Goal: Information Seeking & Learning: Learn about a topic

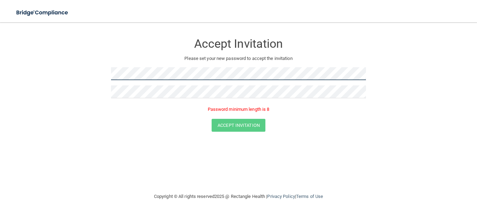
click at [102, 77] on form "Accept Invitation Please set your new password to accept the invitation Passwor…" at bounding box center [238, 84] width 449 height 111
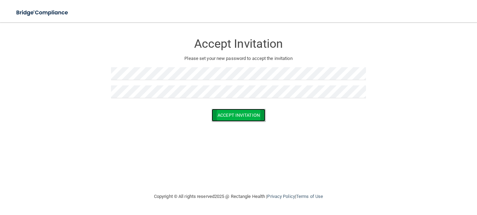
click at [231, 116] on button "Accept Invitation" at bounding box center [239, 115] width 54 height 13
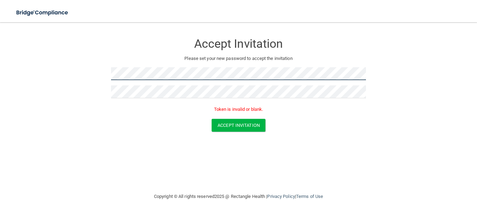
click at [108, 78] on form "Accept Invitation Please set your new password to accept the invitation Token i…" at bounding box center [238, 84] width 449 height 111
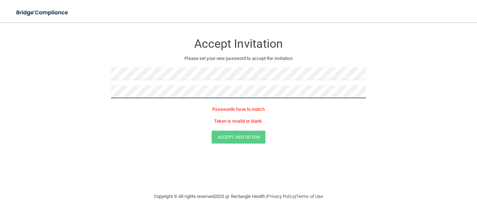
click at [106, 99] on form "Accept Invitation Please set your new password to accept the invitation Passwor…" at bounding box center [238, 90] width 449 height 123
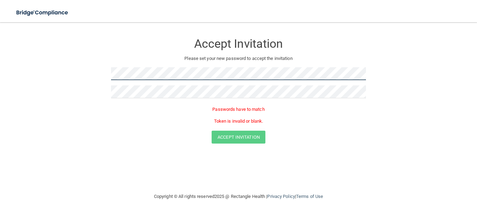
click at [108, 75] on form "Accept Invitation Please set your new password to accept the invitation Passwor…" at bounding box center [238, 90] width 449 height 123
click at [101, 77] on form "Accept Invitation Please set your new password to accept the invitation Passwor…" at bounding box center [238, 90] width 449 height 123
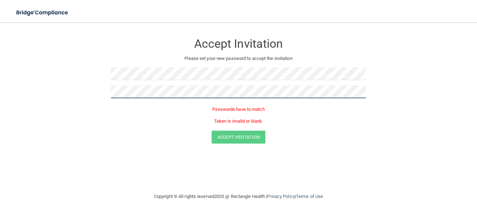
click at [108, 93] on form "Accept Invitation Please set your new password to accept the invitation Passwor…" at bounding box center [238, 90] width 449 height 123
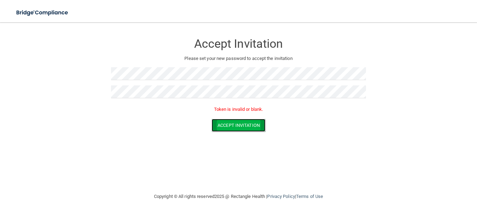
click at [231, 128] on button "Accept Invitation" at bounding box center [239, 125] width 54 height 13
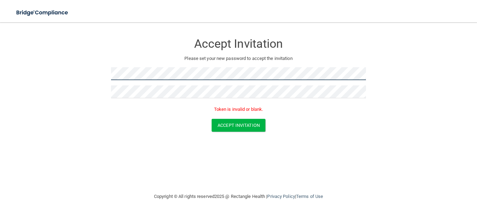
click at [106, 74] on form "Accept Invitation Please set your new password to accept the invitation Token i…" at bounding box center [238, 84] width 449 height 111
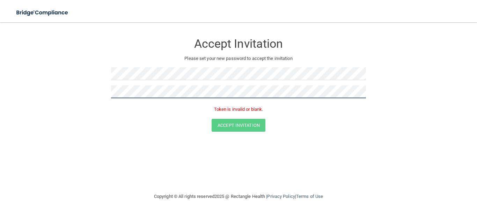
click at [109, 94] on form "Accept Invitation Please set your new password to accept the invitation Token i…" at bounding box center [238, 84] width 449 height 111
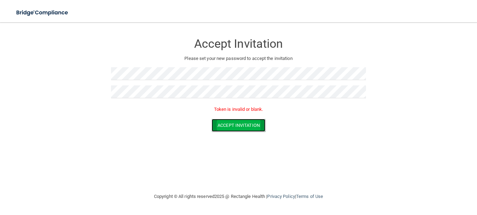
click at [223, 126] on button "Accept Invitation" at bounding box center [239, 125] width 54 height 13
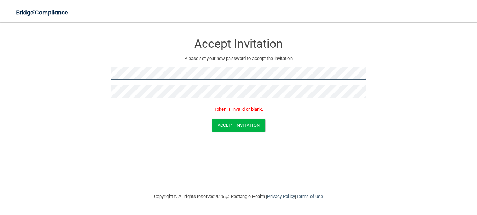
click at [108, 75] on form "Accept Invitation Please set your new password to accept the invitation Token i…" at bounding box center [238, 84] width 449 height 111
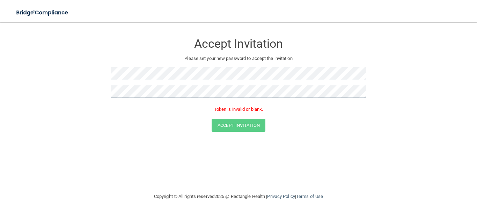
click at [105, 95] on form "Accept Invitation Please set your new password to accept the invitation Token i…" at bounding box center [238, 84] width 449 height 111
click at [322, 130] on div "Accept Invitation" at bounding box center [238, 125] width 459 height 13
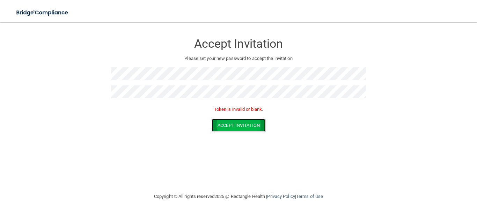
click at [236, 130] on button "Accept Invitation" at bounding box center [239, 125] width 54 height 13
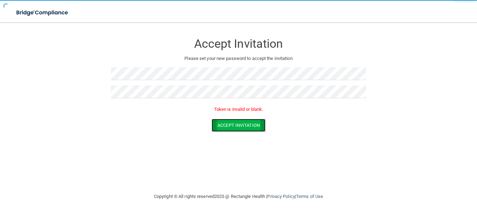
click at [236, 130] on button "Accept Invitation" at bounding box center [239, 125] width 54 height 13
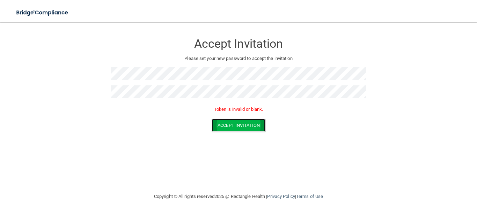
click at [236, 130] on button "Accept Invitation" at bounding box center [239, 125] width 54 height 13
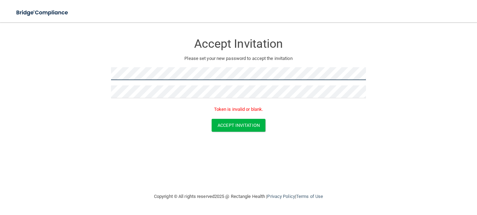
click at [109, 74] on form "Accept Invitation Please set your new password to accept the invitation Token i…" at bounding box center [238, 84] width 449 height 111
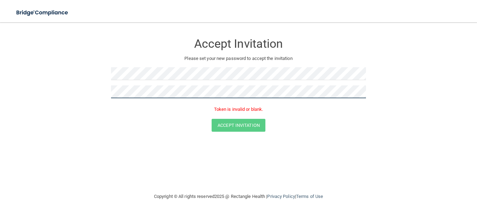
click at [106, 95] on form "Accept Invitation Please set your new password to accept the invitation Token i…" at bounding box center [238, 84] width 449 height 111
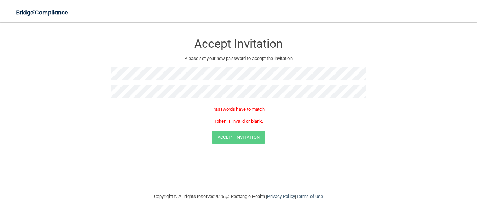
click at [109, 94] on form "Accept Invitation Please set your new password to accept the invitation Passwor…" at bounding box center [238, 90] width 449 height 123
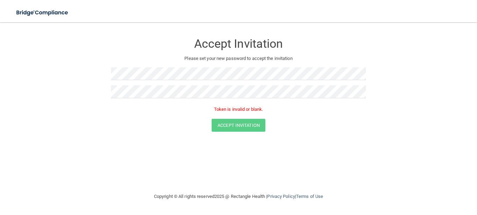
click at [288, 123] on div "Accept Invitation" at bounding box center [238, 125] width 459 height 13
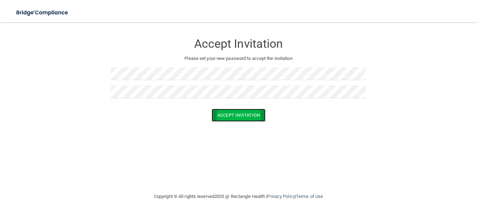
click at [231, 114] on button "Accept Invitation" at bounding box center [239, 115] width 54 height 13
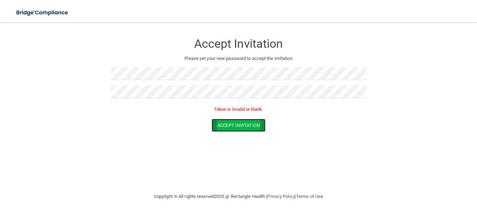
click at [227, 128] on button "Accept Invitation" at bounding box center [239, 125] width 54 height 13
click at [205, 152] on div "Accept Invitation Please set your new password to accept the invitation Token i…" at bounding box center [238, 107] width 449 height 156
click at [228, 124] on button "Accept Invitation" at bounding box center [239, 125] width 54 height 13
click at [237, 128] on button "Accept Invitation" at bounding box center [239, 125] width 54 height 13
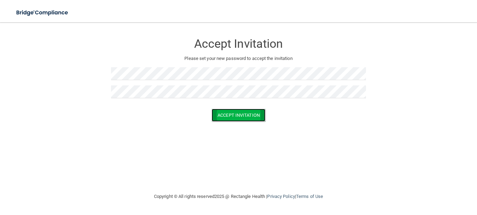
click at [220, 118] on button "Accept Invitation" at bounding box center [239, 115] width 54 height 13
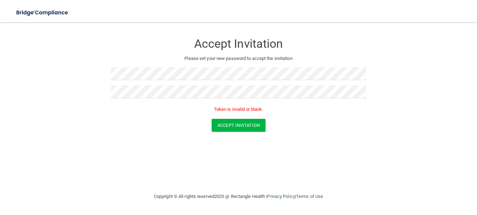
click at [229, 109] on p "Token is invalid or blank." at bounding box center [238, 109] width 255 height 8
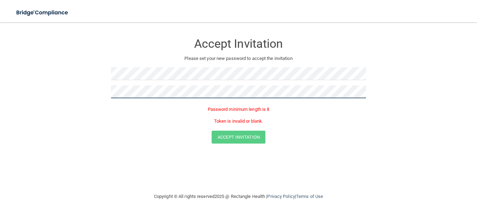
click at [108, 95] on form "Accept Invitation Please set your new password to accept the invitation Passwor…" at bounding box center [238, 90] width 449 height 123
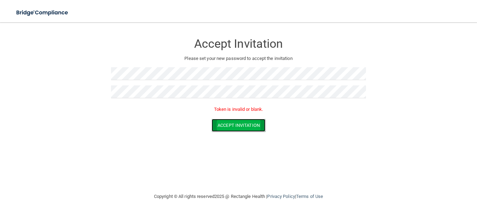
click at [245, 127] on button "Accept Invitation" at bounding box center [239, 125] width 54 height 13
click at [217, 126] on button "Accept Invitation" at bounding box center [239, 125] width 54 height 13
click at [230, 124] on button "Accept Invitation" at bounding box center [239, 125] width 54 height 13
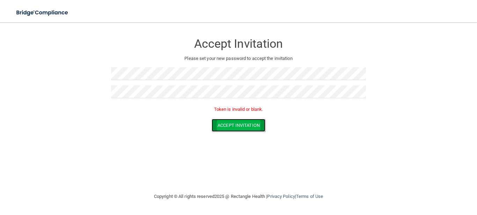
click at [230, 124] on button "Accept Invitation" at bounding box center [239, 125] width 54 height 13
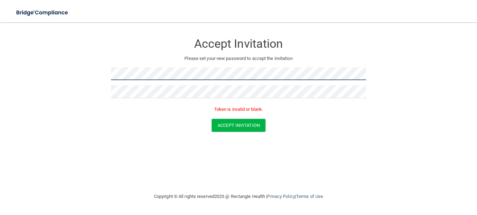
click at [108, 80] on form "Accept Invitation Please set your new password to accept the invitation Token i…" at bounding box center [238, 84] width 449 height 111
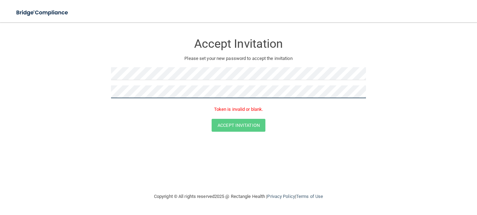
click at [110, 94] on form "Accept Invitation Please set your new password to accept the invitation Token i…" at bounding box center [238, 84] width 449 height 111
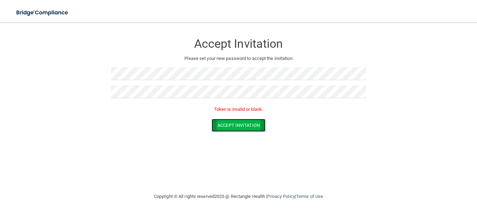
click at [232, 123] on button "Accept Invitation" at bounding box center [239, 125] width 54 height 13
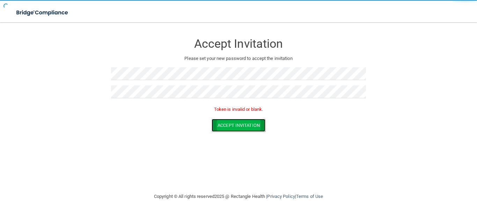
click at [232, 124] on button "Accept Invitation" at bounding box center [239, 125] width 54 height 13
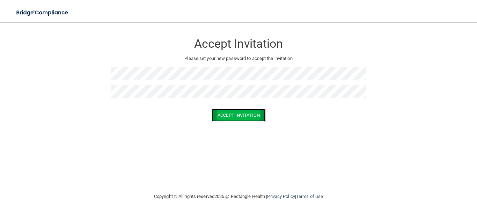
click at [234, 119] on button "Accept Invitation" at bounding box center [239, 115] width 54 height 13
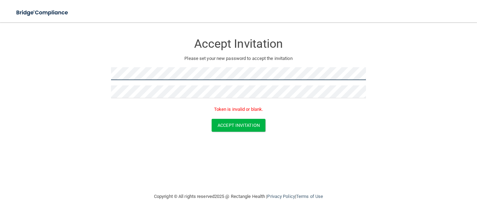
click at [108, 77] on form "Accept Invitation Please set your new password to accept the invitation Token i…" at bounding box center [238, 84] width 449 height 111
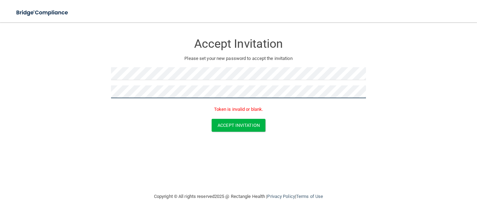
click at [109, 95] on form "Accept Invitation Please set your new password to accept the invitation Token i…" at bounding box center [238, 84] width 449 height 111
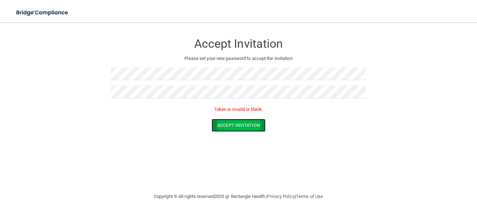
click at [230, 128] on button "Accept Invitation" at bounding box center [239, 125] width 54 height 13
click at [154, 141] on div "Accept Invitation Please set your new password to accept the invitation Token i…" at bounding box center [238, 107] width 449 height 156
click at [224, 123] on button "Accept Invitation" at bounding box center [239, 125] width 54 height 13
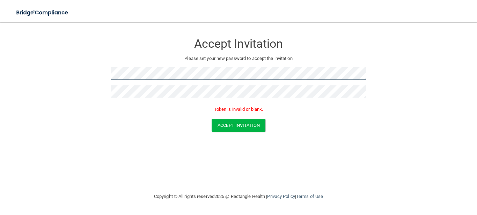
click at [109, 74] on form "Accept Invitation Please set your new password to accept the invitation Token i…" at bounding box center [238, 84] width 449 height 111
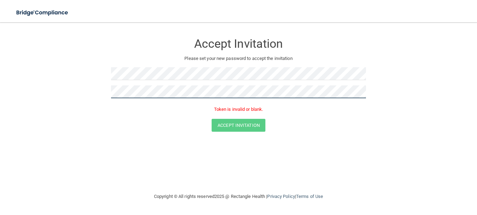
click at [104, 91] on form "Accept Invitation Please set your new password to accept the invitation Token i…" at bounding box center [238, 84] width 449 height 111
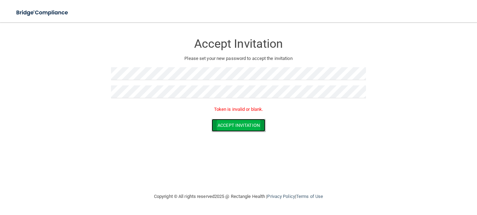
click at [240, 126] on button "Accept Invitation" at bounding box center [239, 125] width 54 height 13
click at [241, 126] on button "Accept Invitation" at bounding box center [239, 125] width 54 height 13
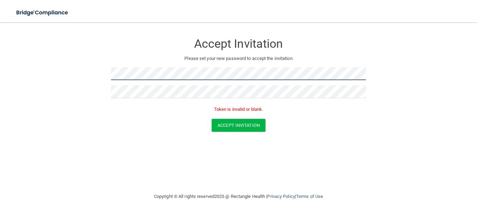
click at [102, 74] on form "Accept Invitation Please set your new password to accept the invitation Token i…" at bounding box center [238, 84] width 449 height 111
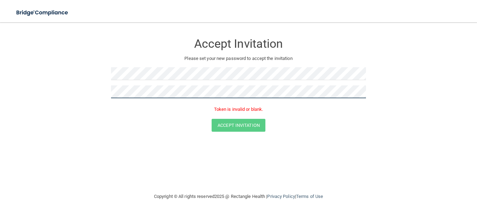
click at [109, 96] on form "Accept Invitation Please set your new password to accept the invitation Token i…" at bounding box center [238, 84] width 449 height 111
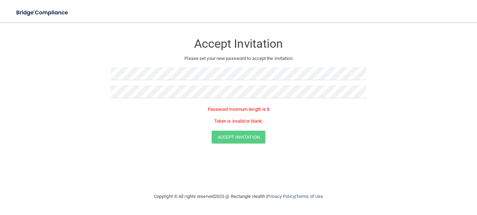
click at [338, 146] on form "Accept Invitation Please set your new password to accept the invitation Passwor…" at bounding box center [238, 90] width 449 height 123
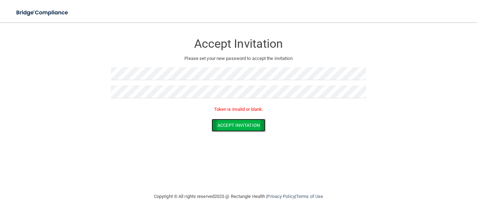
click at [228, 127] on button "Accept Invitation" at bounding box center [239, 125] width 54 height 13
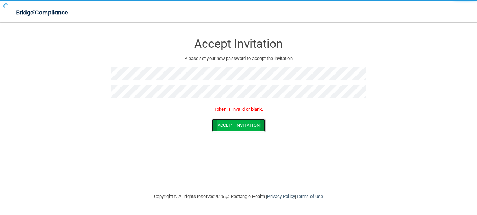
click at [228, 127] on button "Accept Invitation" at bounding box center [239, 125] width 54 height 13
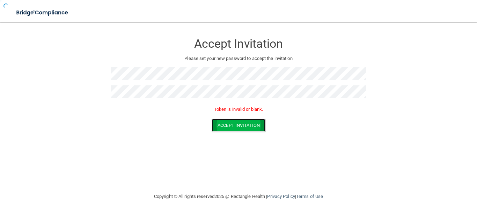
click at [228, 127] on button "Accept Invitation" at bounding box center [239, 125] width 54 height 13
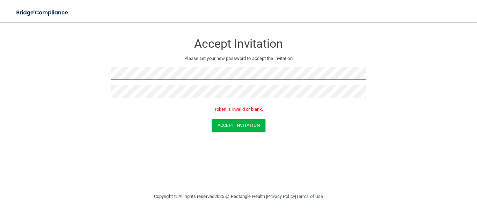
click at [106, 79] on form "Accept Invitation Please set your new password to accept the invitation Token i…" at bounding box center [238, 84] width 449 height 111
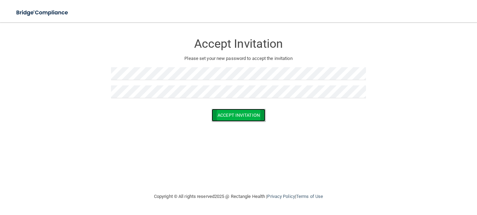
click at [242, 118] on button "Accept Invitation" at bounding box center [239, 115] width 54 height 13
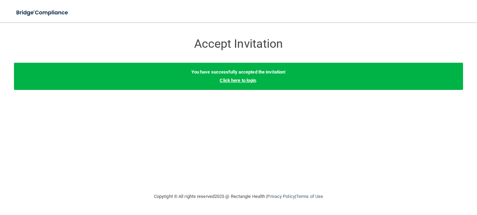
click at [235, 80] on link "Click here to login" at bounding box center [238, 80] width 36 height 5
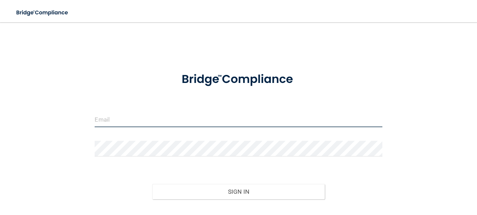
type input "[EMAIL_ADDRESS][DOMAIN_NAME]"
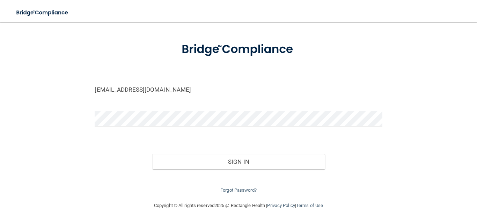
scroll to position [37, 0]
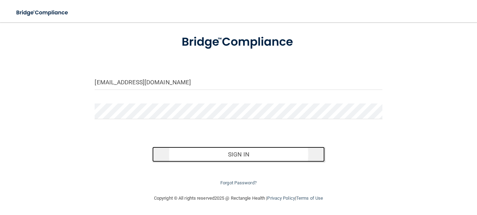
click at [227, 156] on button "Sign In" at bounding box center [238, 154] width 172 height 15
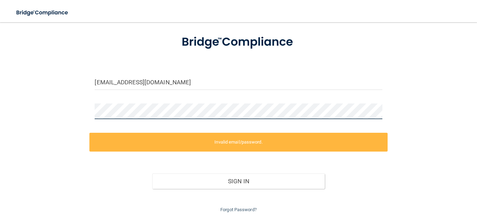
click at [89, 116] on div at bounding box center [238, 114] width 298 height 21
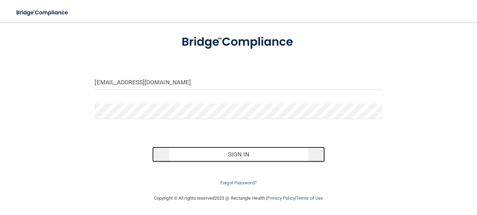
click at [217, 154] on button "Sign In" at bounding box center [238, 154] width 172 height 15
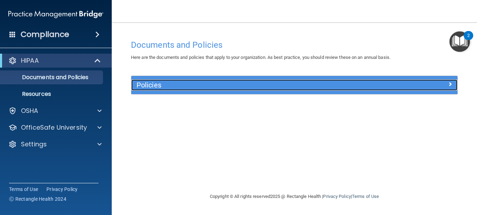
click at [151, 88] on h5 "Policies" at bounding box center [253, 85] width 234 height 8
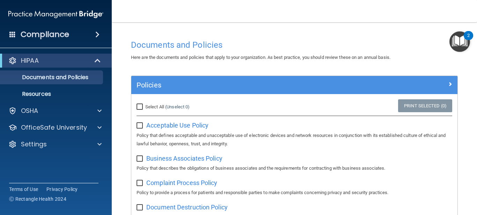
click at [141, 108] on input "Select All (Unselect 0) Unselect All" at bounding box center [140, 107] width 8 height 6
checkbox input "true"
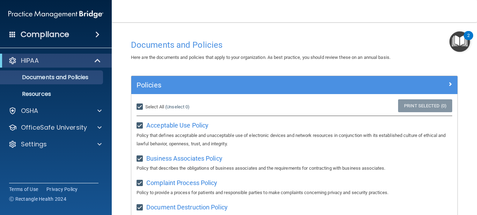
checkbox input "true"
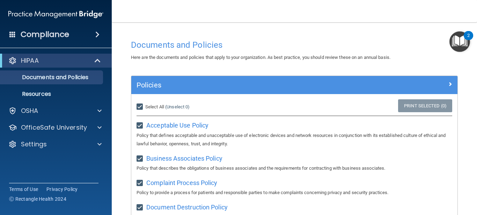
checkbox input "true"
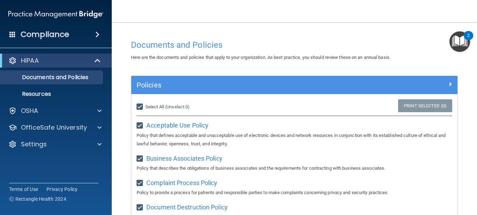
checkbox input "true"
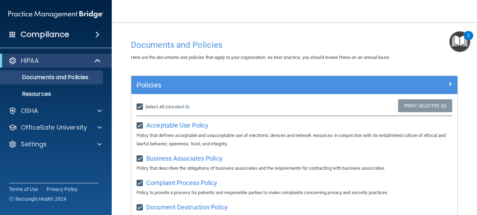
checkbox input "true"
click at [139, 106] on input "Select All (Unselect 21) Unselect All" at bounding box center [140, 107] width 8 height 6
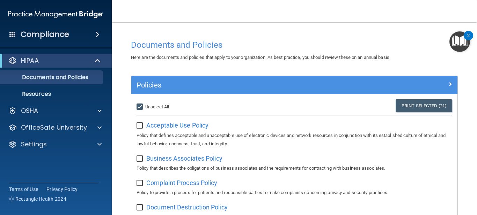
checkbox input "false"
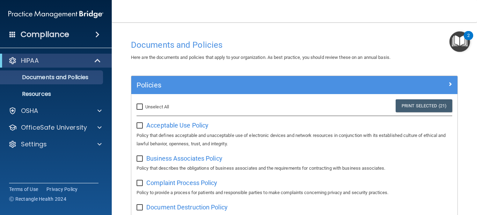
checkbox input "false"
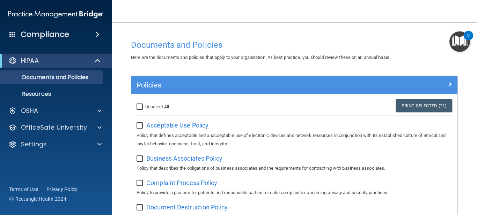
checkbox input "false"
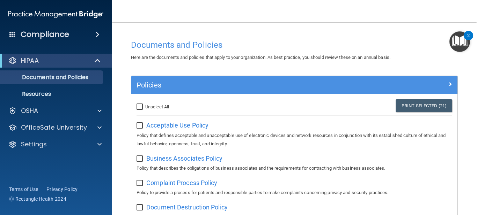
checkbox input "false"
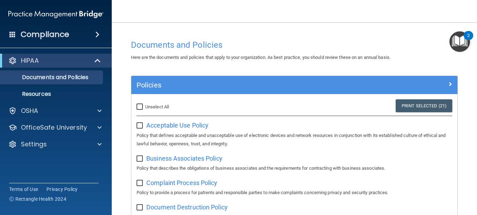
checkbox input "false"
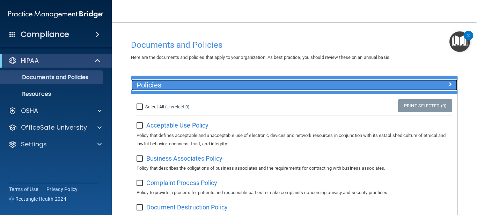
click at [451, 86] on span at bounding box center [450, 84] width 4 height 8
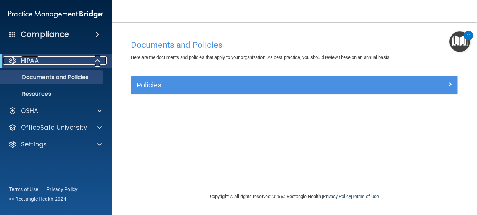
click at [34, 62] on p "HIPAA" at bounding box center [30, 61] width 18 height 8
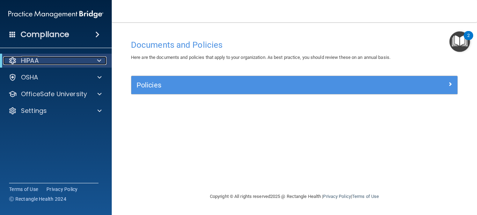
click at [99, 59] on span at bounding box center [99, 61] width 4 height 8
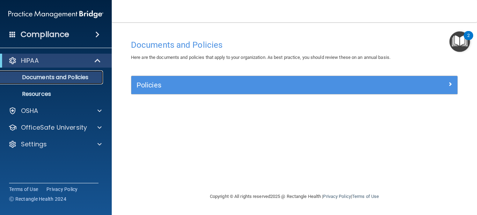
click at [61, 82] on link "Documents and Policies" at bounding box center [48, 78] width 110 height 14
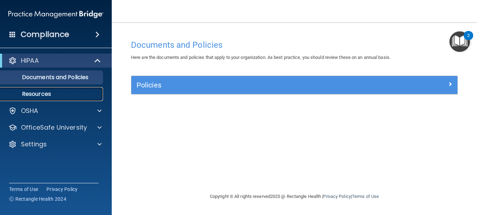
click at [42, 96] on p "Resources" at bounding box center [52, 94] width 95 height 7
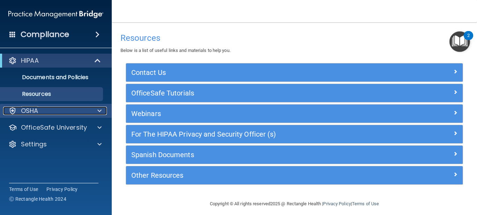
click at [30, 112] on p "OSHA" at bounding box center [29, 111] width 17 height 8
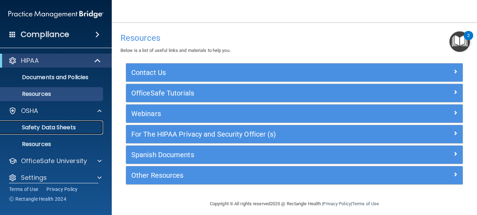
click at [25, 130] on p "Safety Data Sheets" at bounding box center [52, 127] width 95 height 7
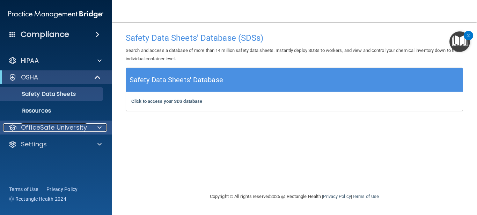
click at [22, 129] on p "OfficeSafe University" at bounding box center [54, 128] width 66 height 8
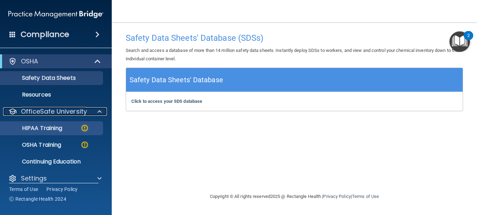
scroll to position [20, 0]
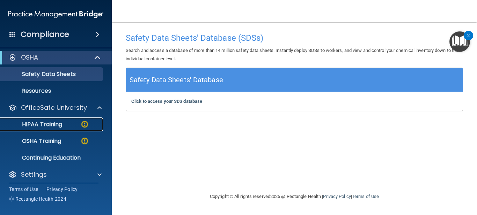
click at [36, 126] on p "HIPAA Training" at bounding box center [34, 124] width 58 height 7
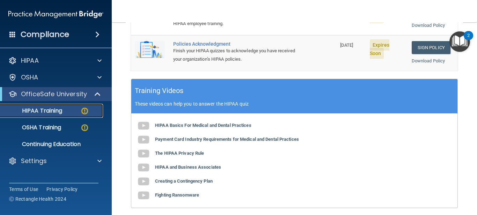
scroll to position [272, 0]
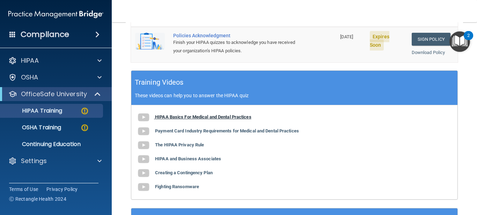
click at [165, 114] on b "HIPAA Basics For Medical and Dental Practices" at bounding box center [203, 116] width 96 height 5
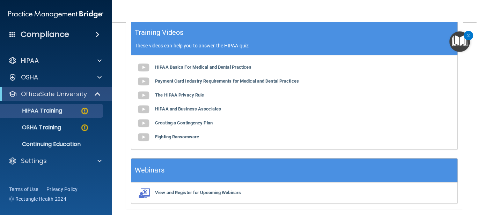
scroll to position [0, 0]
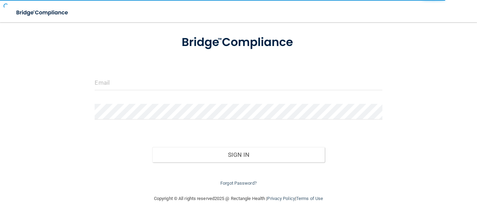
scroll to position [37, 0]
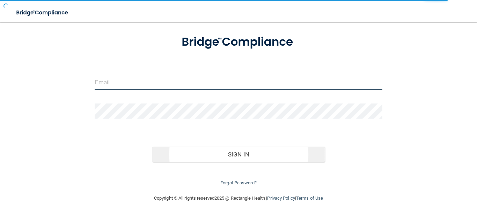
type input "[EMAIL_ADDRESS][DOMAIN_NAME]"
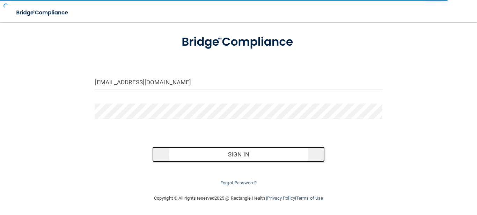
click at [233, 156] on button "Sign In" at bounding box center [238, 154] width 172 height 15
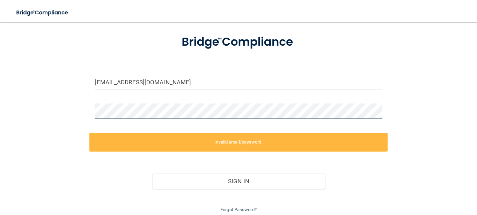
click at [90, 116] on div at bounding box center [238, 114] width 298 height 21
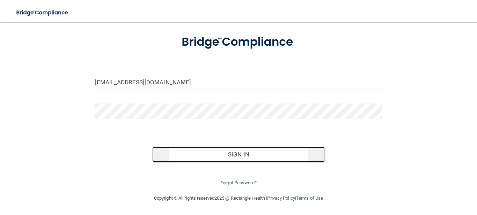
click at [239, 157] on button "Sign In" at bounding box center [238, 154] width 172 height 15
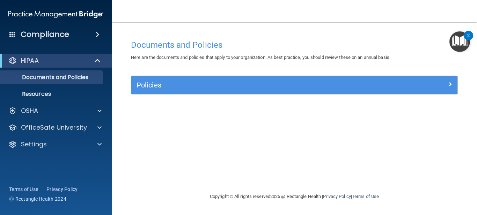
click at [50, 35] on h4 "Compliance" at bounding box center [45, 35] width 49 height 10
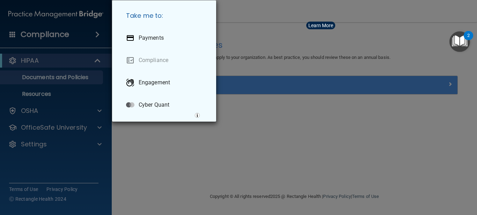
click at [96, 37] on div "Take me to: Payments Compliance Engagement Cyber Quant" at bounding box center [238, 107] width 477 height 215
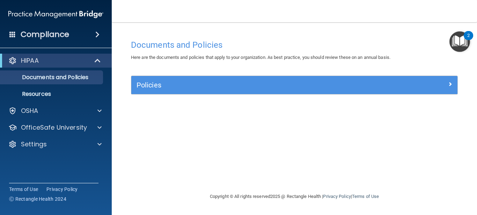
click at [96, 37] on span at bounding box center [97, 34] width 4 height 8
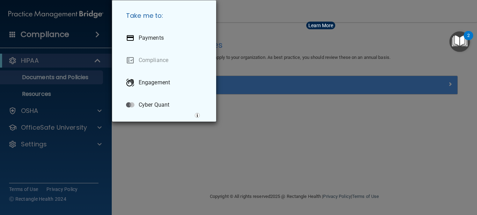
click at [96, 37] on div "Take me to: Payments Compliance Engagement Cyber Quant" at bounding box center [238, 107] width 477 height 215
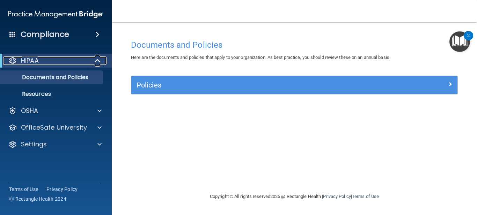
click at [99, 61] on span at bounding box center [98, 61] width 6 height 8
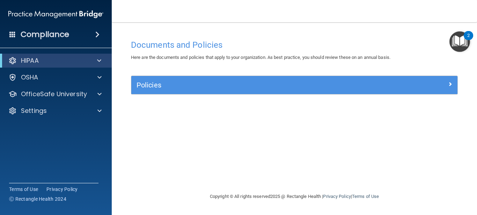
click at [457, 39] on img "Open Resource Center, 2 new notifications" at bounding box center [459, 41] width 21 height 21
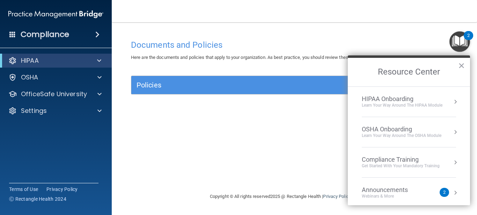
click at [397, 107] on div "Learn Your Way around the HIPAA module" at bounding box center [402, 106] width 81 height 6
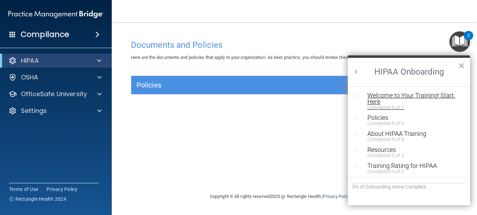
click at [369, 97] on div "Welcome to Your Training! Start Here" at bounding box center [414, 99] width 94 height 13
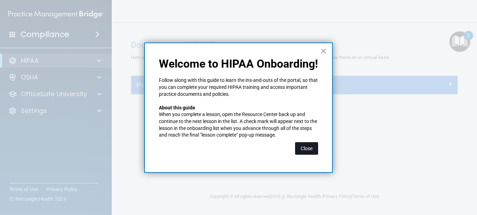
click at [300, 146] on button "Close" at bounding box center [306, 148] width 23 height 13
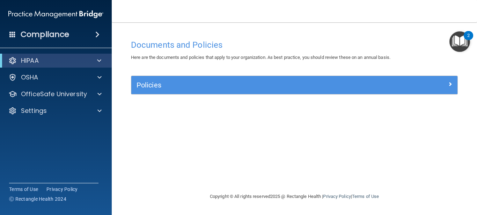
click at [467, 45] on img "Open Resource Center, 2 new notifications" at bounding box center [459, 41] width 21 height 21
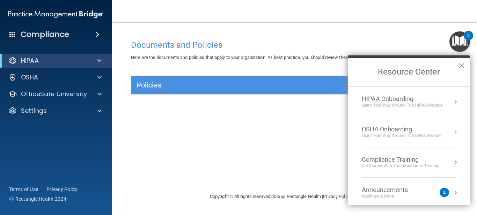
click at [377, 163] on div "Compliance Training" at bounding box center [401, 160] width 78 height 8
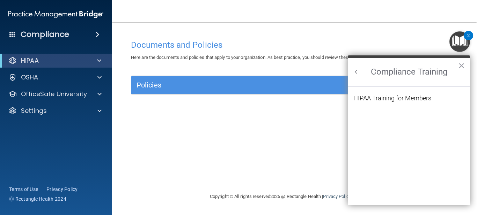
click at [364, 99] on div "HIPAA Training for Members" at bounding box center [392, 98] width 78 height 6
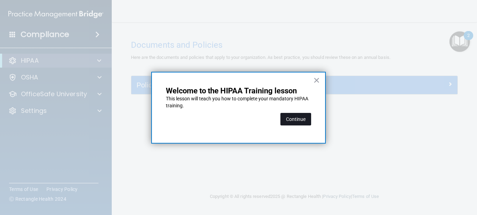
click at [288, 119] on button "Continue" at bounding box center [295, 119] width 31 height 13
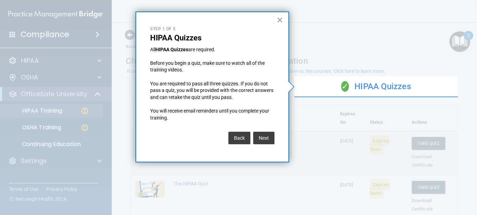
click at [278, 19] on button "×" at bounding box center [279, 19] width 7 height 11
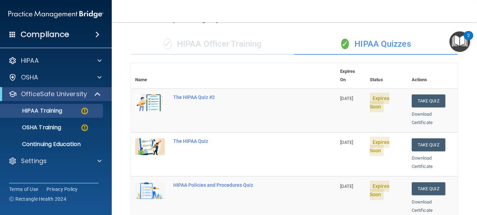
scroll to position [41, 0]
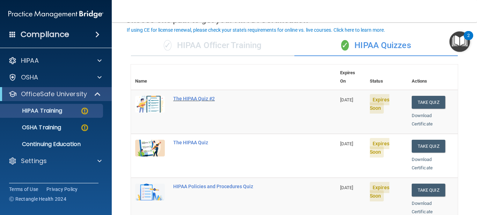
click at [192, 96] on div "The HIPAA Quiz #2" at bounding box center [237, 99] width 128 height 6
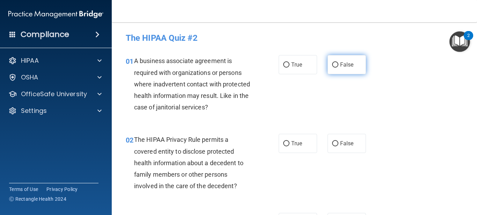
click at [338, 64] on input "False" at bounding box center [335, 64] width 6 height 5
radio input "true"
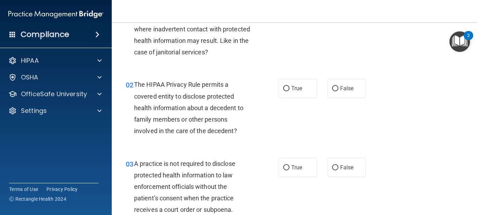
scroll to position [57, 0]
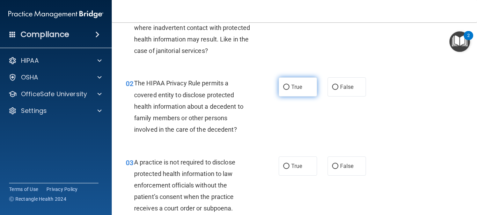
click at [288, 87] on input "True" at bounding box center [286, 87] width 6 height 5
radio input "true"
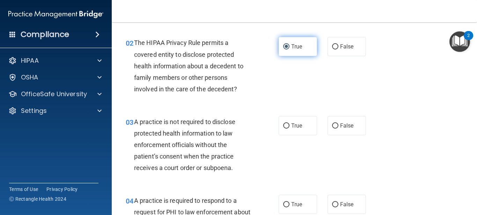
scroll to position [106, 0]
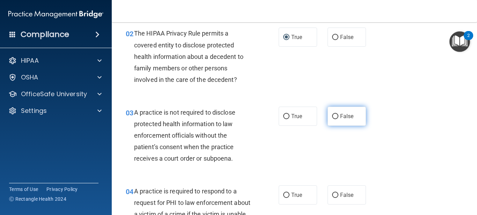
click at [334, 116] on input "False" at bounding box center [335, 116] width 6 height 5
radio input "true"
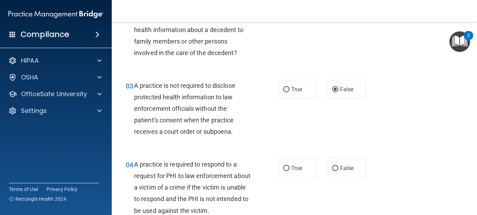
scroll to position [206, 0]
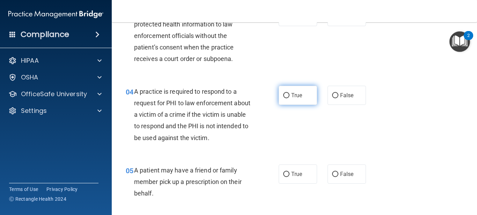
click at [297, 91] on label "True" at bounding box center [298, 95] width 38 height 19
click at [289, 93] on input "True" at bounding box center [286, 95] width 6 height 5
radio input "true"
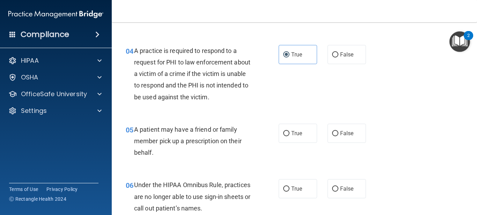
scroll to position [259, 0]
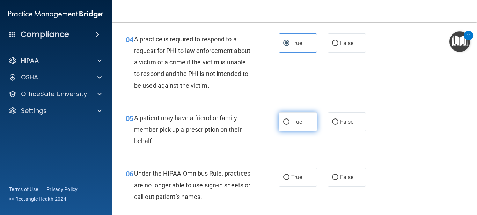
click at [287, 125] on label "True" at bounding box center [298, 121] width 38 height 19
click at [287, 125] on input "True" at bounding box center [286, 122] width 6 height 5
radio input "true"
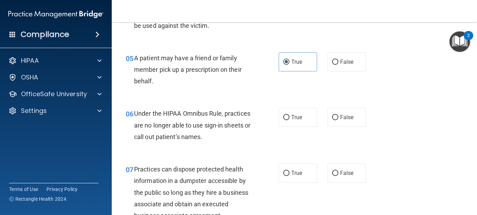
scroll to position [331, 0]
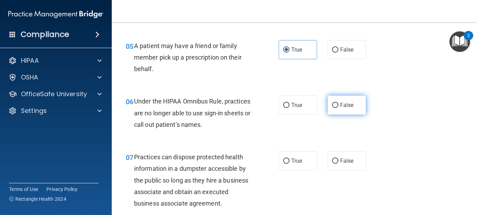
click at [335, 105] on input "False" at bounding box center [335, 105] width 6 height 5
radio input "true"
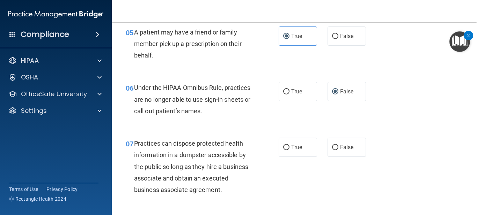
scroll to position [352, 0]
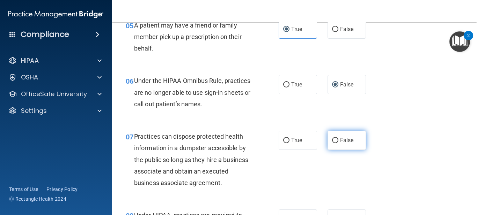
click at [335, 143] on input "False" at bounding box center [335, 140] width 6 height 5
radio input "true"
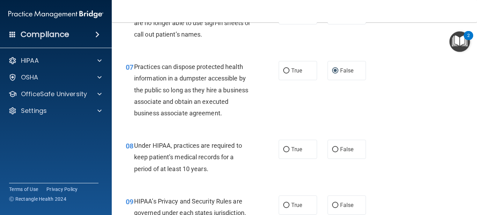
scroll to position [423, 0]
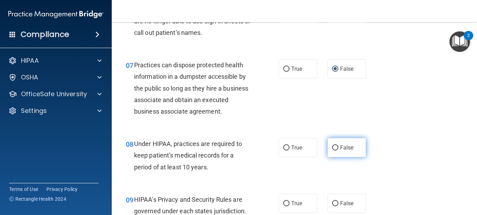
click at [336, 148] on input "False" at bounding box center [335, 148] width 6 height 5
radio input "true"
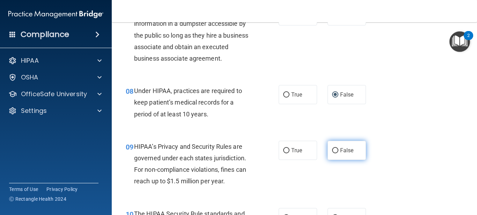
scroll to position [486, 0]
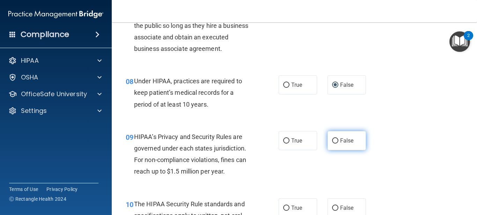
click at [333, 139] on input "False" at bounding box center [335, 141] width 6 height 5
radio input "true"
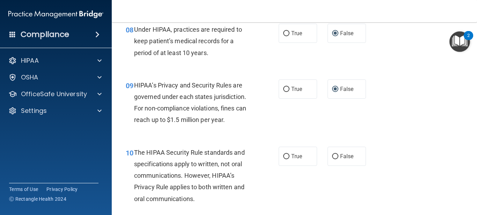
scroll to position [545, 0]
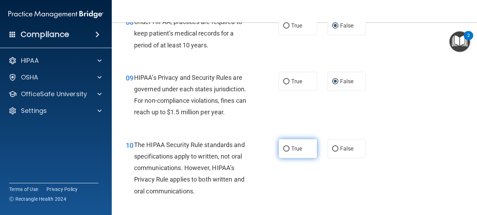
click at [293, 151] on span "True" at bounding box center [296, 149] width 11 height 7
click at [289, 151] on input "True" at bounding box center [286, 149] width 6 height 5
radio input "true"
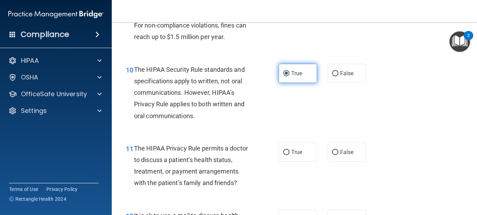
scroll to position [628, 0]
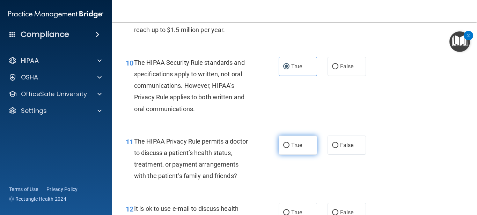
click at [286, 145] on input "True" at bounding box center [286, 145] width 6 height 5
radio input "true"
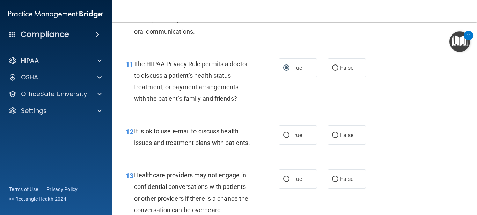
scroll to position [714, 0]
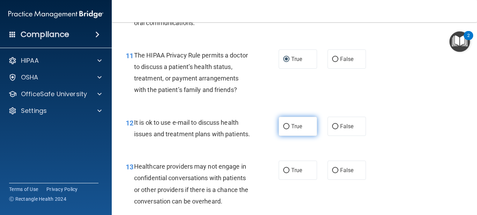
click at [288, 126] on input "True" at bounding box center [286, 126] width 6 height 5
radio input "true"
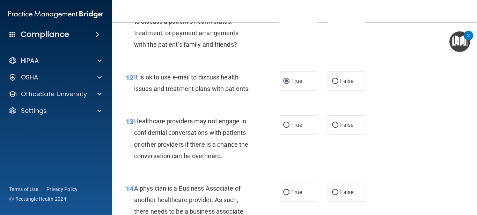
scroll to position [760, 0]
click at [284, 126] on input "True" at bounding box center [286, 124] width 6 height 5
radio input "true"
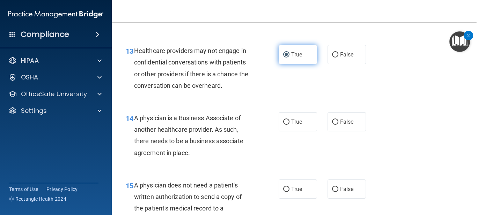
scroll to position [842, 0]
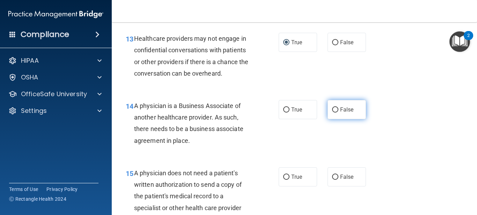
click at [337, 112] on input "False" at bounding box center [335, 110] width 6 height 5
radio input "true"
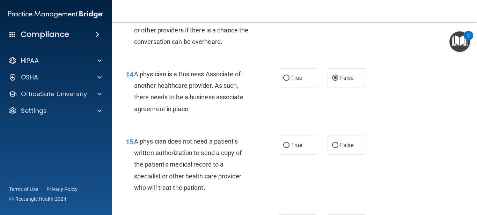
scroll to position [886, 0]
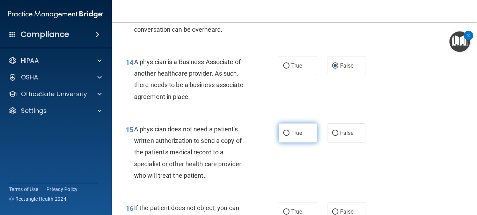
click at [283, 135] on input "True" at bounding box center [286, 133] width 6 height 5
radio input "true"
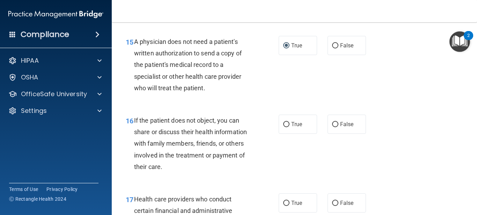
scroll to position [974, 0]
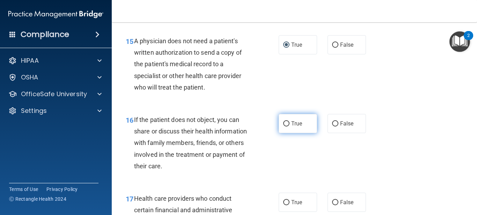
click at [287, 122] on input "True" at bounding box center [286, 123] width 6 height 5
radio input "true"
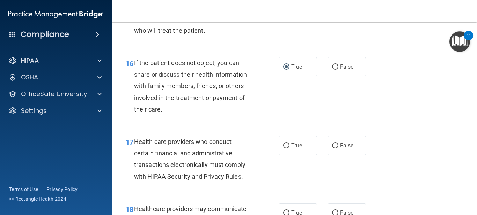
scroll to position [1032, 0]
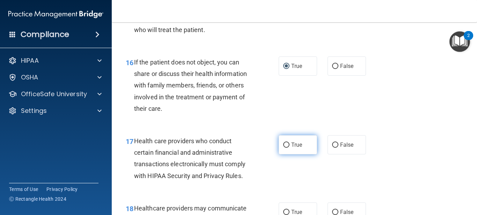
click at [287, 143] on input "True" at bounding box center [286, 145] width 6 height 5
radio input "true"
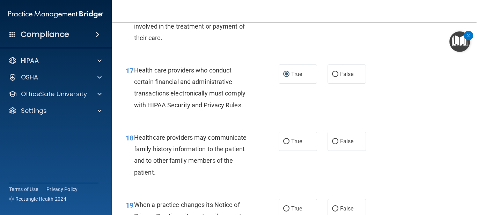
scroll to position [1104, 0]
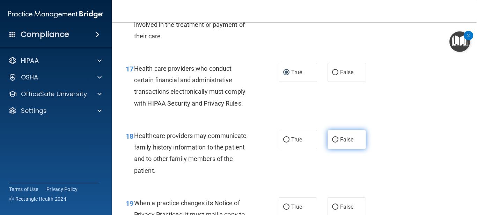
click at [336, 140] on input "False" at bounding box center [335, 140] width 6 height 5
radio input "true"
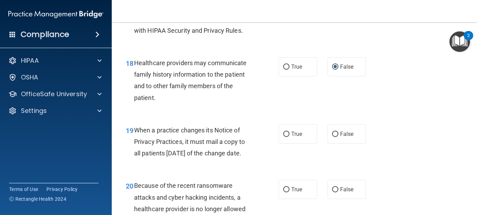
scroll to position [1178, 0]
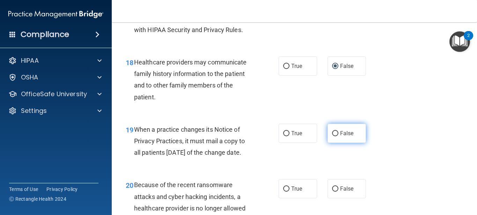
click at [334, 134] on input "False" at bounding box center [335, 133] width 6 height 5
radio input "true"
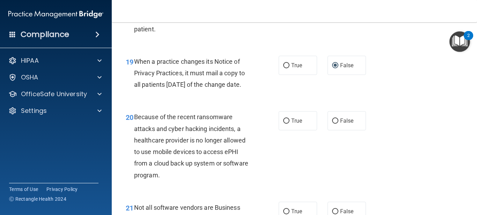
scroll to position [1256, 0]
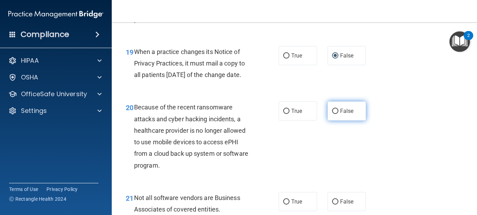
click at [337, 114] on input "False" at bounding box center [335, 111] width 6 height 5
radio input "true"
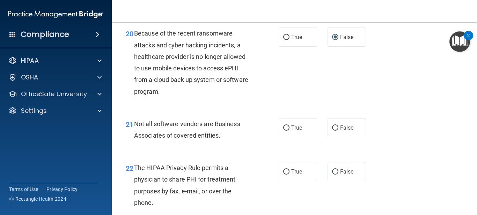
scroll to position [1331, 0]
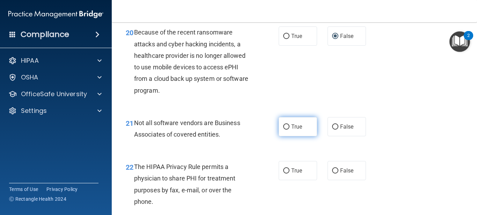
click at [290, 136] on label "True" at bounding box center [298, 126] width 38 height 19
click at [289, 130] on input "True" at bounding box center [286, 127] width 6 height 5
radio input "true"
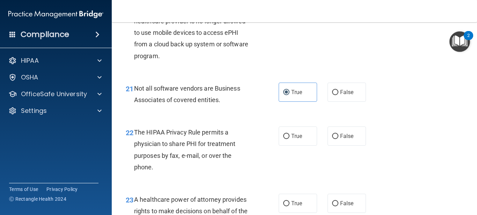
scroll to position [1367, 0]
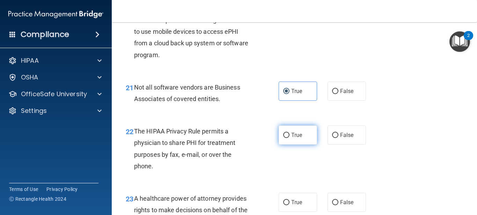
click at [286, 138] on input "True" at bounding box center [286, 135] width 6 height 5
radio input "true"
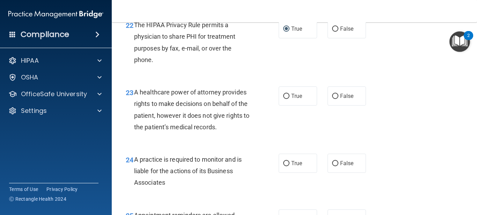
scroll to position [1477, 0]
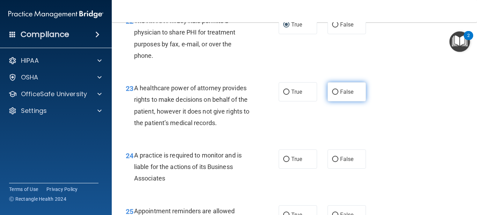
click at [335, 95] on input "False" at bounding box center [335, 92] width 6 height 5
radio input "true"
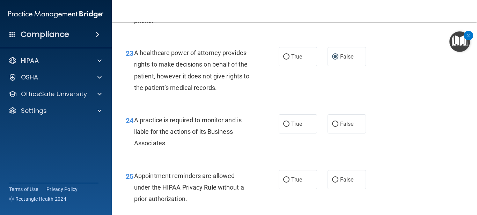
scroll to position [1537, 0]
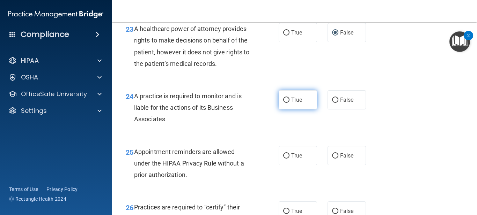
click at [289, 110] on label "True" at bounding box center [298, 99] width 38 height 19
click at [289, 103] on input "True" at bounding box center [286, 100] width 6 height 5
radio input "true"
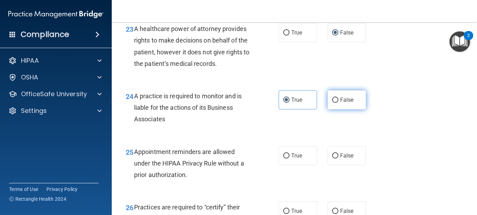
click at [339, 110] on label "False" at bounding box center [346, 99] width 38 height 19
click at [338, 103] on input "False" at bounding box center [335, 100] width 6 height 5
radio input "true"
radio input "false"
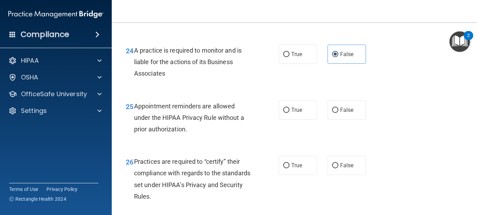
scroll to position [1584, 0]
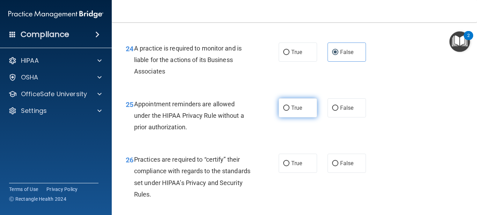
click at [285, 111] on input "True" at bounding box center [286, 108] width 6 height 5
radio input "true"
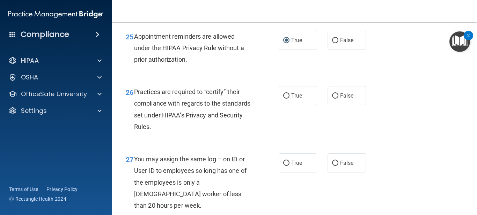
scroll to position [1654, 0]
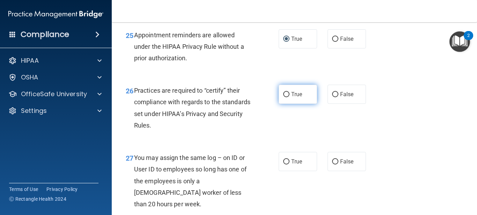
click at [283, 97] on input "True" at bounding box center [286, 94] width 6 height 5
radio input "true"
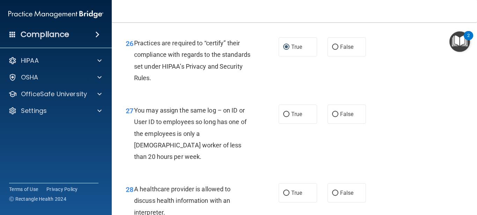
scroll to position [1702, 0]
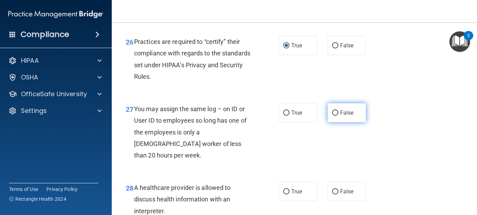
click at [344, 116] on span "False" at bounding box center [347, 113] width 14 height 7
click at [338, 116] on input "False" at bounding box center [335, 113] width 6 height 5
radio input "true"
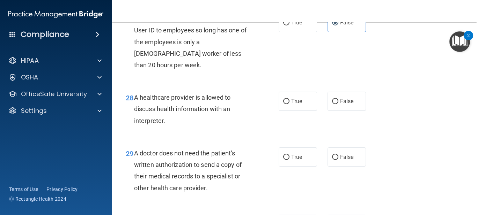
scroll to position [1794, 0]
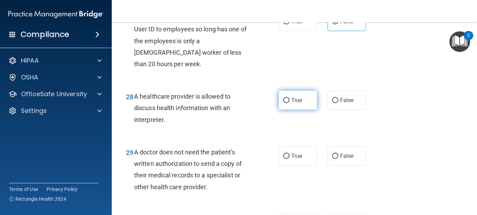
click at [302, 102] on label "True" at bounding box center [298, 100] width 38 height 19
click at [289, 102] on input "True" at bounding box center [286, 100] width 6 height 5
radio input "true"
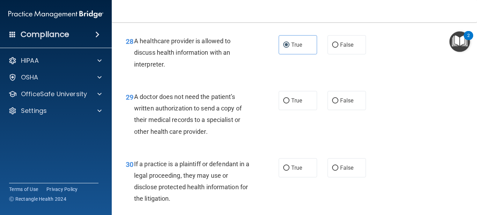
scroll to position [1851, 0]
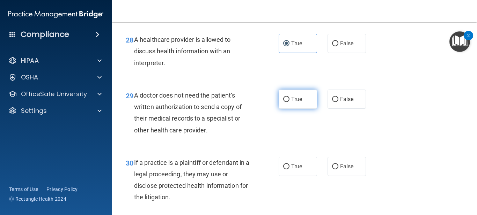
click at [283, 98] on input "True" at bounding box center [286, 99] width 6 height 5
radio input "true"
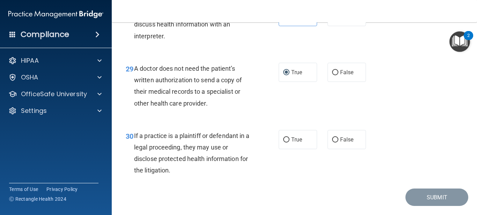
scroll to position [1879, 0]
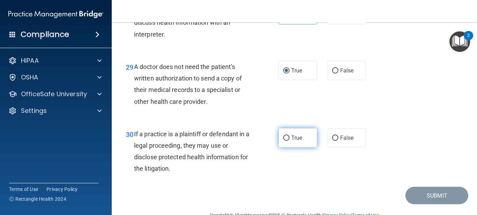
click at [301, 140] on span "True" at bounding box center [296, 138] width 11 height 7
click at [289, 140] on input "True" at bounding box center [286, 138] width 6 height 5
radio input "true"
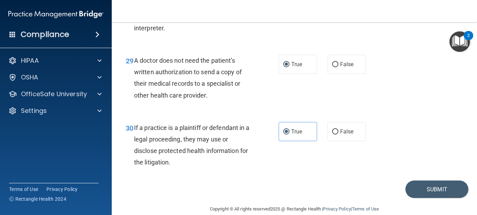
scroll to position [1897, 0]
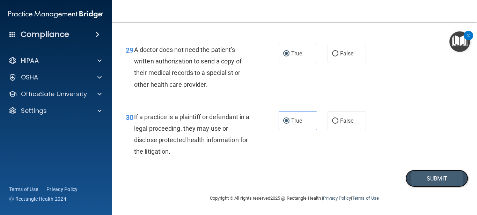
click at [420, 182] on button "Submit" at bounding box center [436, 179] width 63 height 18
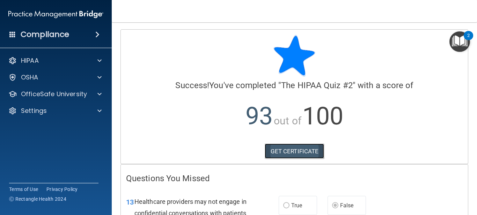
click at [292, 153] on link "GET CERTIFICATE" at bounding box center [295, 151] width 60 height 15
click at [458, 41] on img "Open Resource Center, 2 new notifications" at bounding box center [459, 41] width 21 height 21
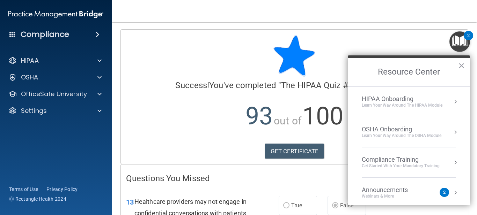
click at [397, 104] on div "Learn Your Way around the HIPAA module" at bounding box center [402, 106] width 81 height 6
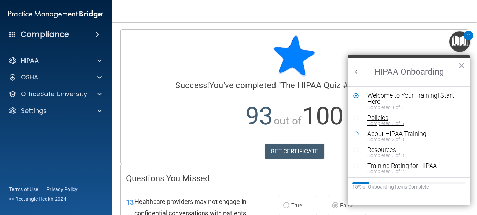
click at [385, 122] on div "Completed 0 of 5" at bounding box center [414, 123] width 94 height 5
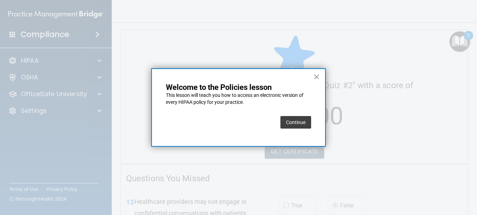
click at [297, 124] on button "Continue" at bounding box center [295, 122] width 31 height 13
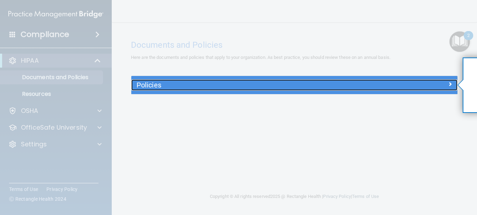
click at [451, 85] on span at bounding box center [450, 84] width 4 height 8
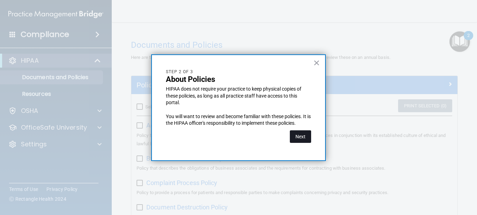
click at [301, 139] on button "Next" at bounding box center [300, 137] width 21 height 13
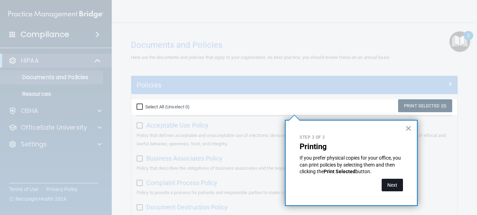
click at [392, 186] on button "Next" at bounding box center [392, 185] width 21 height 13
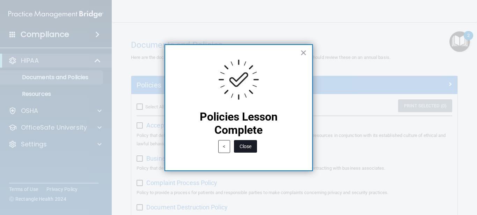
click at [243, 147] on button "Close" at bounding box center [245, 146] width 23 height 13
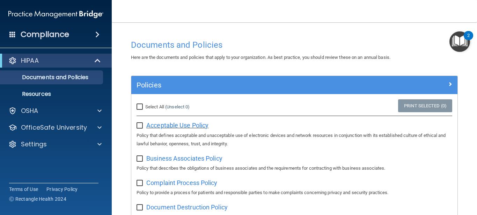
click at [188, 126] on span "Acceptable Use Policy" at bounding box center [177, 125] width 62 height 7
click at [456, 44] on img "Open Resource Center, 2 new notifications" at bounding box center [459, 41] width 21 height 21
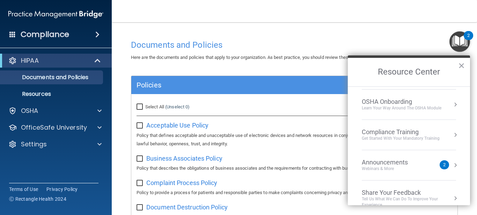
scroll to position [29, 0]
click at [455, 105] on button "Resource Center" at bounding box center [455, 103] width 7 height 7
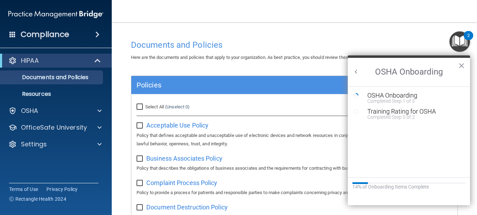
scroll to position [0, 0]
click at [413, 99] on div "Completed Step 1 of 5" at bounding box center [414, 101] width 94 height 5
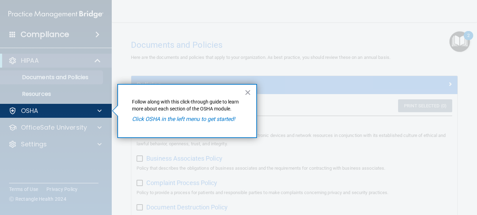
click at [37, 59] on div at bounding box center [56, 52] width 112 height 104
click at [246, 91] on button "×" at bounding box center [247, 92] width 7 height 11
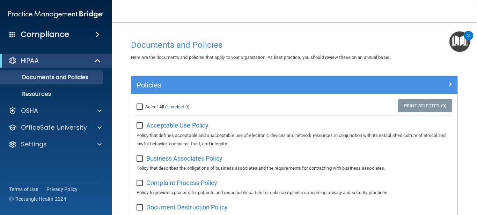
click at [461, 46] on img "Open Resource Center, 2 new notifications" at bounding box center [459, 41] width 21 height 21
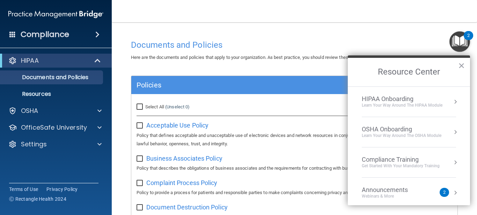
click at [405, 105] on div "Learn Your Way around the HIPAA module" at bounding box center [402, 106] width 81 height 6
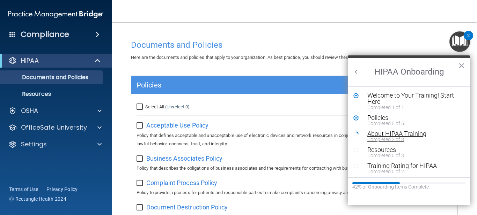
click at [391, 137] on div "Completed 2 of 8" at bounding box center [414, 139] width 94 height 5
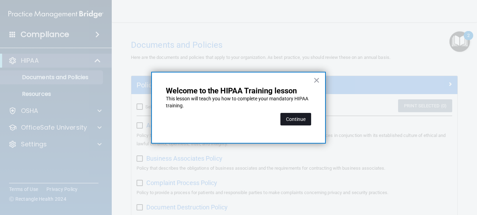
click at [299, 123] on button "Continue" at bounding box center [295, 119] width 31 height 13
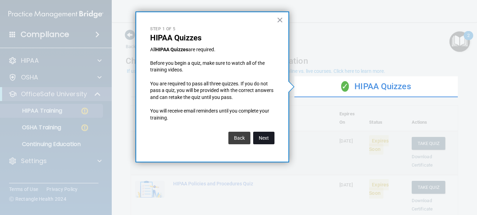
click at [267, 139] on button "Next" at bounding box center [263, 138] width 21 height 13
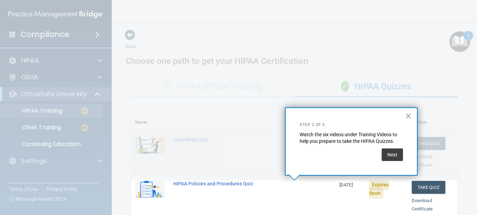
scroll to position [154, 0]
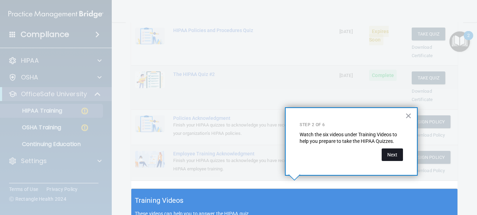
click at [390, 155] on button "Next" at bounding box center [392, 155] width 21 height 13
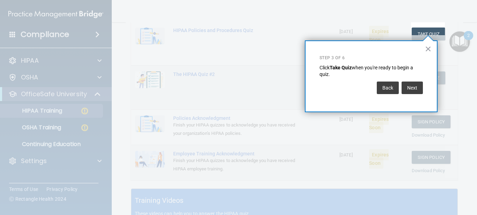
scroll to position [106, 0]
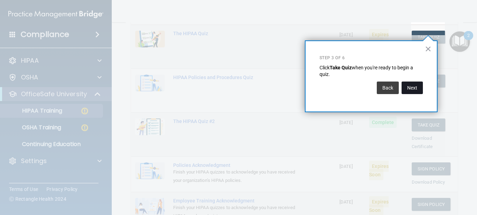
click at [419, 88] on button "Next" at bounding box center [411, 88] width 21 height 13
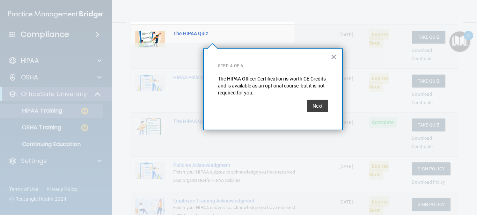
scroll to position [54, 0]
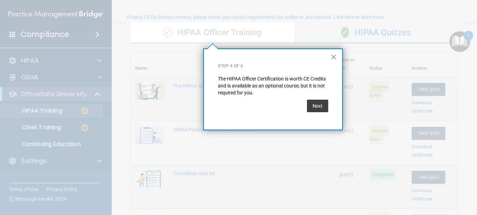
click at [318, 107] on button "Next" at bounding box center [317, 106] width 21 height 13
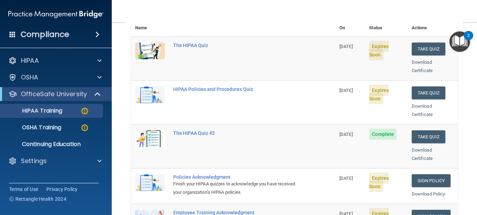
scroll to position [102, 0]
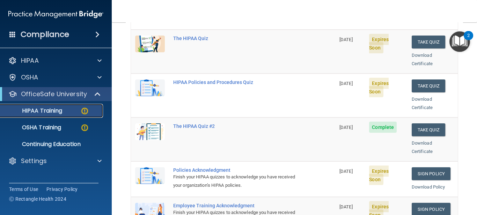
click at [53, 110] on p "HIPAA Training" at bounding box center [34, 111] width 58 height 7
click at [83, 111] on img at bounding box center [84, 111] width 9 height 9
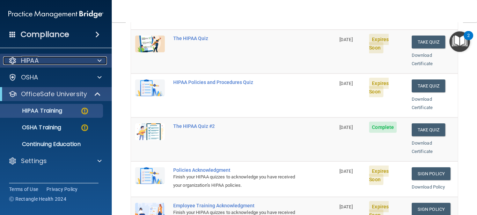
click at [100, 58] on span at bounding box center [99, 61] width 4 height 8
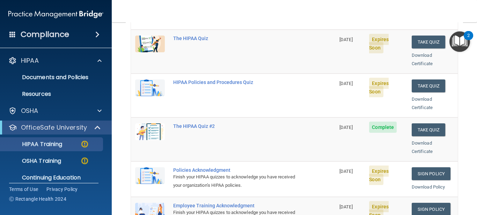
click at [466, 43] on img "Open Resource Center, 2 new notifications" at bounding box center [459, 41] width 21 height 21
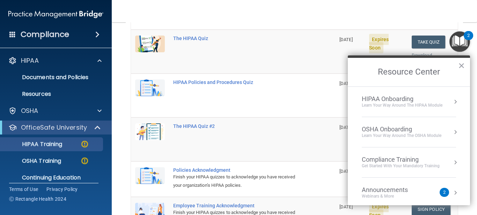
click at [406, 109] on li "HIPAA Onboarding Learn Your Way around the HIPAA module" at bounding box center [409, 102] width 94 height 30
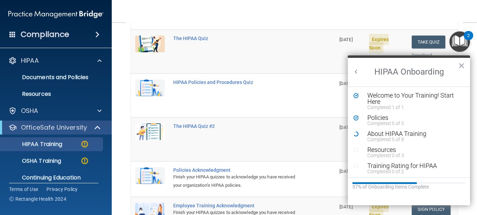
scroll to position [0, 0]
click at [400, 137] on div "Completed 5 of 8" at bounding box center [414, 139] width 94 height 5
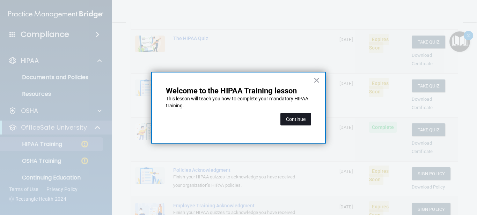
click at [289, 119] on button "Continue" at bounding box center [295, 119] width 31 height 13
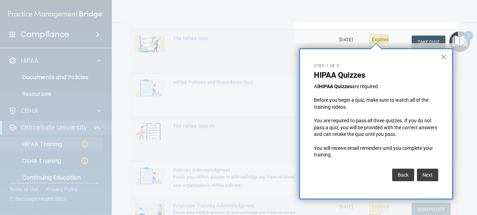
scroll to position [54, 0]
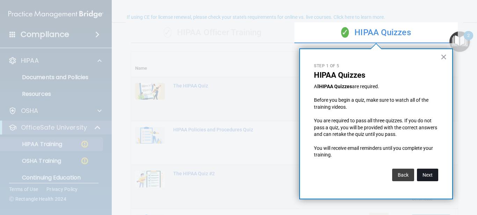
click at [430, 174] on button "Next" at bounding box center [427, 175] width 21 height 13
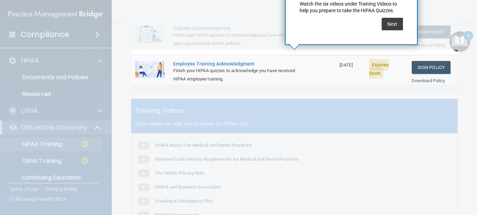
scroll to position [287, 0]
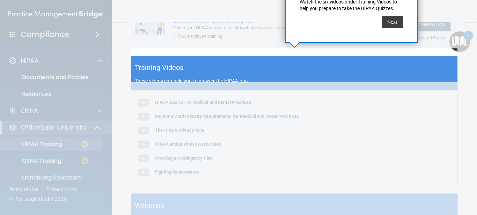
click at [172, 78] on p "These videos can help you to answer the HIPAA quiz" at bounding box center [294, 81] width 319 height 6
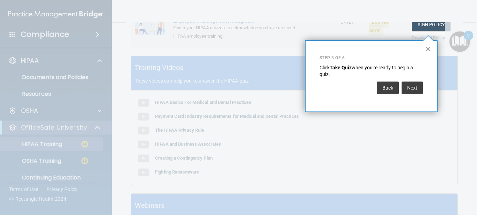
scroll to position [106, 0]
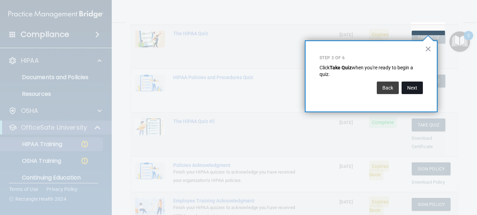
click at [414, 91] on button "Next" at bounding box center [411, 88] width 21 height 13
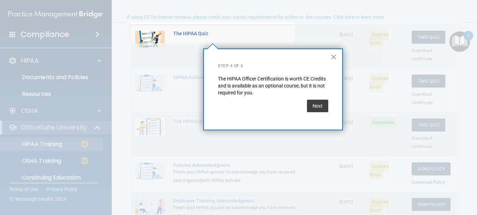
scroll to position [54, 0]
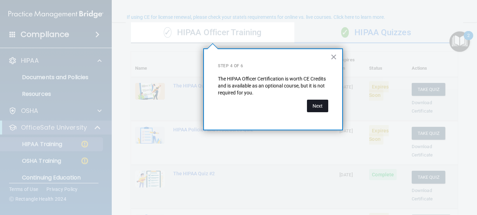
click at [320, 105] on button "Next" at bounding box center [317, 106] width 21 height 13
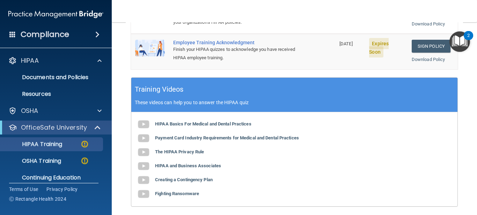
scroll to position [268, 0]
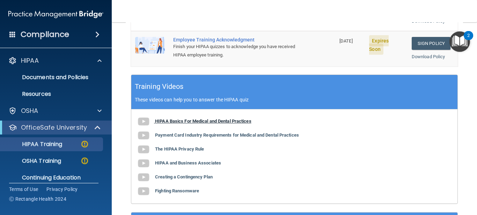
click at [201, 119] on b "HIPAA Basics For Medical and Dental Practices" at bounding box center [203, 121] width 96 height 5
click at [214, 133] on b "Payment Card Industry Requirements for Medical and Dental Practices" at bounding box center [227, 135] width 144 height 5
click at [162, 147] on b "The HIPAA Privacy Rule" at bounding box center [179, 149] width 49 height 5
click at [194, 161] on b "HIPAA and Business Associates" at bounding box center [188, 163] width 66 height 5
click at [163, 175] on b "Creating a Contingency Plan" at bounding box center [184, 177] width 58 height 5
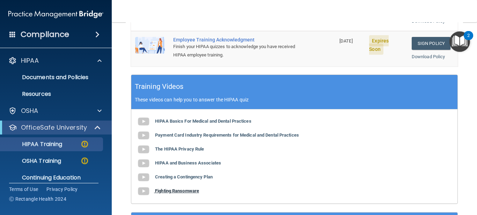
click at [185, 188] on b "Fighting Ransomware" at bounding box center [177, 190] width 44 height 5
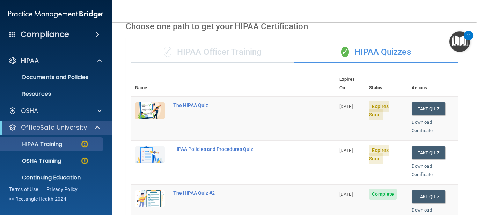
scroll to position [31, 0]
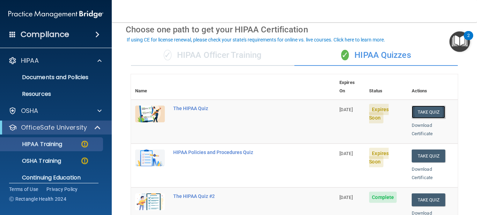
click at [426, 106] on button "Take Quiz" at bounding box center [429, 112] width 34 height 13
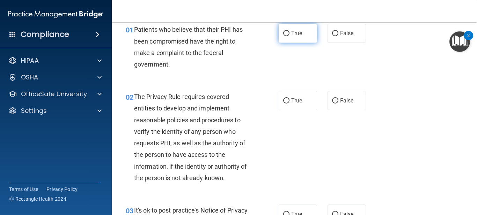
click at [288, 33] on input "True" at bounding box center [286, 33] width 6 height 5
radio input "true"
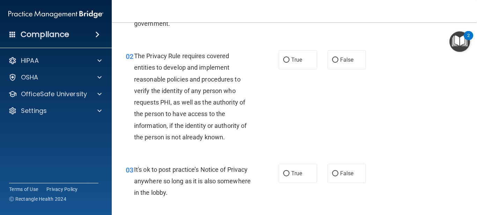
scroll to position [73, 0]
click at [334, 60] on input "False" at bounding box center [335, 59] width 6 height 5
radio input "true"
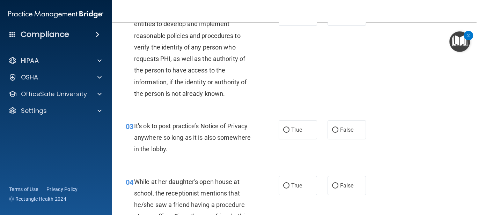
scroll to position [118, 0]
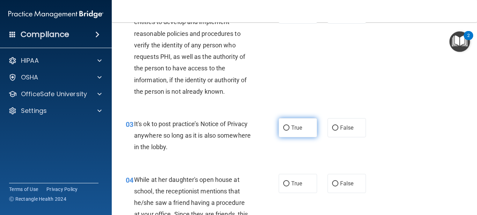
click at [287, 126] on input "True" at bounding box center [286, 128] width 6 height 5
radio input "true"
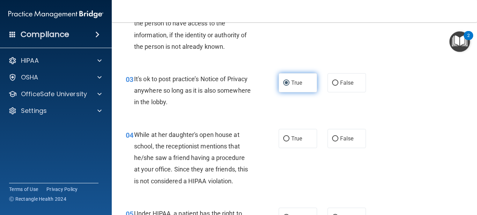
scroll to position [168, 0]
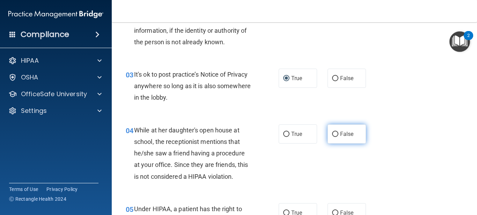
click at [334, 134] on input "False" at bounding box center [335, 134] width 6 height 5
radio input "true"
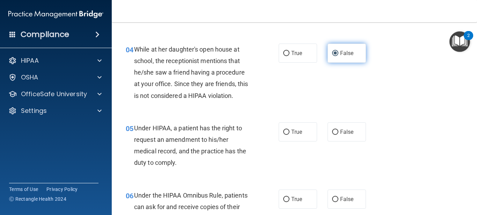
scroll to position [256, 0]
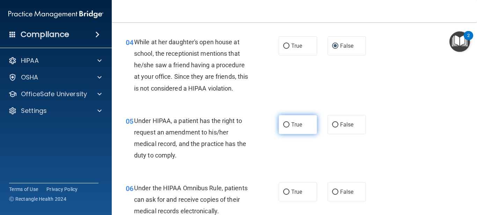
click at [283, 126] on input "True" at bounding box center [286, 125] width 6 height 5
radio input "true"
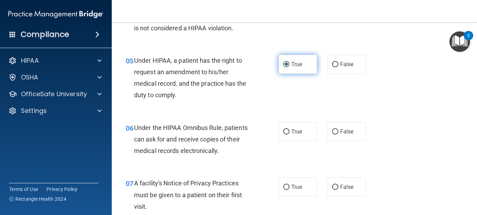
scroll to position [320, 0]
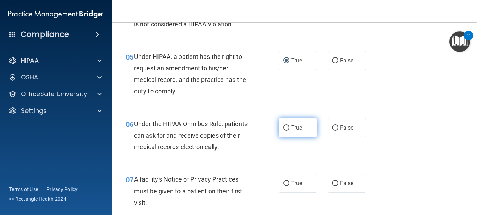
click at [284, 131] on label "True" at bounding box center [298, 127] width 38 height 19
click at [284, 131] on input "True" at bounding box center [286, 128] width 6 height 5
radio input "true"
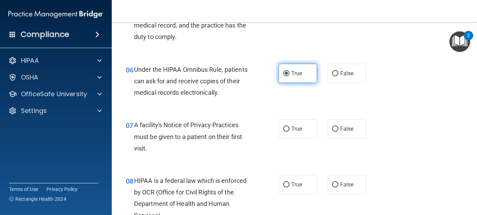
scroll to position [376, 0]
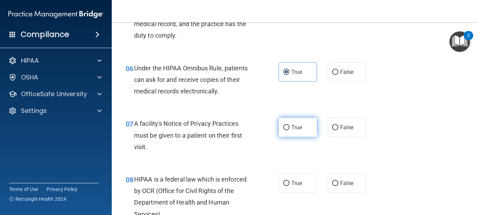
click at [285, 128] on input "True" at bounding box center [286, 127] width 6 height 5
radio input "true"
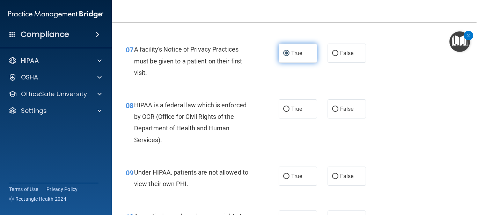
scroll to position [452, 0]
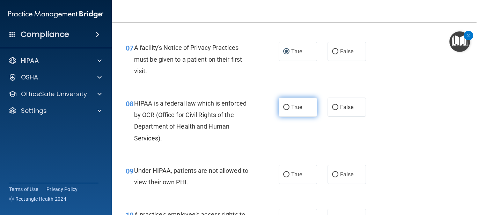
click at [289, 109] on label "True" at bounding box center [298, 107] width 38 height 19
click at [289, 109] on input "True" at bounding box center [286, 107] width 6 height 5
radio input "true"
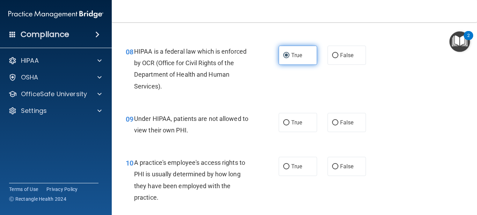
scroll to position [509, 0]
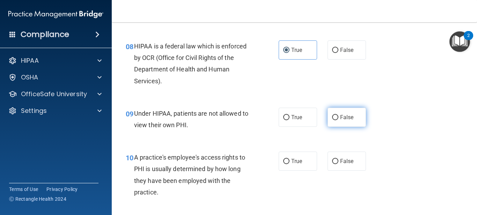
click at [337, 119] on input "False" at bounding box center [335, 117] width 6 height 5
radio input "true"
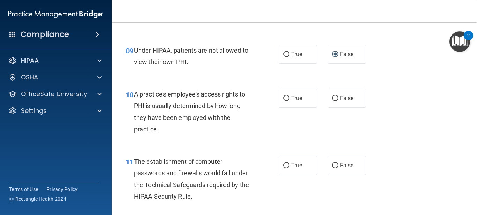
scroll to position [578, 0]
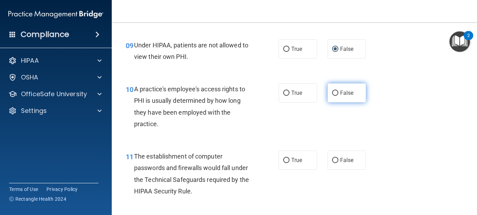
click at [336, 91] on input "False" at bounding box center [335, 93] width 6 height 5
radio input "true"
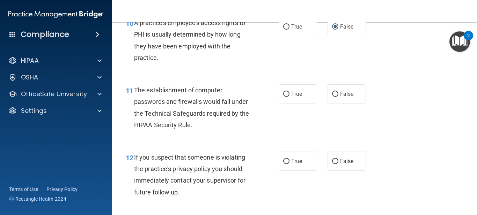
scroll to position [648, 0]
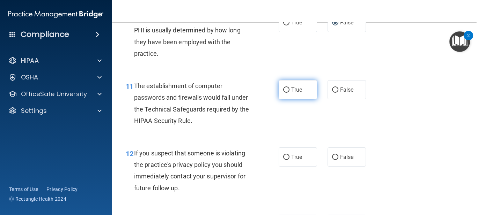
click at [284, 89] on input "True" at bounding box center [286, 90] width 6 height 5
radio input "true"
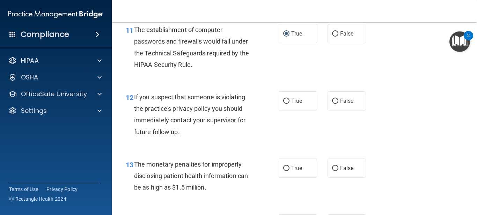
scroll to position [714, 0]
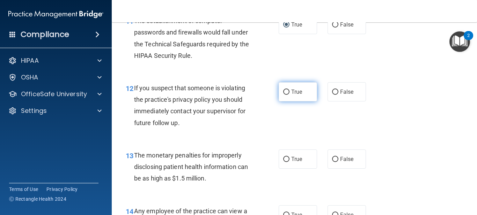
click at [284, 92] on input "True" at bounding box center [286, 92] width 6 height 5
radio input "true"
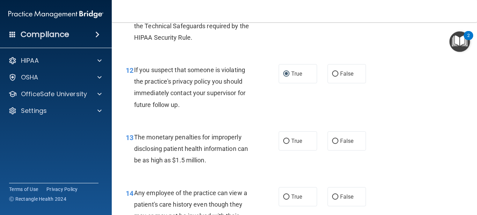
scroll to position [750, 0]
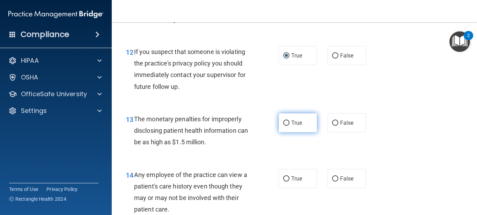
click at [284, 126] on input "True" at bounding box center [286, 123] width 6 height 5
radio input "true"
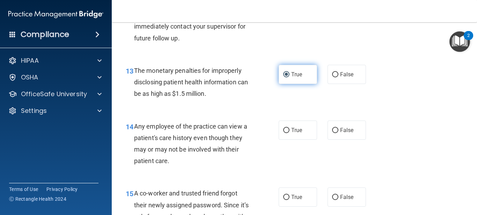
scroll to position [799, 0]
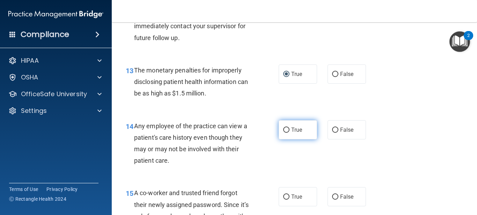
click at [289, 132] on input "True" at bounding box center [286, 130] width 6 height 5
radio input "true"
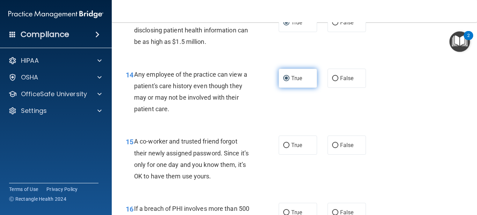
scroll to position [852, 0]
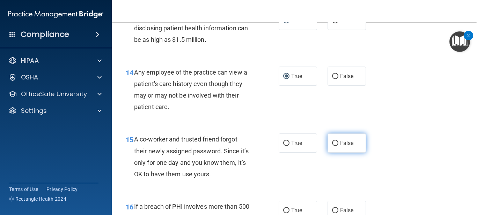
click at [343, 143] on span "False" at bounding box center [347, 143] width 14 height 7
click at [338, 143] on input "False" at bounding box center [335, 143] width 6 height 5
radio input "true"
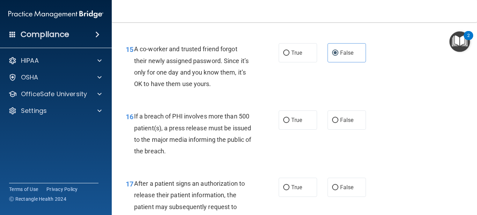
scroll to position [943, 0]
click at [334, 120] on input "False" at bounding box center [335, 120] width 6 height 5
radio input "true"
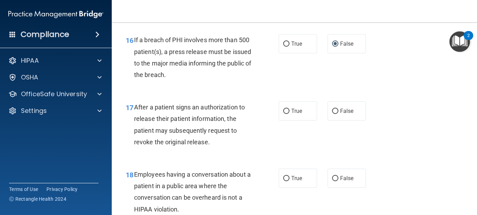
scroll to position [1022, 0]
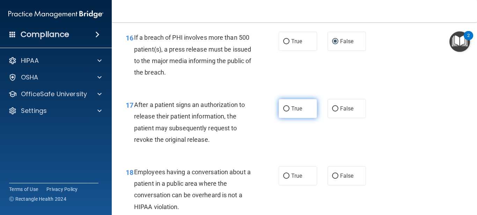
click at [298, 112] on label "True" at bounding box center [298, 108] width 38 height 19
click at [289, 112] on input "True" at bounding box center [286, 108] width 6 height 5
radio input "true"
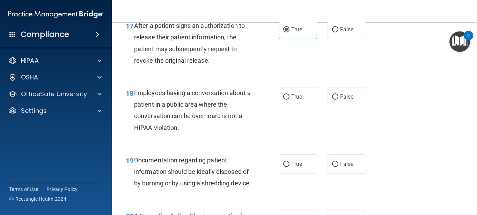
scroll to position [1102, 0]
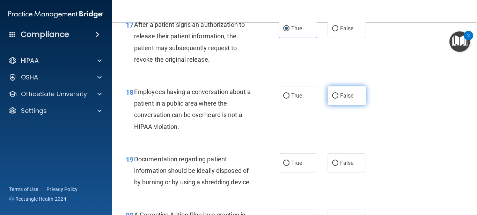
click at [335, 99] on label "False" at bounding box center [346, 95] width 38 height 19
click at [335, 99] on input "False" at bounding box center [335, 96] width 6 height 5
radio input "true"
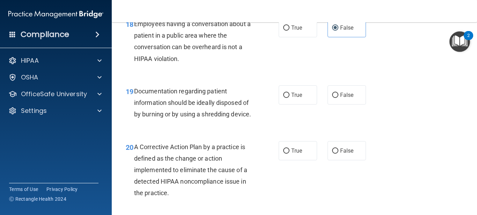
scroll to position [1175, 0]
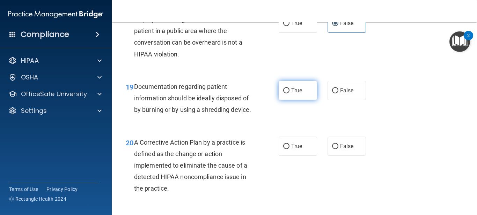
click at [298, 91] on span "True" at bounding box center [296, 90] width 11 height 7
click at [289, 91] on input "True" at bounding box center [286, 90] width 6 height 5
radio input "true"
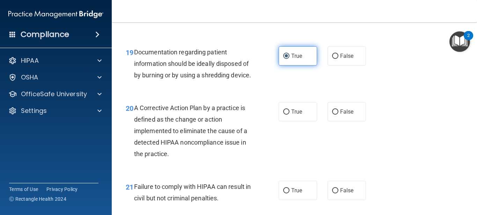
scroll to position [1228, 0]
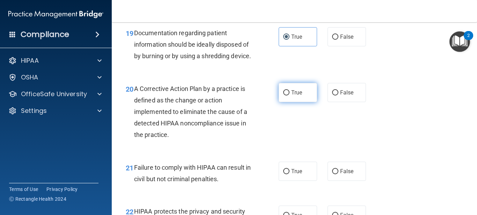
click at [285, 96] on input "True" at bounding box center [286, 92] width 6 height 5
radio input "true"
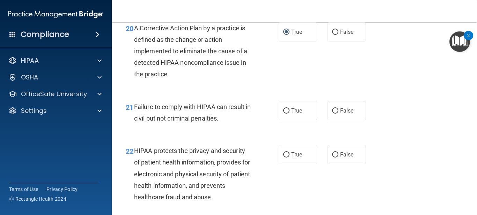
scroll to position [1290, 0]
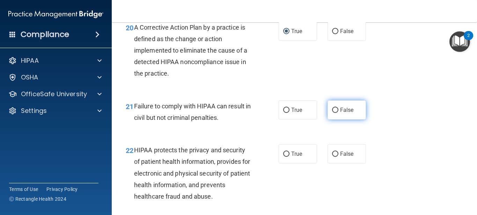
click at [333, 113] on input "False" at bounding box center [335, 110] width 6 height 5
radio input "true"
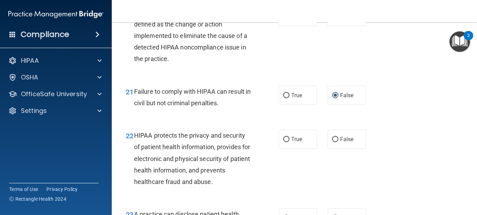
scroll to position [1339, 0]
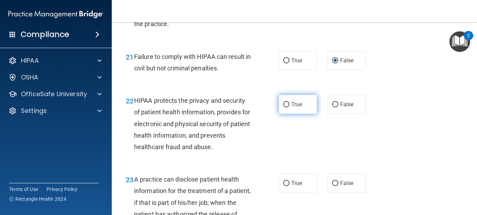
click at [288, 108] on input "True" at bounding box center [286, 104] width 6 height 5
radio input "true"
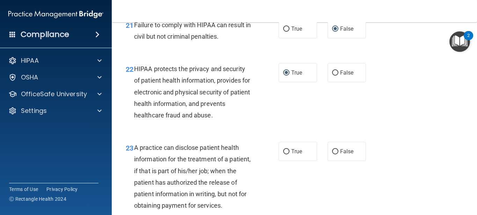
scroll to position [1408, 0]
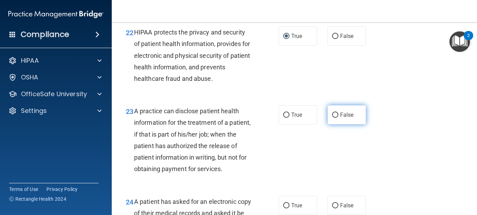
click at [335, 118] on input "False" at bounding box center [335, 115] width 6 height 5
radio input "true"
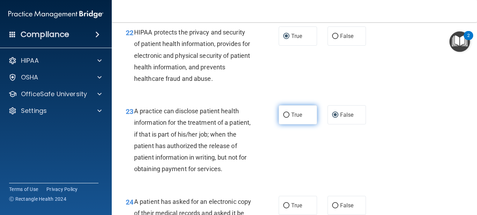
click at [287, 118] on input "True" at bounding box center [286, 115] width 6 height 5
radio input "true"
radio input "false"
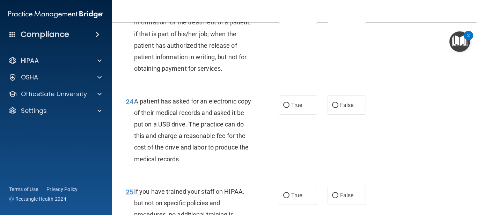
scroll to position [1509, 0]
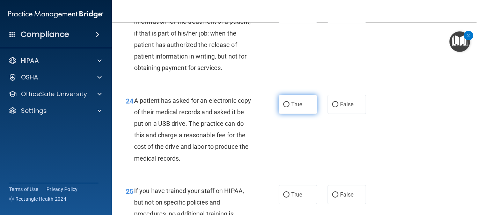
click at [303, 114] on label "True" at bounding box center [298, 104] width 38 height 19
click at [289, 108] on input "True" at bounding box center [286, 104] width 6 height 5
radio input "true"
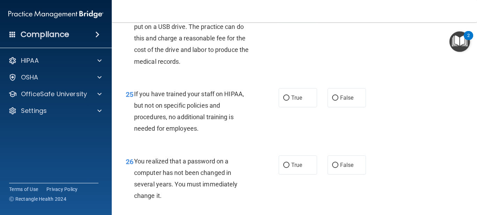
scroll to position [1607, 0]
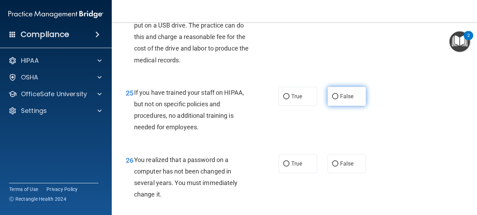
click at [333, 99] on input "False" at bounding box center [335, 96] width 6 height 5
radio input "true"
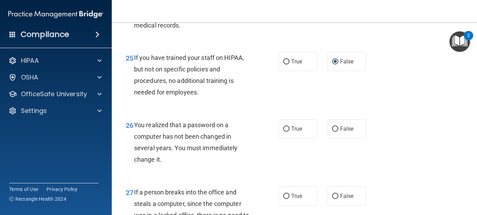
scroll to position [1655, 0]
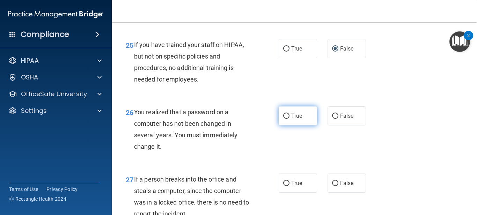
click at [291, 119] on span "True" at bounding box center [296, 116] width 11 height 7
click at [289, 119] on input "True" at bounding box center [286, 116] width 6 height 5
radio input "true"
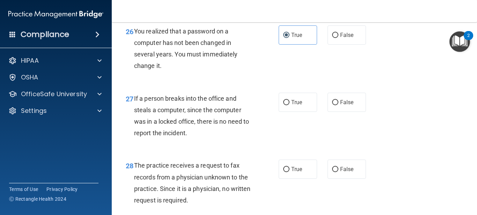
scroll to position [1738, 0]
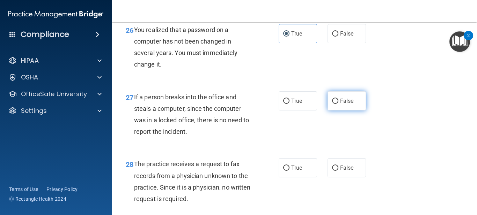
click at [339, 110] on label "False" at bounding box center [346, 100] width 38 height 19
click at [338, 104] on input "False" at bounding box center [335, 101] width 6 height 5
radio input "true"
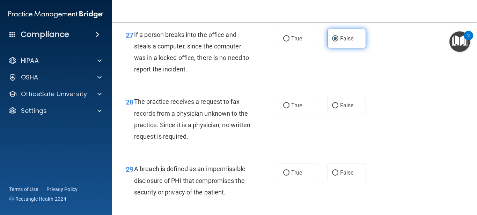
scroll to position [1807, 0]
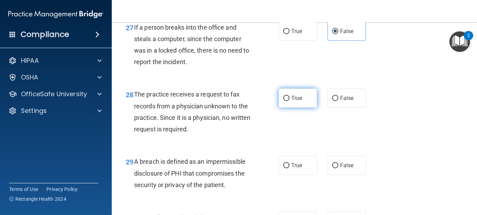
click at [302, 102] on span "True" at bounding box center [296, 98] width 11 height 7
click at [289, 101] on input "True" at bounding box center [286, 98] width 6 height 5
radio input "true"
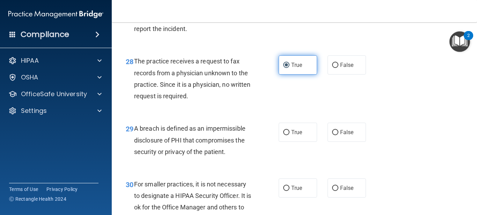
scroll to position [1854, 0]
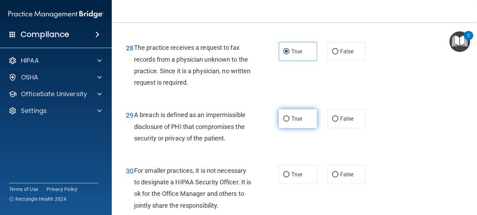
click at [304, 128] on label "True" at bounding box center [298, 118] width 38 height 19
click at [289, 122] on input "True" at bounding box center [286, 119] width 6 height 5
radio input "true"
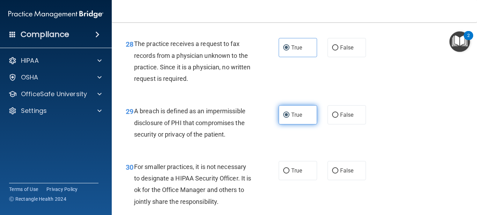
scroll to position [1920, 0]
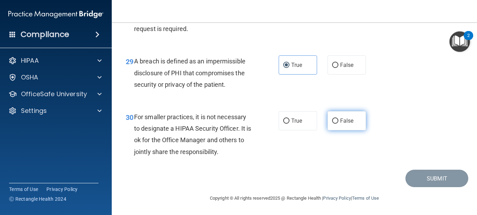
click at [335, 126] on label "False" at bounding box center [346, 120] width 38 height 19
click at [335, 124] on input "False" at bounding box center [335, 121] width 6 height 5
radio input "true"
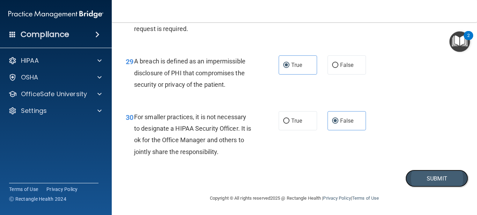
click at [430, 180] on button "Submit" at bounding box center [436, 179] width 63 height 18
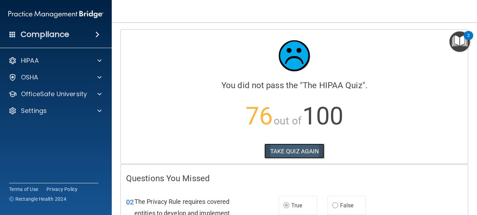
click at [279, 152] on button "TAKE QUIZ AGAIN" at bounding box center [294, 151] width 60 height 15
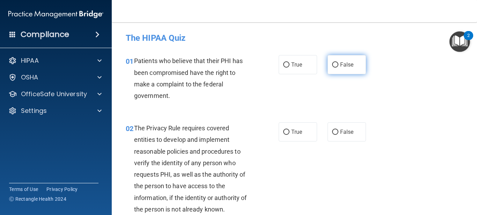
click at [339, 65] on label "False" at bounding box center [346, 64] width 38 height 19
click at [338, 65] on input "False" at bounding box center [335, 64] width 6 height 5
radio input "true"
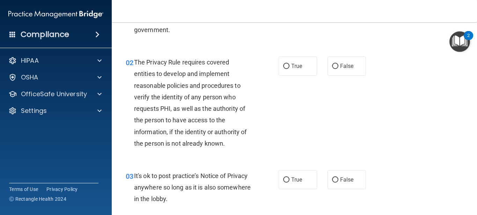
scroll to position [74, 0]
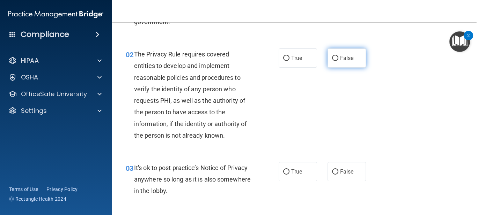
click at [336, 56] on input "False" at bounding box center [335, 58] width 6 height 5
radio input "true"
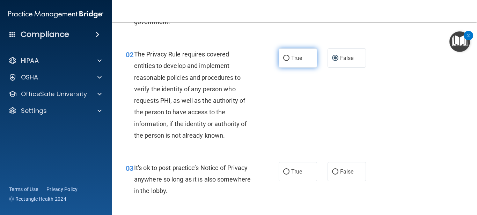
click at [286, 57] on input "True" at bounding box center [286, 58] width 6 height 5
radio input "true"
radio input "false"
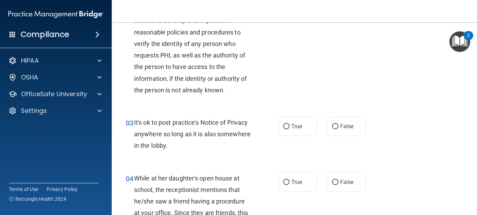
scroll to position [146, 0]
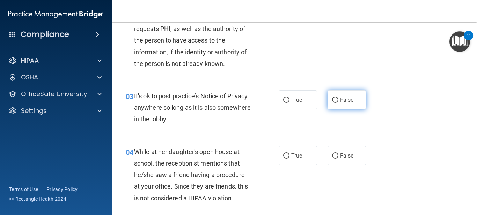
click at [335, 104] on label "False" at bounding box center [346, 99] width 38 height 19
click at [335, 103] on input "False" at bounding box center [335, 100] width 6 height 5
radio input "true"
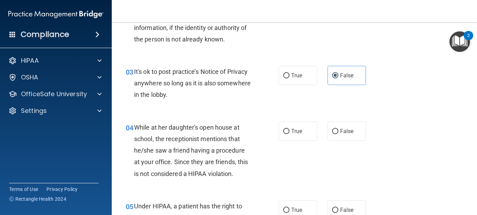
scroll to position [171, 0]
click at [340, 132] on span "False" at bounding box center [347, 131] width 14 height 7
click at [338, 132] on input "False" at bounding box center [335, 131] width 6 height 5
radio input "true"
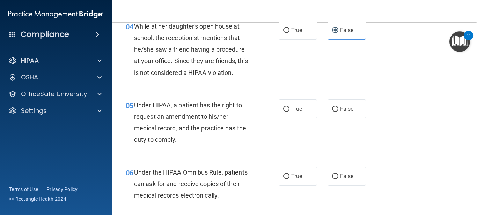
scroll to position [274, 0]
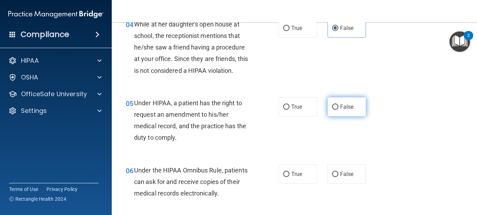
click at [336, 107] on input "False" at bounding box center [335, 107] width 6 height 5
radio input "true"
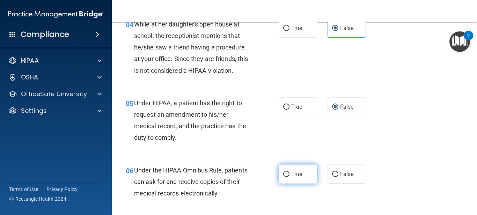
click at [287, 175] on input "True" at bounding box center [286, 174] width 6 height 5
radio input "true"
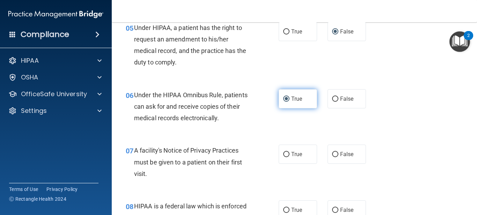
scroll to position [352, 0]
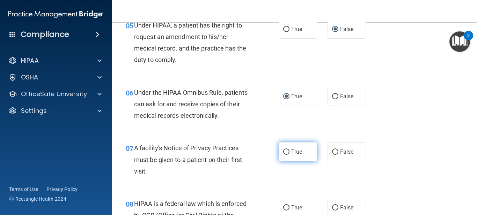
click at [290, 156] on label "True" at bounding box center [298, 151] width 38 height 19
click at [289, 155] on input "True" at bounding box center [286, 152] width 6 height 5
radio input "true"
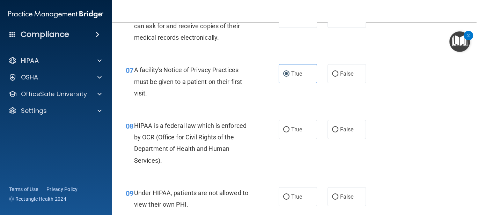
scroll to position [443, 0]
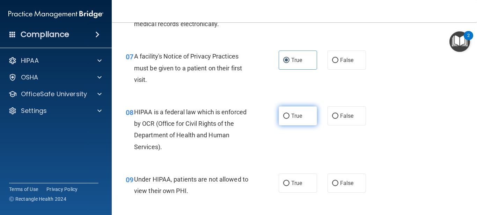
click at [279, 119] on label "True" at bounding box center [298, 115] width 38 height 19
click at [283, 119] on input "True" at bounding box center [286, 116] width 6 height 5
radio input "true"
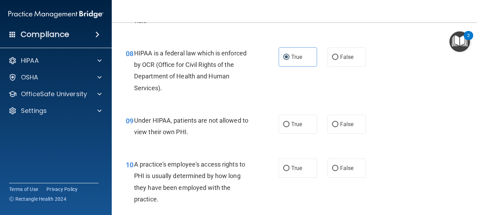
scroll to position [503, 0]
click at [339, 129] on label "False" at bounding box center [346, 123] width 38 height 19
click at [338, 127] on input "False" at bounding box center [335, 124] width 6 height 5
radio input "true"
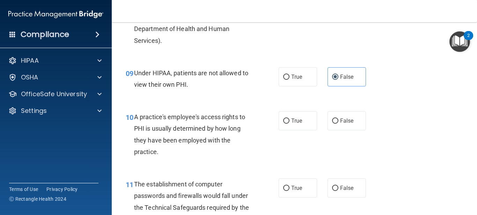
scroll to position [550, 0]
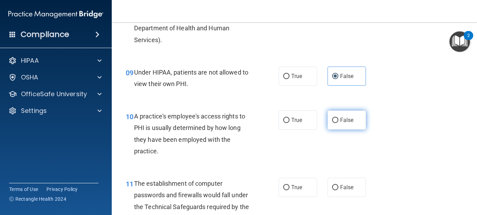
click at [333, 123] on input "False" at bounding box center [335, 120] width 6 height 5
radio input "true"
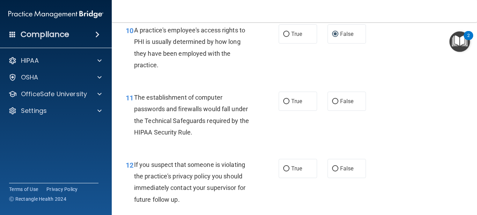
scroll to position [638, 0]
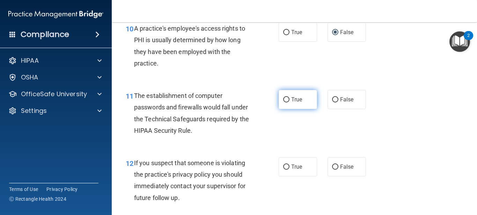
click at [295, 104] on label "True" at bounding box center [298, 99] width 38 height 19
click at [289, 103] on input "True" at bounding box center [286, 99] width 6 height 5
radio input "true"
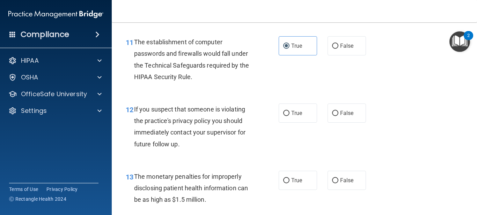
scroll to position [700, 0]
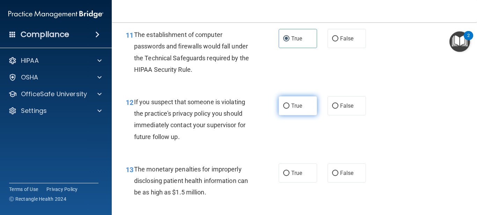
click at [283, 109] on label "True" at bounding box center [298, 105] width 38 height 19
click at [283, 109] on input "True" at bounding box center [286, 106] width 6 height 5
radio input "true"
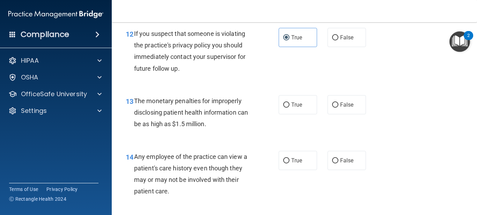
scroll to position [768, 0]
click at [282, 103] on label "True" at bounding box center [298, 104] width 38 height 19
click at [283, 103] on input "True" at bounding box center [286, 104] width 6 height 5
radio input "true"
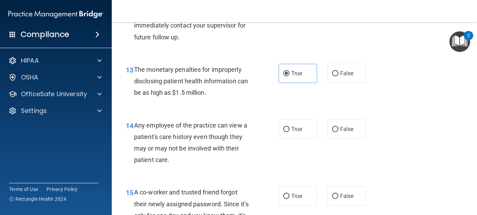
scroll to position [805, 0]
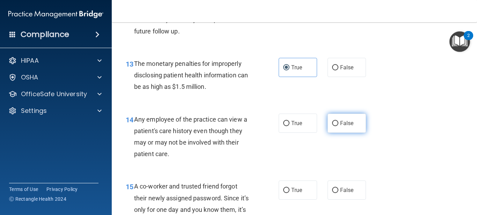
click at [335, 125] on input "False" at bounding box center [335, 123] width 6 height 5
radio input "true"
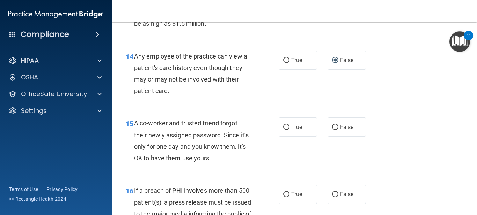
scroll to position [871, 0]
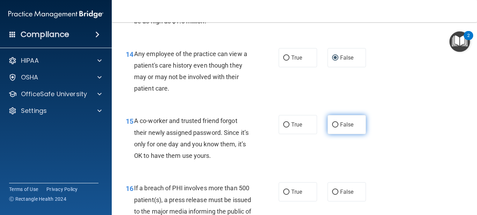
click at [334, 127] on input "False" at bounding box center [335, 125] width 6 height 5
radio input "true"
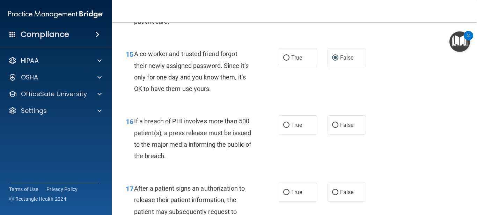
scroll to position [945, 0]
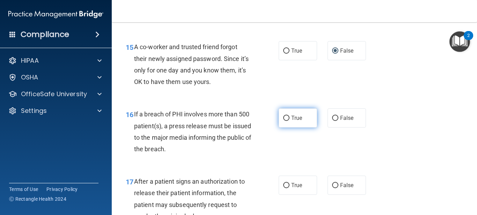
click at [285, 121] on input "True" at bounding box center [286, 118] width 6 height 5
radio input "true"
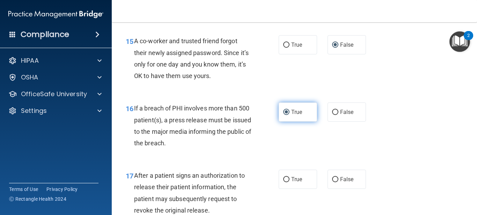
scroll to position [1036, 0]
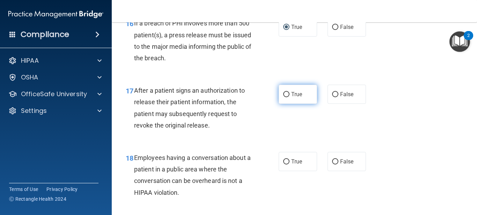
click at [286, 95] on input "True" at bounding box center [286, 94] width 6 height 5
radio input "true"
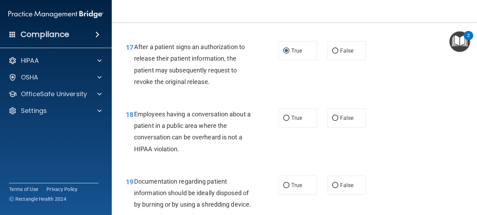
scroll to position [1092, 0]
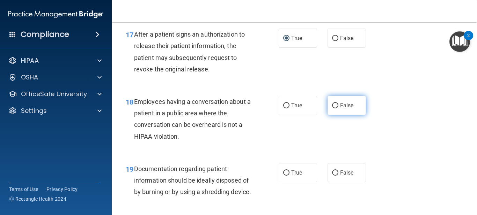
click at [336, 109] on label "False" at bounding box center [346, 105] width 38 height 19
click at [336, 109] on input "False" at bounding box center [335, 105] width 6 height 5
radio input "true"
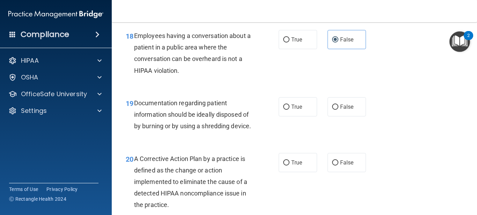
scroll to position [1170, 0]
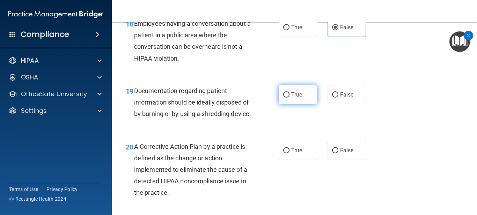
click at [286, 95] on input "True" at bounding box center [286, 95] width 6 height 5
radio input "true"
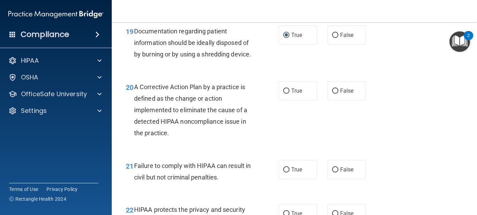
scroll to position [1232, 0]
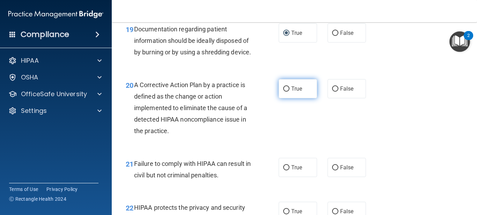
click at [293, 98] on label "True" at bounding box center [298, 88] width 38 height 19
click at [289, 92] on input "True" at bounding box center [286, 89] width 6 height 5
radio input "true"
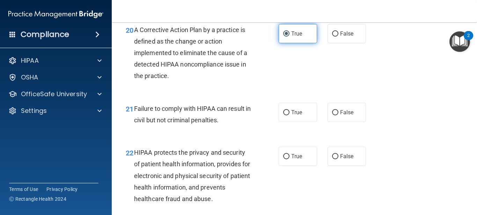
scroll to position [1291, 0]
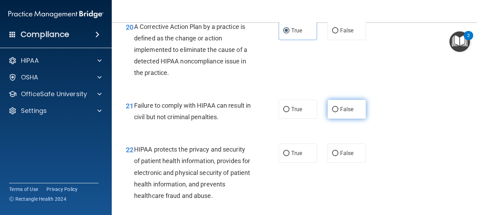
click at [338, 119] on label "False" at bounding box center [346, 109] width 38 height 19
click at [338, 112] on input "False" at bounding box center [335, 109] width 6 height 5
radio input "true"
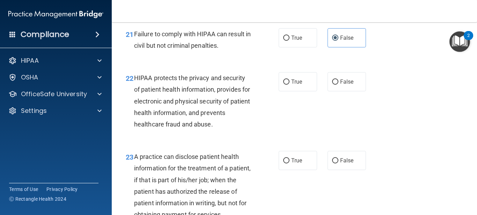
scroll to position [1362, 0]
click at [289, 84] on input "True" at bounding box center [286, 81] width 6 height 5
radio input "true"
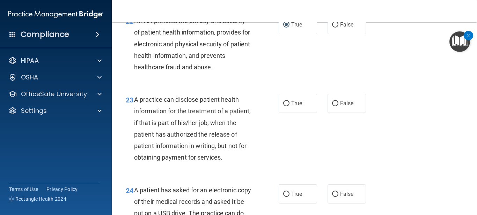
scroll to position [1424, 0]
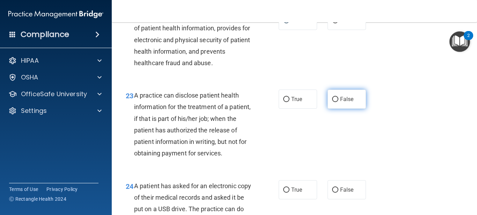
click at [339, 108] on label "False" at bounding box center [346, 99] width 38 height 19
click at [338, 102] on input "False" at bounding box center [335, 99] width 6 height 5
radio input "true"
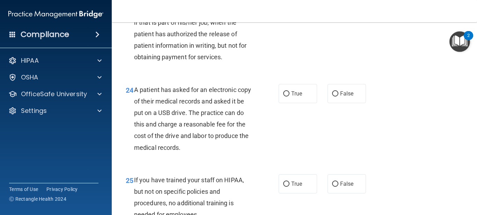
scroll to position [1531, 0]
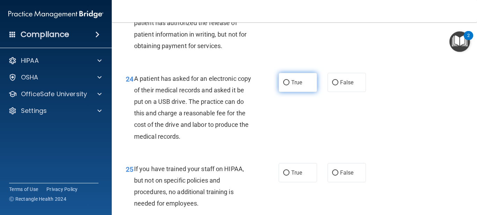
click at [297, 86] on span "True" at bounding box center [296, 82] width 11 height 7
click at [289, 86] on input "True" at bounding box center [286, 82] width 6 height 5
radio input "true"
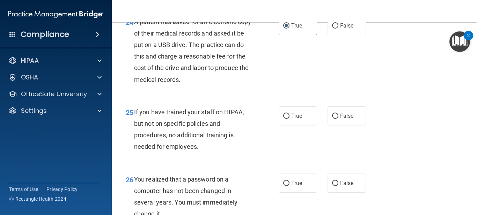
scroll to position [1599, 0]
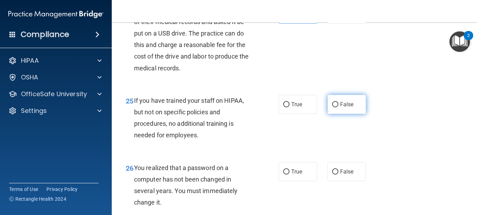
click at [334, 108] on input "False" at bounding box center [335, 104] width 6 height 5
radio input "true"
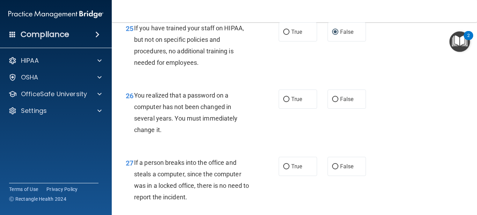
scroll to position [1673, 0]
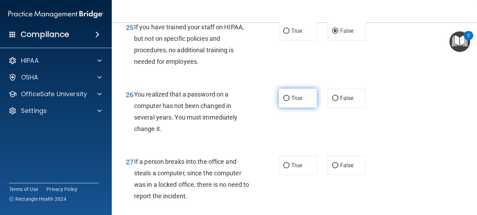
click at [290, 108] on label "True" at bounding box center [298, 98] width 38 height 19
click at [289, 101] on input "True" at bounding box center [286, 98] width 6 height 5
radio input "true"
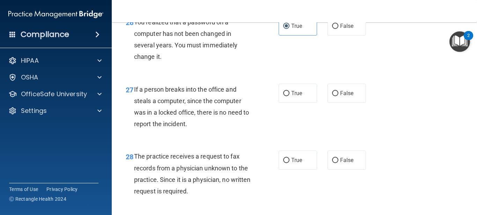
scroll to position [1748, 0]
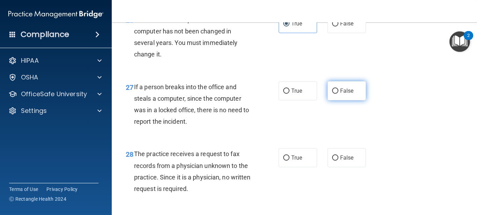
click at [335, 94] on input "False" at bounding box center [335, 91] width 6 height 5
radio input "true"
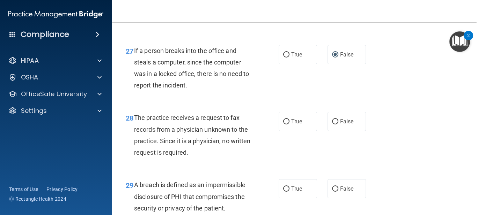
scroll to position [1788, 0]
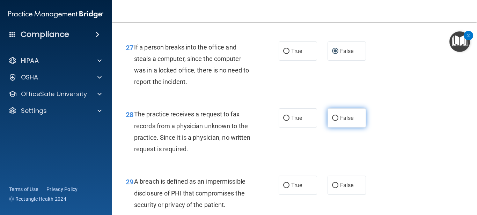
click at [337, 121] on input "False" at bounding box center [335, 118] width 6 height 5
radio input "true"
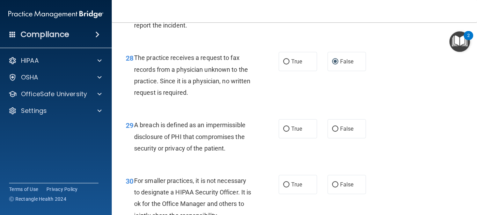
scroll to position [1870, 0]
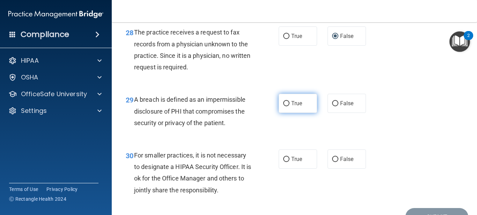
click at [290, 112] on label "True" at bounding box center [298, 103] width 38 height 19
click at [289, 106] on input "True" at bounding box center [286, 103] width 6 height 5
radio input "true"
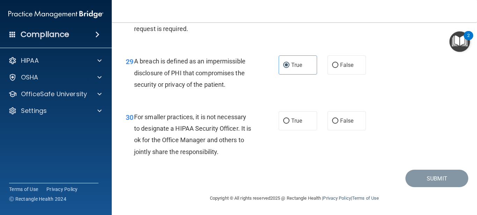
scroll to position [1920, 0]
click at [333, 123] on input "False" at bounding box center [335, 121] width 6 height 5
radio input "true"
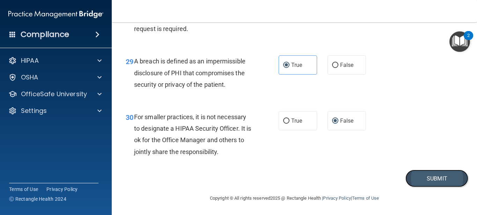
click at [426, 179] on button "Submit" at bounding box center [436, 179] width 63 height 18
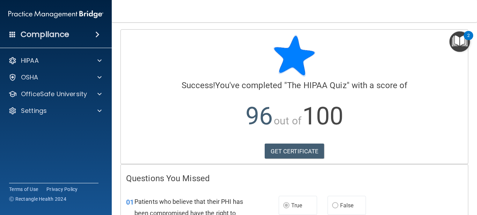
click at [466, 40] on img "Open Resource Center, 2 new notifications" at bounding box center [459, 41] width 21 height 21
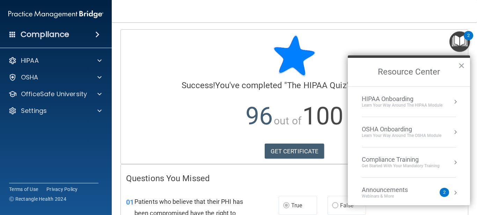
click at [389, 104] on div "Learn Your Way around the HIPAA module" at bounding box center [402, 106] width 81 height 6
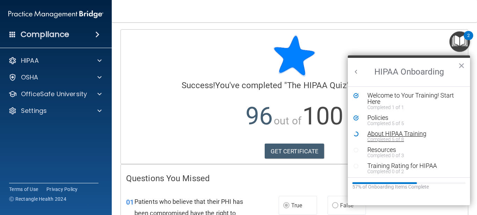
click at [389, 138] on div "Completed 5 of 8" at bounding box center [414, 139] width 94 height 5
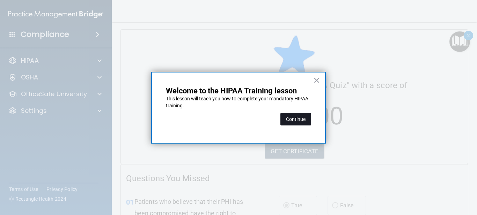
click at [295, 117] on button "Continue" at bounding box center [295, 119] width 31 height 13
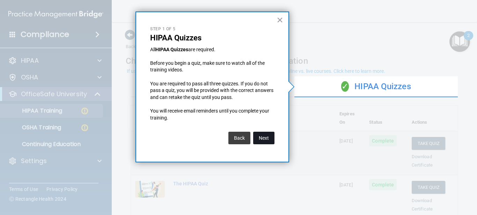
click at [266, 138] on button "Next" at bounding box center [263, 138] width 21 height 13
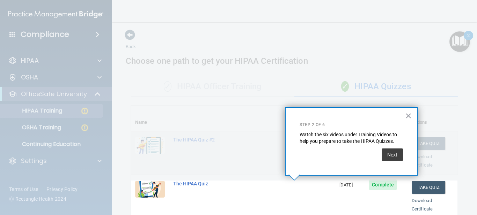
scroll to position [154, 0]
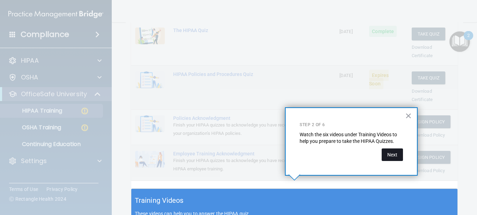
click at [388, 153] on button "Next" at bounding box center [392, 155] width 21 height 13
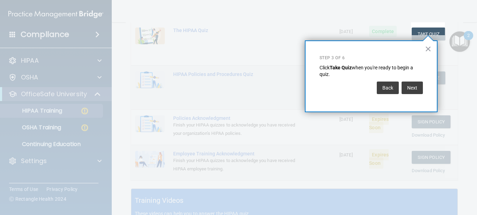
scroll to position [106, 0]
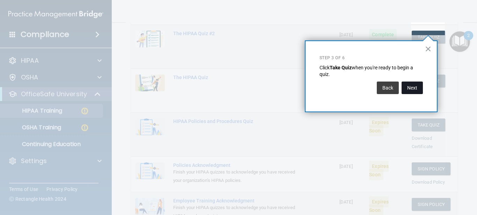
click at [411, 89] on button "Next" at bounding box center [411, 88] width 21 height 13
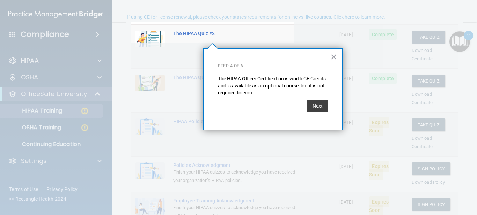
scroll to position [54, 0]
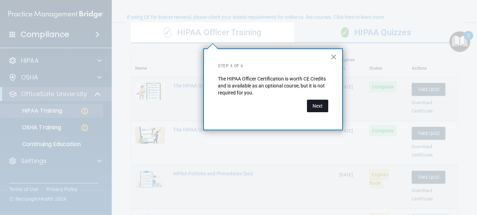
click at [310, 103] on button "Next" at bounding box center [317, 106] width 21 height 13
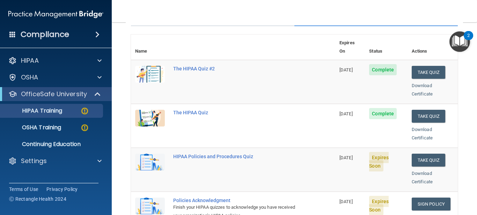
scroll to position [61, 0]
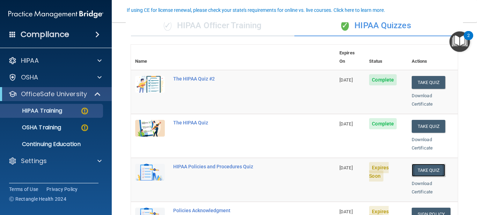
click at [420, 165] on button "Take Quiz" at bounding box center [429, 170] width 34 height 13
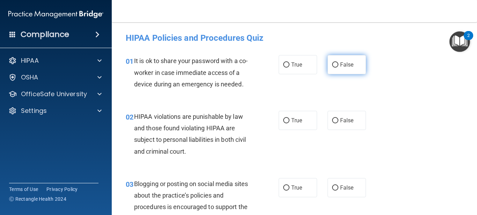
click at [340, 65] on span "False" at bounding box center [347, 64] width 14 height 7
click at [338, 65] on input "False" at bounding box center [335, 64] width 6 height 5
radio input "true"
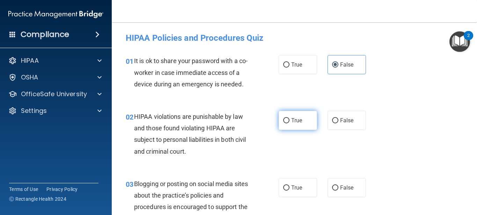
click at [290, 124] on label "True" at bounding box center [298, 120] width 38 height 19
click at [289, 124] on input "True" at bounding box center [286, 120] width 6 height 5
radio input "true"
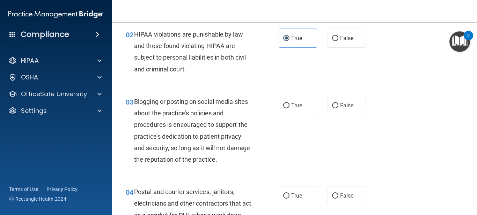
scroll to position [83, 0]
click at [286, 104] on input "True" at bounding box center [286, 105] width 6 height 5
radio input "true"
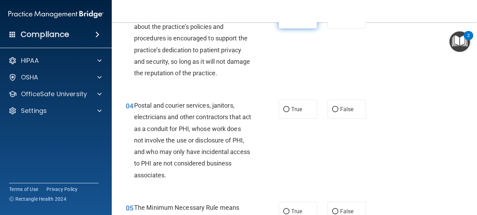
scroll to position [173, 0]
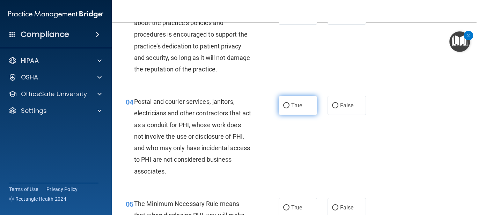
click at [295, 109] on span "True" at bounding box center [296, 105] width 11 height 7
click at [289, 109] on input "True" at bounding box center [286, 105] width 6 height 5
radio input "true"
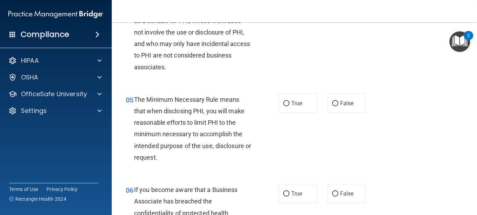
scroll to position [298, 0]
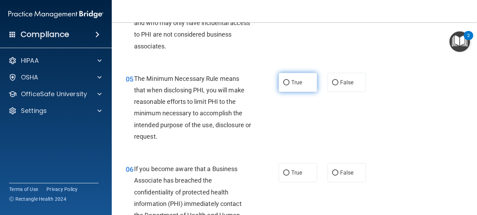
click at [308, 90] on label "True" at bounding box center [298, 82] width 38 height 19
click at [289, 86] on input "True" at bounding box center [286, 82] width 6 height 5
radio input "true"
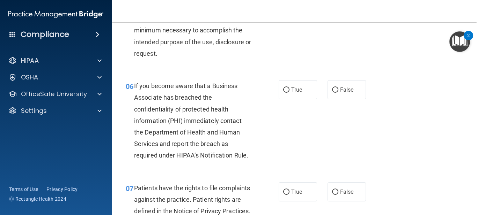
scroll to position [417, 0]
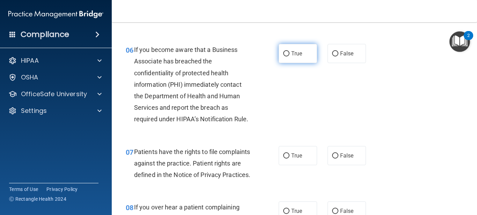
click at [285, 58] on label "True" at bounding box center [298, 53] width 38 height 19
click at [285, 57] on input "True" at bounding box center [286, 53] width 6 height 5
radio input "true"
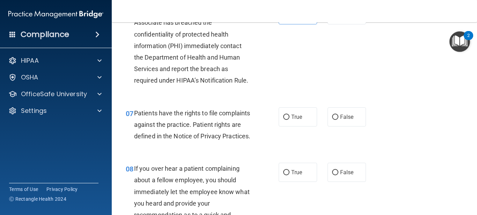
scroll to position [461, 0]
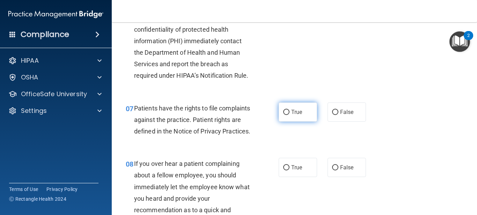
click at [293, 110] on span "True" at bounding box center [296, 112] width 11 height 7
click at [289, 110] on input "True" at bounding box center [286, 112] width 6 height 5
radio input "true"
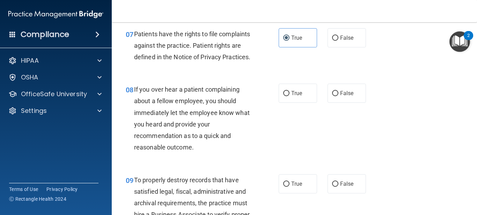
scroll to position [539, 0]
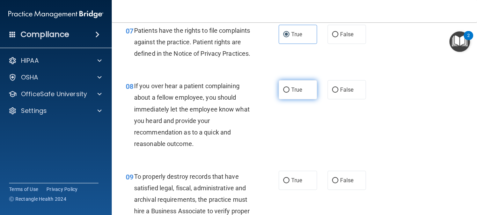
click at [286, 93] on input "True" at bounding box center [286, 90] width 6 height 5
radio input "true"
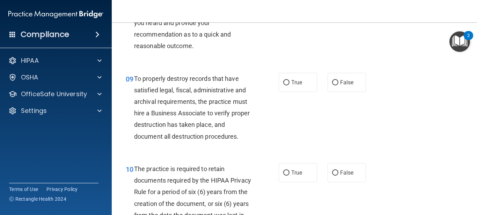
scroll to position [640, 0]
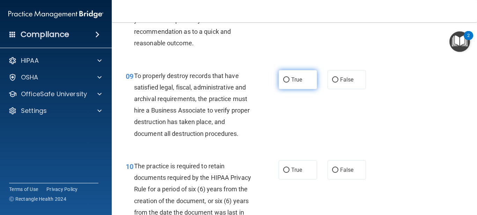
click at [286, 83] on input "True" at bounding box center [286, 79] width 6 height 5
radio input "true"
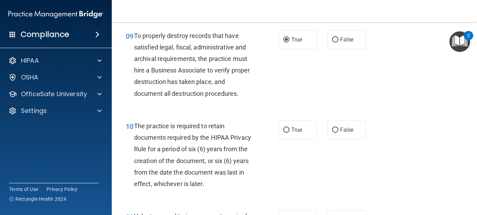
scroll to position [701, 0]
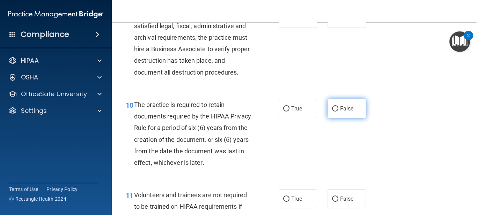
click at [336, 112] on input "False" at bounding box center [335, 108] width 6 height 5
radio input "true"
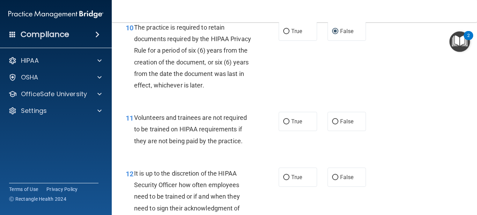
scroll to position [785, 0]
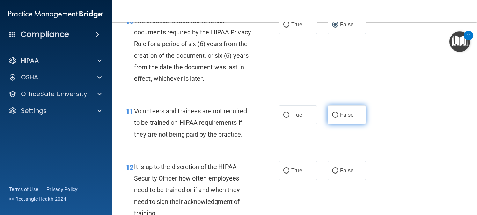
click at [335, 118] on input "False" at bounding box center [335, 115] width 6 height 5
radio input "true"
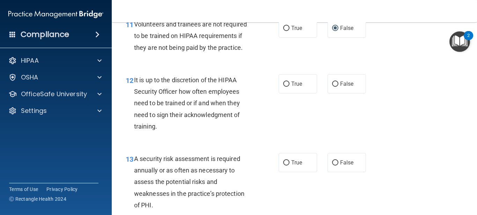
scroll to position [873, 0]
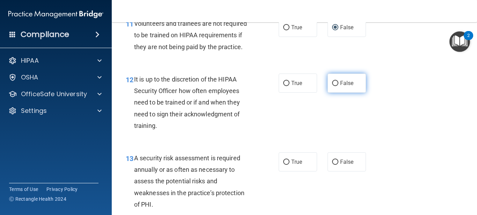
click at [334, 86] on input "False" at bounding box center [335, 83] width 6 height 5
radio input "true"
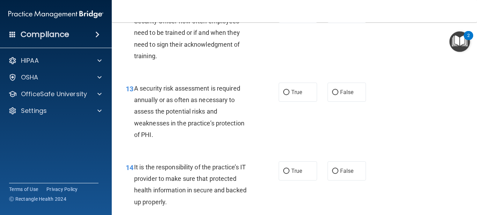
scroll to position [944, 0]
click at [294, 95] on span "True" at bounding box center [296, 91] width 11 height 7
click at [289, 95] on input "True" at bounding box center [286, 91] width 6 height 5
radio input "true"
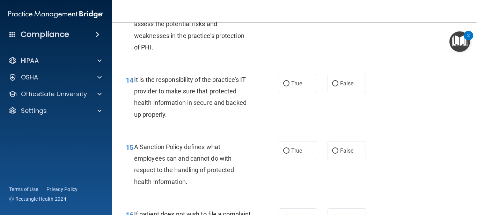
scroll to position [1031, 0]
click at [286, 86] on input "True" at bounding box center [286, 83] width 6 height 5
radio input "true"
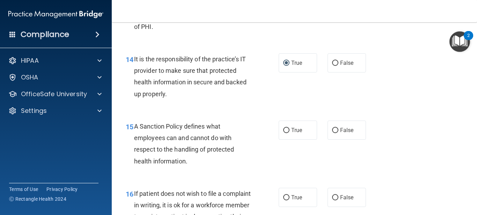
scroll to position [1053, 0]
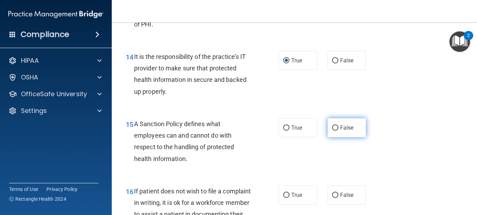
click at [334, 131] on input "False" at bounding box center [335, 128] width 6 height 5
radio input "true"
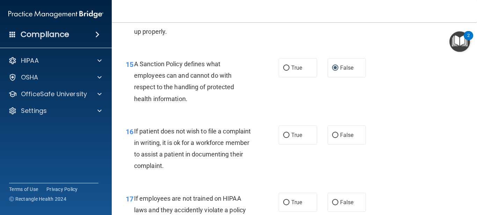
scroll to position [1114, 0]
click at [338, 138] on input "False" at bounding box center [335, 134] width 6 height 5
radio input "true"
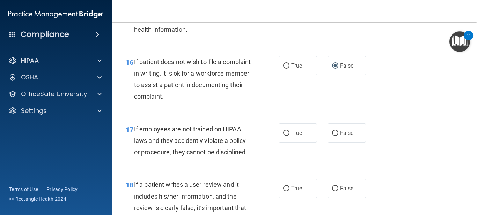
scroll to position [1184, 0]
click at [342, 142] on label "False" at bounding box center [346, 132] width 38 height 19
click at [338, 135] on input "False" at bounding box center [335, 132] width 6 height 5
radio input "true"
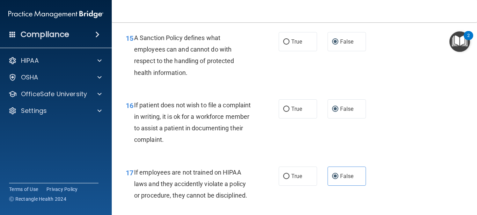
scroll to position [1139, 0]
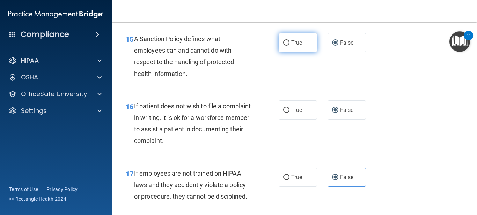
click at [286, 46] on input "True" at bounding box center [286, 42] width 6 height 5
radio input "true"
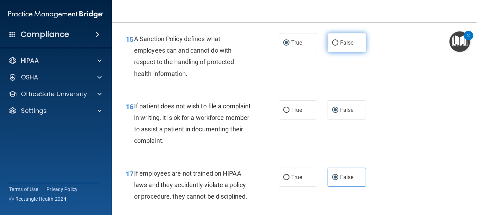
click at [336, 46] on input "False" at bounding box center [335, 42] width 6 height 5
radio input "true"
radio input "false"
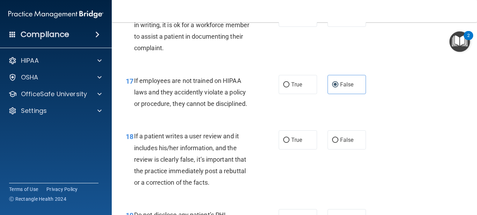
scroll to position [1240, 0]
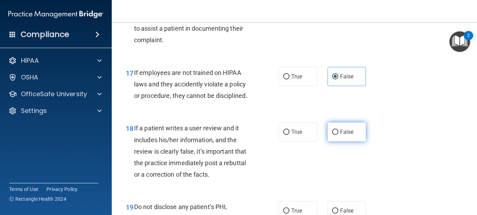
click at [340, 135] on span "False" at bounding box center [347, 132] width 14 height 7
click at [338, 135] on input "False" at bounding box center [335, 132] width 6 height 5
radio input "true"
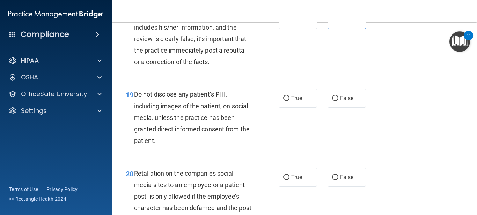
scroll to position [1346, 0]
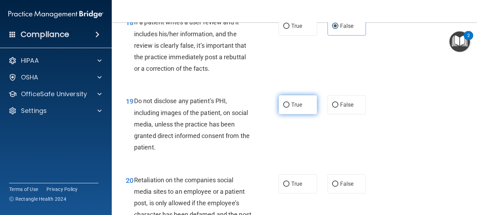
click at [283, 114] on label "True" at bounding box center [298, 104] width 38 height 19
click at [283, 108] on input "True" at bounding box center [286, 105] width 6 height 5
radio input "true"
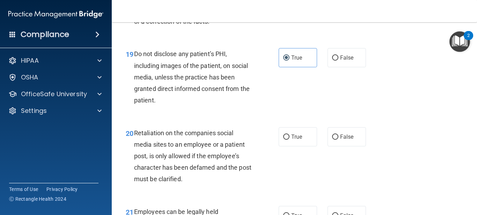
scroll to position [1404, 0]
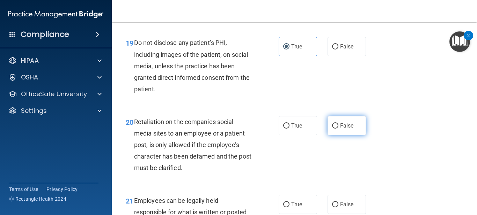
click at [333, 129] on input "False" at bounding box center [335, 126] width 6 height 5
radio input "true"
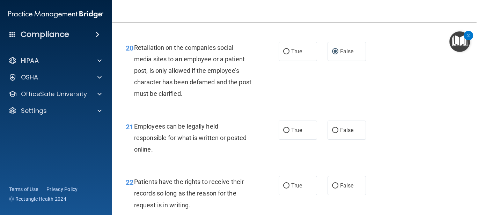
scroll to position [1483, 0]
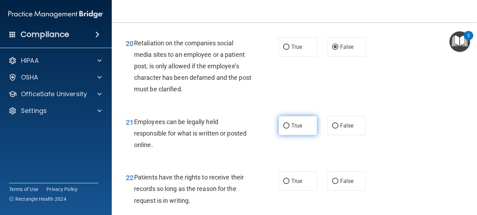
click at [286, 135] on label "True" at bounding box center [298, 125] width 38 height 19
click at [286, 129] on input "True" at bounding box center [286, 126] width 6 height 5
radio input "true"
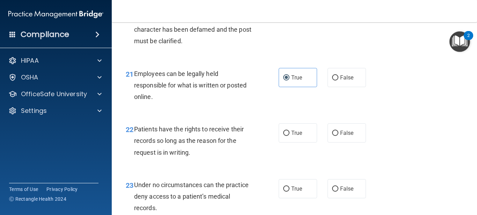
scroll to position [1539, 0]
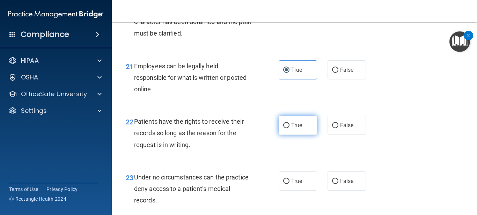
click at [288, 135] on label "True" at bounding box center [298, 125] width 38 height 19
click at [288, 128] on input "True" at bounding box center [286, 125] width 6 height 5
radio input "true"
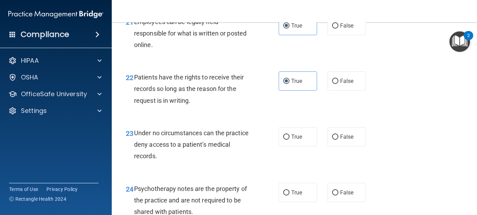
scroll to position [1590, 0]
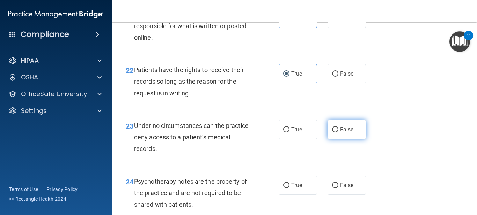
click at [335, 133] on input "False" at bounding box center [335, 129] width 6 height 5
radio input "true"
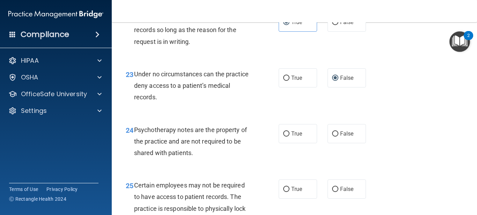
scroll to position [1643, 0]
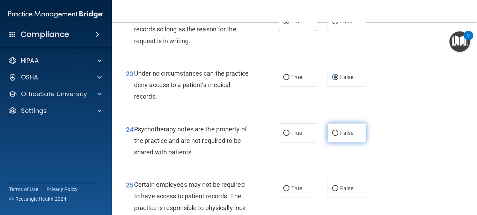
click at [338, 143] on label "False" at bounding box center [346, 133] width 38 height 19
click at [338, 136] on input "False" at bounding box center [335, 133] width 6 height 5
radio input "true"
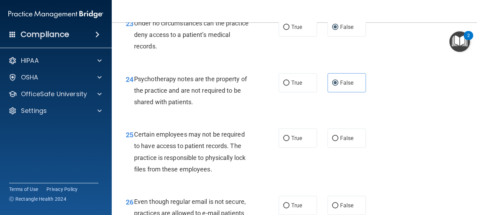
scroll to position [1696, 0]
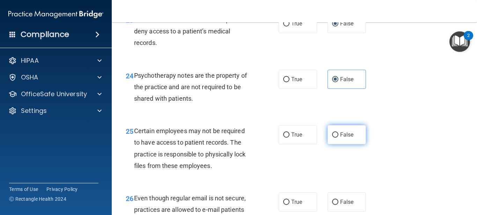
click at [334, 138] on input "False" at bounding box center [335, 135] width 6 height 5
radio input "true"
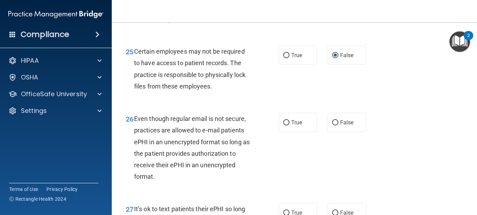
scroll to position [1782, 0]
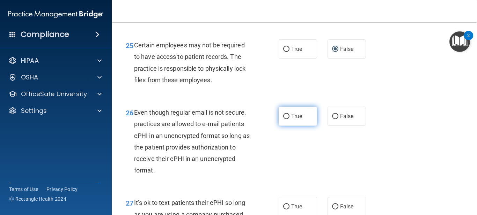
click at [286, 119] on input "True" at bounding box center [286, 116] width 6 height 5
radio input "true"
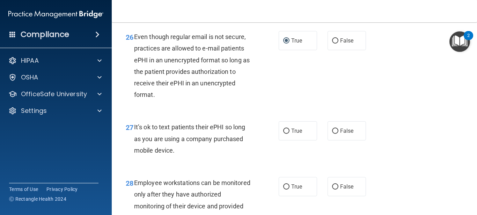
scroll to position [1862, 0]
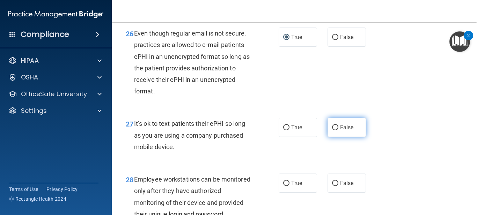
click at [335, 131] on input "False" at bounding box center [335, 127] width 6 height 5
radio input "true"
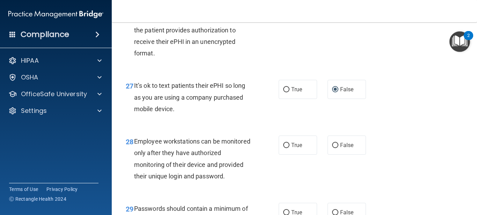
scroll to position [1917, 0]
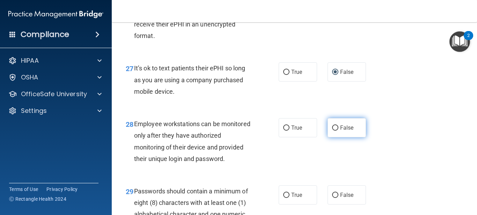
click at [337, 138] on label "False" at bounding box center [346, 127] width 38 height 19
click at [337, 131] on input "False" at bounding box center [335, 128] width 6 height 5
radio input "true"
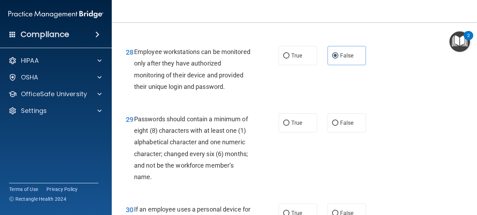
scroll to position [1990, 0]
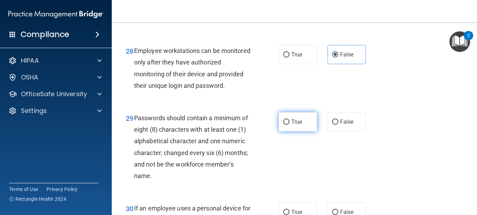
click at [305, 132] on label "True" at bounding box center [298, 121] width 38 height 19
click at [289, 125] on input "True" at bounding box center [286, 122] width 6 height 5
radio input "true"
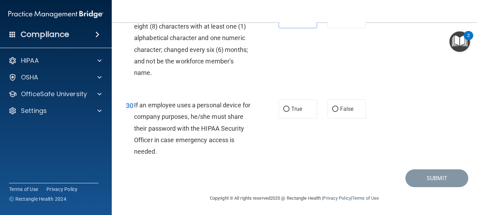
scroll to position [2101, 0]
click at [335, 112] on input "False" at bounding box center [335, 109] width 6 height 5
radio input "true"
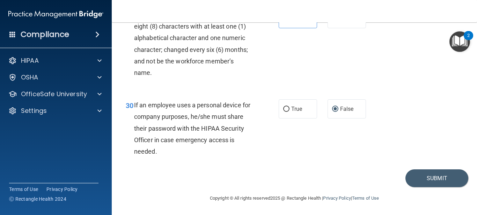
scroll to position [2105, 0]
click at [415, 179] on button "Submit" at bounding box center [436, 179] width 63 height 18
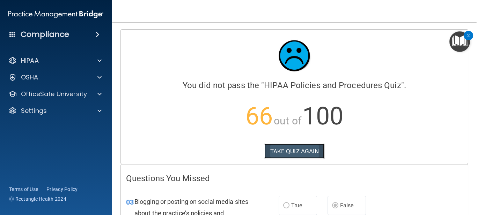
click at [282, 151] on button "TAKE QUIZ AGAIN" at bounding box center [294, 151] width 60 height 15
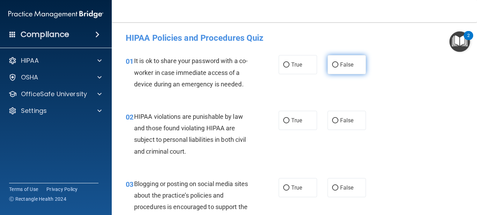
click at [340, 67] on span "False" at bounding box center [347, 64] width 14 height 7
click at [338, 67] on input "False" at bounding box center [335, 64] width 6 height 5
radio input "true"
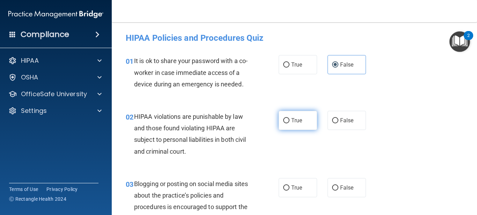
click at [300, 117] on label "True" at bounding box center [298, 120] width 38 height 19
click at [289, 118] on input "True" at bounding box center [286, 120] width 6 height 5
radio input "true"
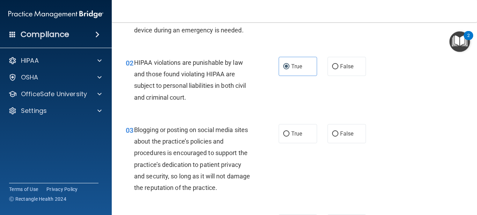
scroll to position [60, 0]
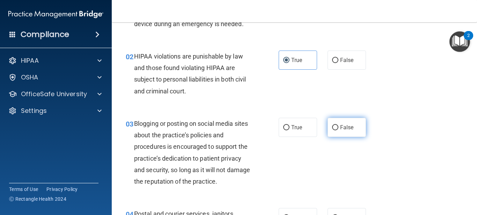
click at [335, 130] on input "False" at bounding box center [335, 127] width 6 height 5
radio input "true"
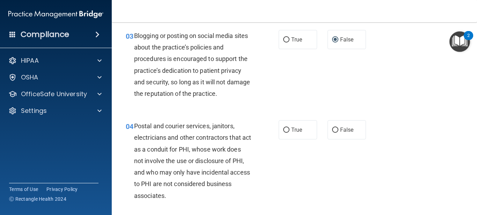
scroll to position [149, 0]
click at [286, 129] on input "True" at bounding box center [286, 129] width 6 height 5
radio input "true"
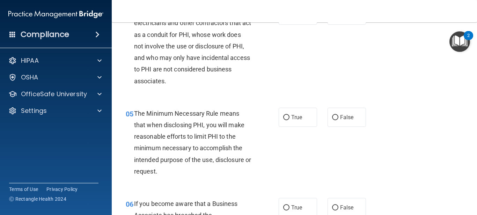
scroll to position [265, 0]
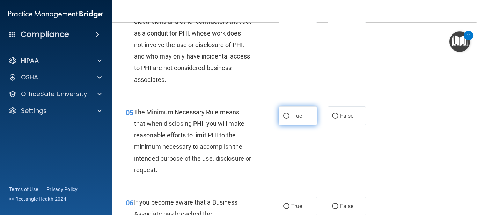
click at [287, 117] on input "True" at bounding box center [286, 116] width 6 height 5
radio input "true"
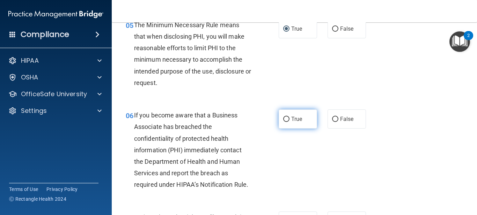
scroll to position [356, 0]
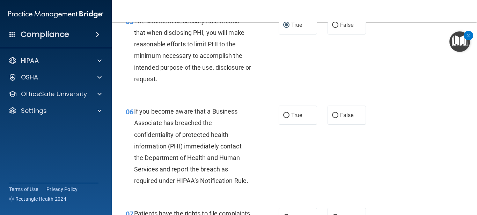
click at [128, 141] on div "06 If you become aware that a Business Associate has breached the confidentiali…" at bounding box center [202, 148] width 174 height 85
click at [338, 117] on label "False" at bounding box center [346, 115] width 38 height 19
click at [338, 117] on input "False" at bounding box center [335, 115] width 6 height 5
radio input "true"
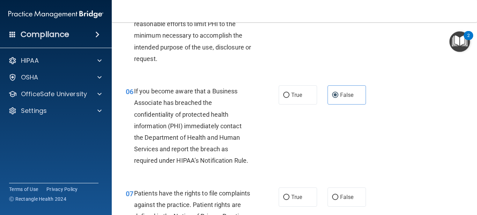
scroll to position [398, 0]
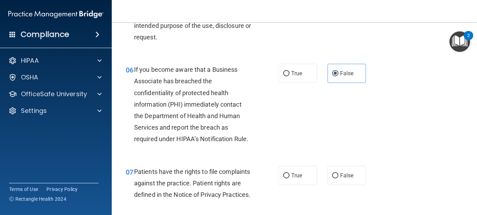
click at [310, 130] on div "06 If you become aware that a Business Associate has breached the confidentiali…" at bounding box center [294, 106] width 348 height 102
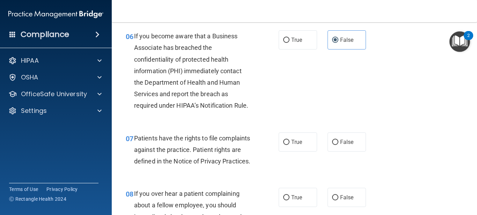
scroll to position [431, 0]
click at [290, 142] on label "True" at bounding box center [298, 141] width 38 height 19
click at [289, 142] on input "True" at bounding box center [286, 142] width 6 height 5
radio input "true"
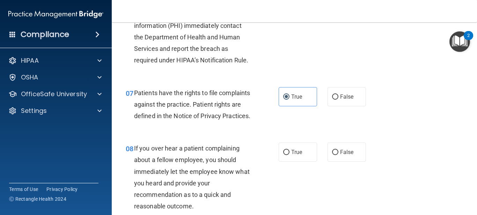
scroll to position [509, 0]
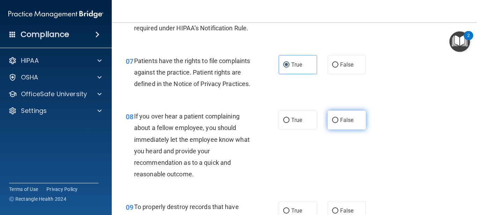
click at [338, 130] on label "False" at bounding box center [346, 120] width 38 height 19
click at [338, 123] on input "False" at bounding box center [335, 120] width 6 height 5
radio input "true"
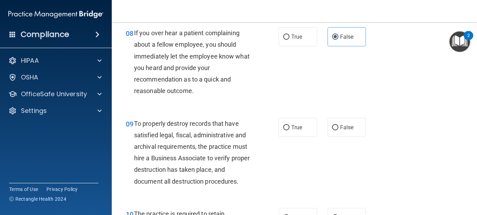
scroll to position [600, 0]
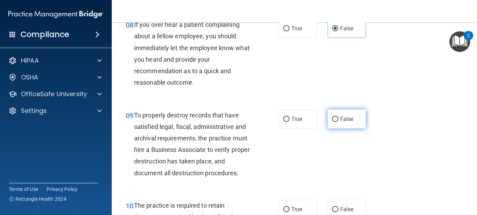
click at [348, 129] on label "False" at bounding box center [346, 119] width 38 height 19
click at [338, 122] on input "False" at bounding box center [335, 119] width 6 height 5
radio input "true"
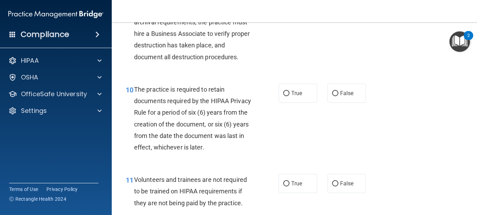
scroll to position [718, 0]
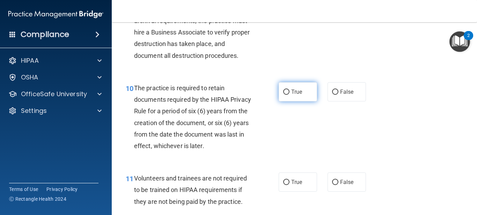
click at [285, 95] on input "True" at bounding box center [286, 92] width 6 height 5
radio input "true"
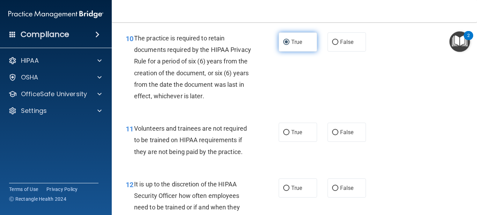
scroll to position [770, 0]
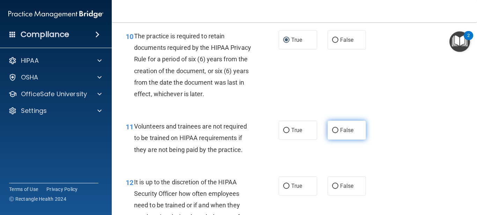
click at [343, 134] on span "False" at bounding box center [347, 130] width 14 height 7
click at [338, 133] on input "False" at bounding box center [335, 130] width 6 height 5
radio input "true"
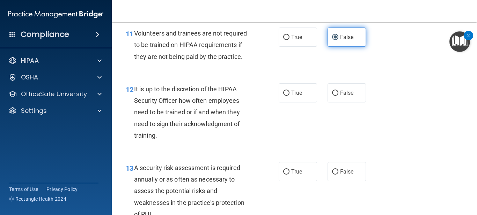
scroll to position [872, 0]
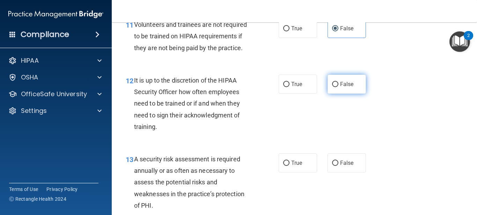
click at [338, 94] on label "False" at bounding box center [346, 84] width 38 height 19
click at [338, 87] on input "False" at bounding box center [335, 84] width 6 height 5
radio input "true"
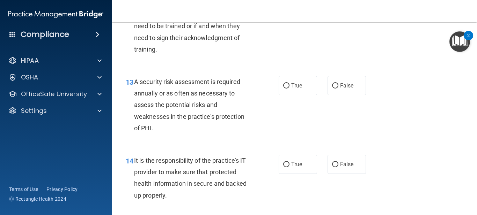
scroll to position [950, 0]
click at [289, 95] on label "True" at bounding box center [298, 85] width 38 height 19
click at [289, 88] on input "True" at bounding box center [286, 85] width 6 height 5
radio input "true"
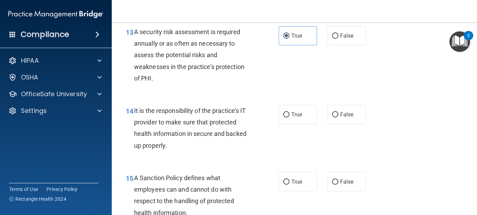
scroll to position [1007, 0]
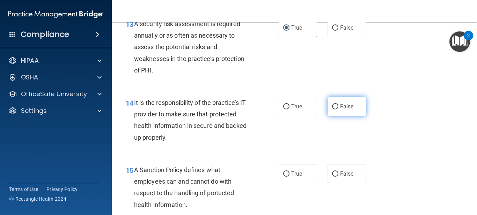
click at [331, 116] on label "False" at bounding box center [346, 106] width 38 height 19
click at [332, 110] on input "False" at bounding box center [335, 106] width 6 height 5
radio input "true"
click at [320, 150] on div "14 It is the responsibility of the practice’s IT provider to make sure that pro…" at bounding box center [294, 121] width 348 height 67
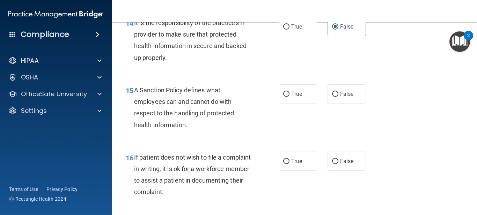
scroll to position [1092, 0]
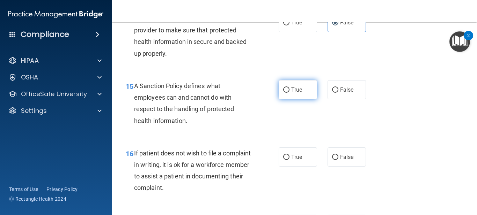
click at [291, 99] on label "True" at bounding box center [298, 89] width 38 height 19
click at [289, 93] on input "True" at bounding box center [286, 90] width 6 height 5
radio input "true"
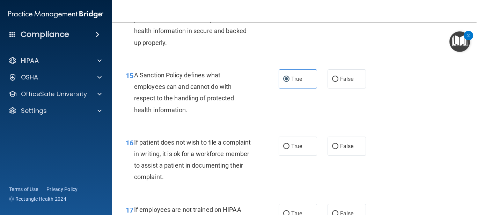
scroll to position [1149, 0]
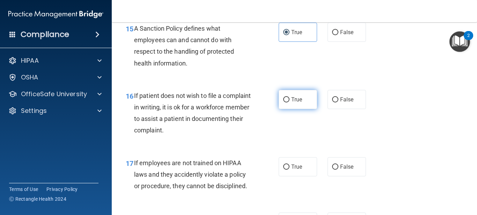
click at [302, 109] on label "True" at bounding box center [298, 99] width 38 height 19
click at [289, 103] on input "True" at bounding box center [286, 99] width 6 height 5
radio input "true"
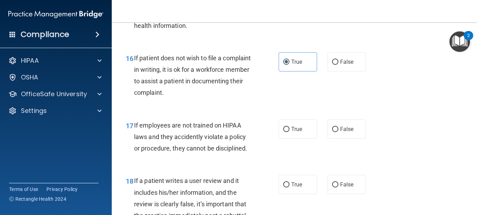
scroll to position [1188, 0]
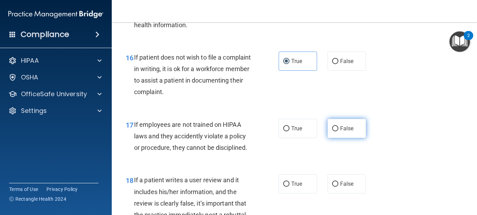
click at [336, 132] on input "False" at bounding box center [335, 128] width 6 height 5
radio input "true"
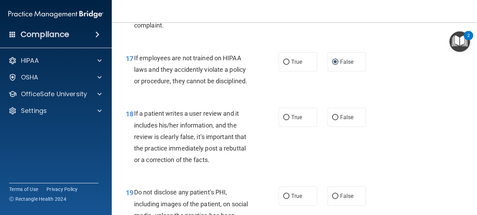
scroll to position [1258, 0]
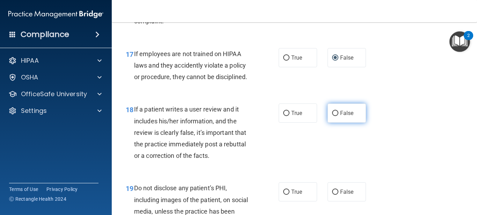
click at [335, 123] on label "False" at bounding box center [346, 113] width 38 height 19
click at [335, 116] on input "False" at bounding box center [335, 113] width 6 height 5
radio input "true"
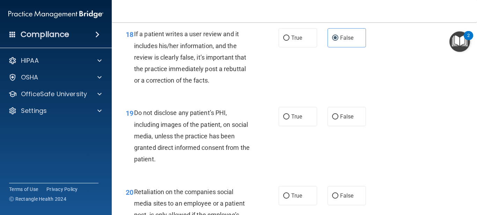
scroll to position [1338, 0]
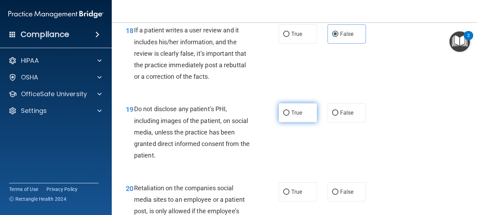
click at [298, 123] on label "True" at bounding box center [298, 112] width 38 height 19
click at [289, 116] on input "True" at bounding box center [286, 113] width 6 height 5
radio input "true"
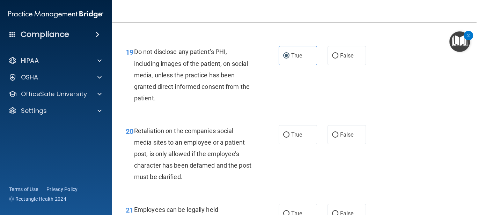
scroll to position [1399, 0]
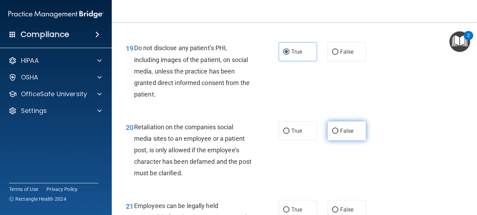
click at [338, 141] on label "False" at bounding box center [346, 130] width 38 height 19
click at [338, 134] on input "False" at bounding box center [335, 131] width 6 height 5
radio input "true"
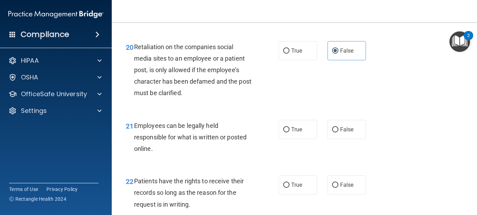
scroll to position [1479, 0]
click at [294, 133] on span "True" at bounding box center [296, 129] width 11 height 7
click at [289, 132] on input "True" at bounding box center [286, 129] width 6 height 5
radio input "true"
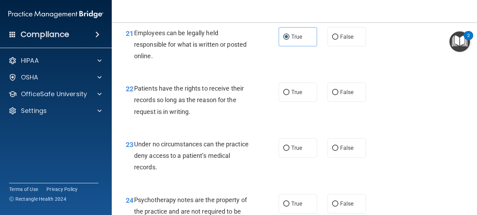
scroll to position [1575, 0]
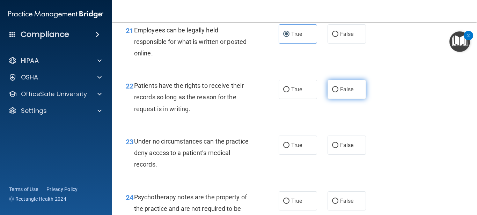
click at [333, 93] on input "False" at bounding box center [335, 89] width 6 height 5
radio input "true"
click at [264, 167] on div "23 Under no circumstances can the practice deny access to a patient’s medical r…" at bounding box center [202, 155] width 174 height 38
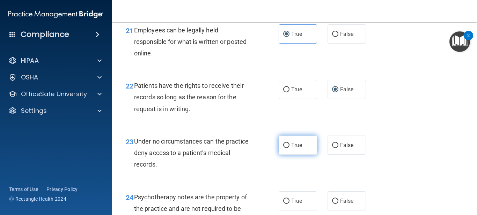
click at [288, 148] on input "True" at bounding box center [286, 145] width 6 height 5
radio input "true"
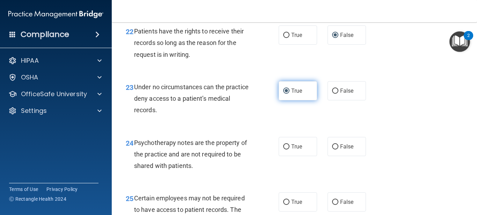
scroll to position [1641, 0]
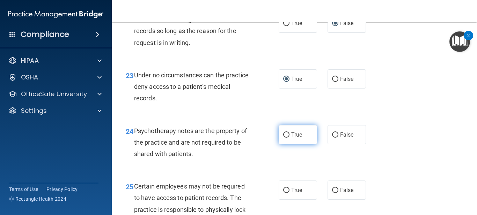
click at [289, 145] on label "True" at bounding box center [298, 134] width 38 height 19
click at [289, 138] on input "True" at bounding box center [286, 135] width 6 height 5
radio input "true"
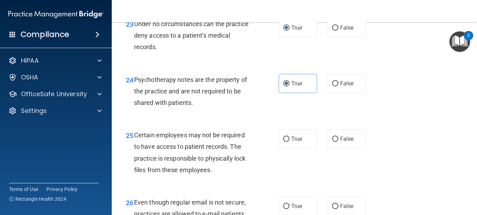
scroll to position [1693, 0]
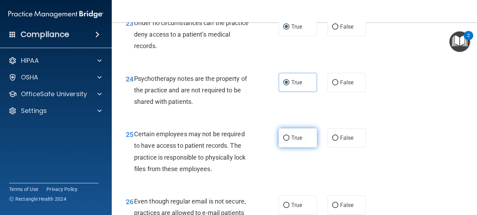
click at [286, 141] on input "True" at bounding box center [286, 138] width 6 height 5
radio input "true"
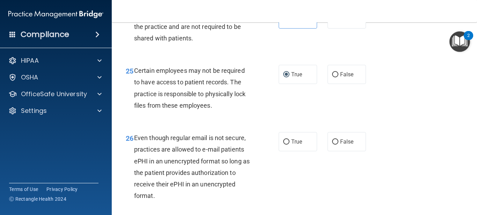
scroll to position [1762, 0]
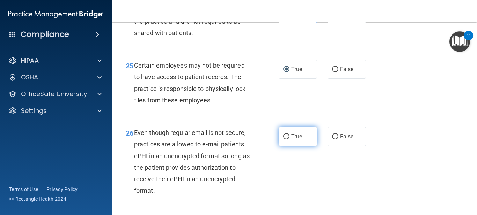
click at [283, 140] on input "True" at bounding box center [286, 136] width 6 height 5
radio input "true"
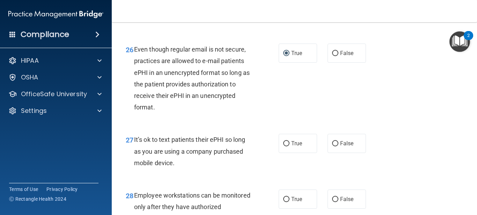
scroll to position [1847, 0]
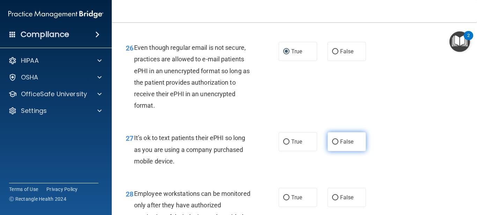
click at [336, 151] on label "False" at bounding box center [346, 141] width 38 height 19
click at [336, 145] on input "False" at bounding box center [335, 142] width 6 height 5
radio input "true"
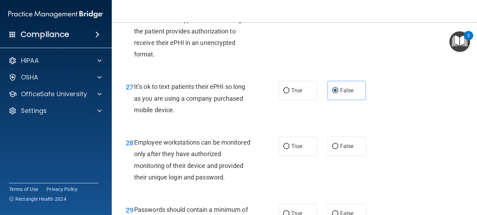
scroll to position [1915, 0]
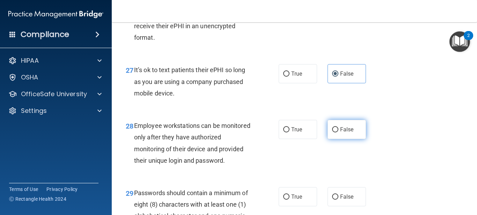
click at [337, 139] on label "False" at bounding box center [346, 129] width 38 height 19
click at [337, 133] on input "False" at bounding box center [335, 129] width 6 height 5
radio input "true"
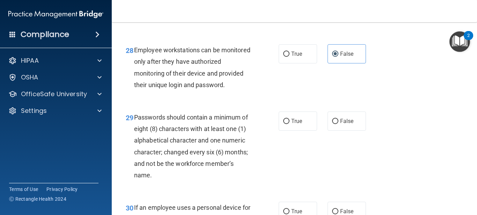
scroll to position [1994, 0]
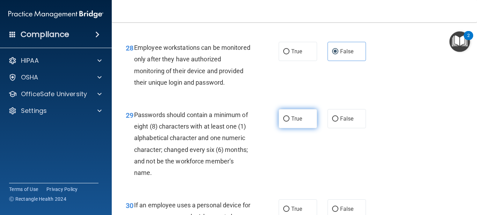
click at [289, 122] on input "True" at bounding box center [286, 119] width 6 height 5
radio input "true"
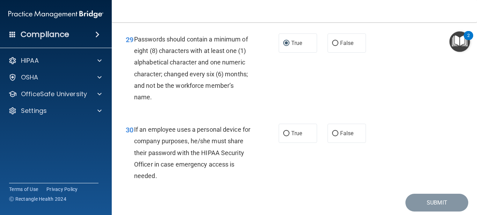
scroll to position [2071, 0]
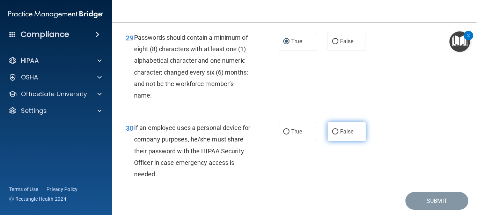
click at [333, 135] on input "False" at bounding box center [335, 132] width 6 height 5
radio input "true"
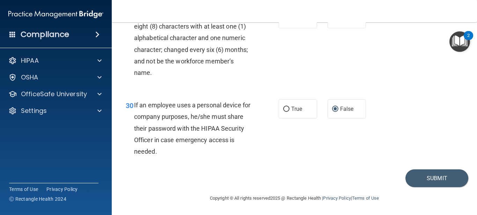
scroll to position [2105, 0]
click at [413, 180] on button "Submit" at bounding box center [436, 179] width 63 height 18
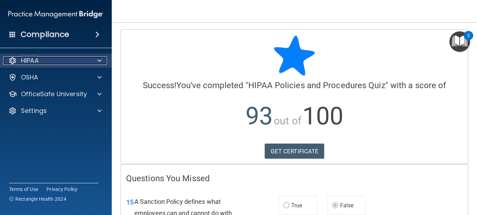
click at [42, 59] on div "HIPAA" at bounding box center [46, 61] width 87 height 8
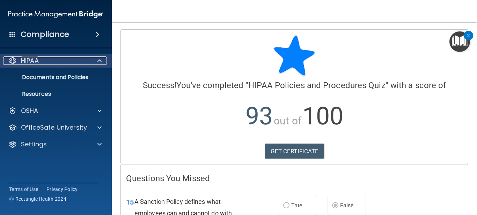
click at [38, 60] on p "HIPAA" at bounding box center [30, 61] width 18 height 8
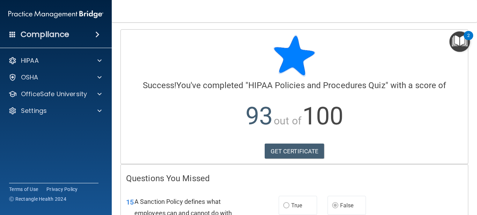
click at [95, 33] on span at bounding box center [97, 34] width 4 height 8
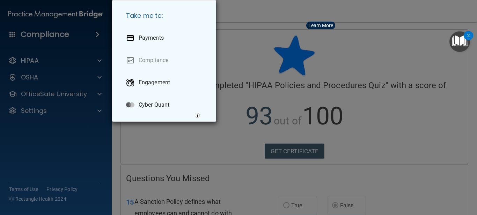
click at [36, 63] on div "Take me to: Payments Compliance Engagement Cyber Quant" at bounding box center [238, 107] width 477 height 215
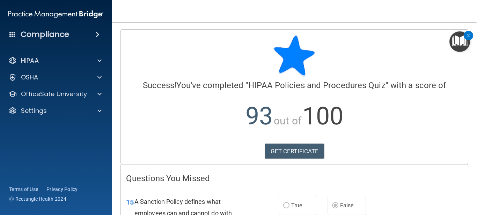
click at [457, 44] on img "Open Resource Center, 2 new notifications" at bounding box center [459, 41] width 21 height 21
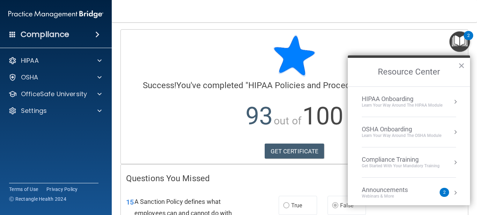
click at [392, 140] on li "OSHA Onboarding Learn your way around the OSHA module" at bounding box center [409, 132] width 94 height 30
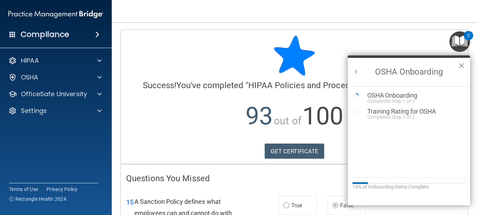
click at [464, 66] on button "×" at bounding box center [461, 65] width 7 height 11
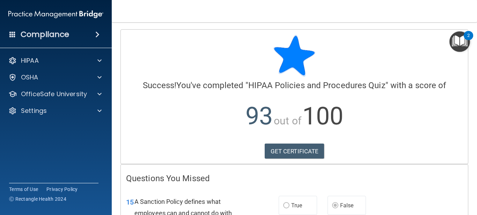
click at [460, 42] on img "Open Resource Center, 2 new notifications" at bounding box center [459, 41] width 21 height 21
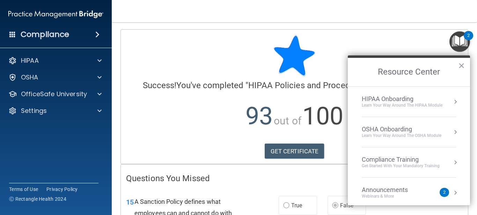
click at [390, 111] on li "HIPAA Onboarding Learn Your Way around the HIPAA module" at bounding box center [409, 102] width 94 height 30
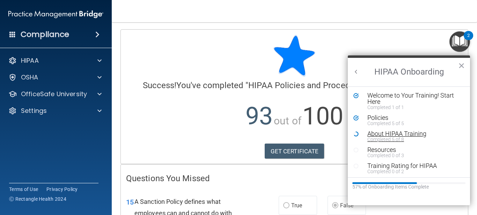
scroll to position [1, 0]
click at [395, 136] on div "Completed 5 of 8" at bounding box center [414, 138] width 94 height 5
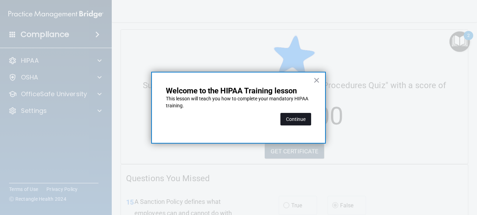
click at [291, 120] on button "Continue" at bounding box center [295, 119] width 31 height 13
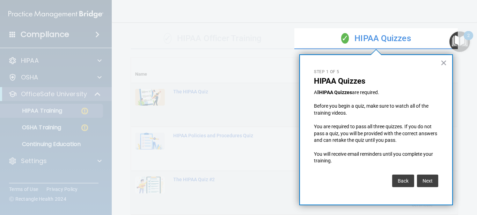
scroll to position [44, 0]
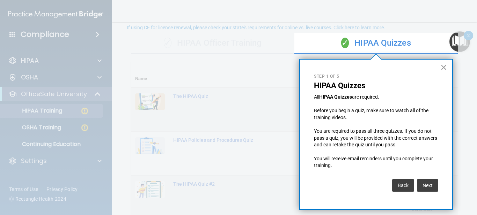
click at [443, 69] on button "×" at bounding box center [443, 67] width 7 height 11
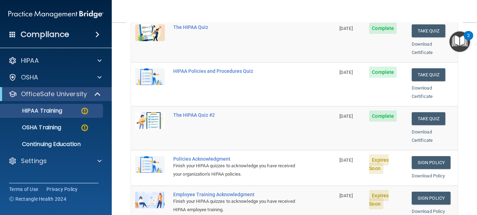
scroll to position [115, 0]
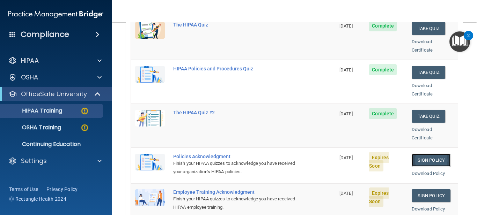
click at [419, 154] on link "Sign Policy" at bounding box center [431, 160] width 39 height 13
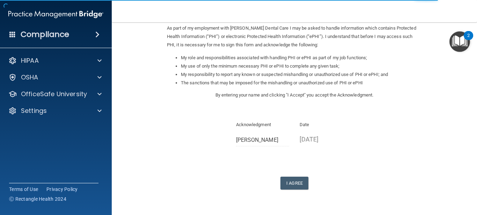
scroll to position [91, 0]
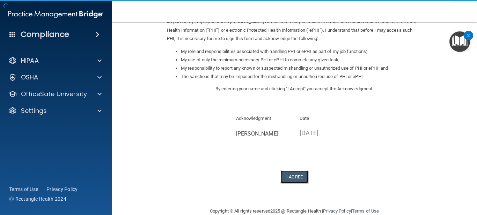
click at [290, 176] on button "I Agree" at bounding box center [294, 177] width 28 height 13
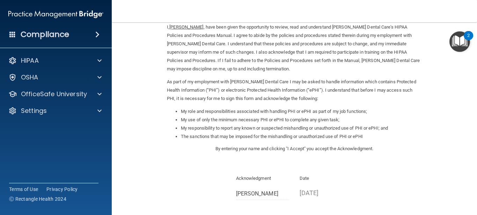
scroll to position [0, 0]
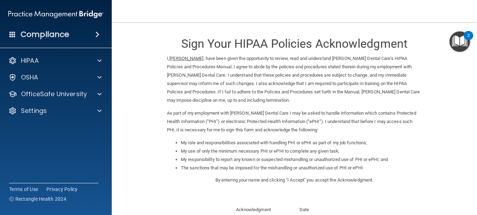
click at [457, 40] on img "Open Resource Center, 2 new notifications" at bounding box center [459, 41] width 21 height 21
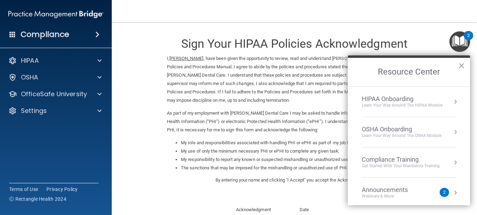
click at [387, 103] on div "Learn Your Way around the HIPAA module" at bounding box center [402, 106] width 81 height 6
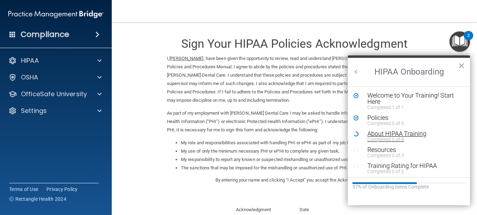
click at [377, 140] on div "Completed 5 of 8" at bounding box center [414, 139] width 94 height 5
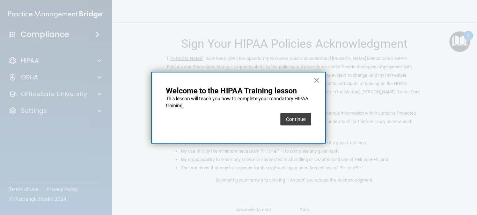
click at [305, 119] on button "Continue" at bounding box center [295, 119] width 31 height 13
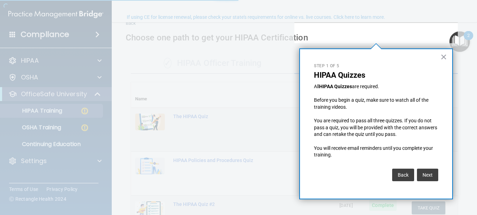
scroll to position [54, 0]
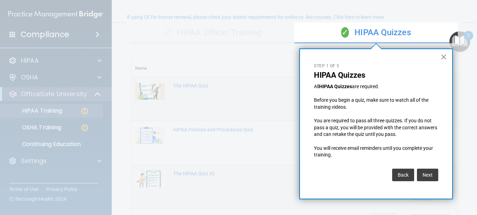
click at [444, 58] on button "×" at bounding box center [443, 56] width 7 height 11
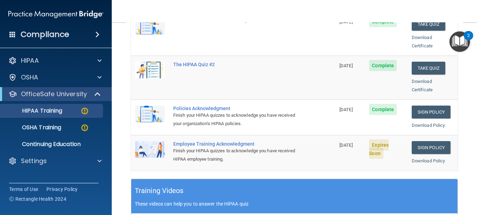
scroll to position [164, 0]
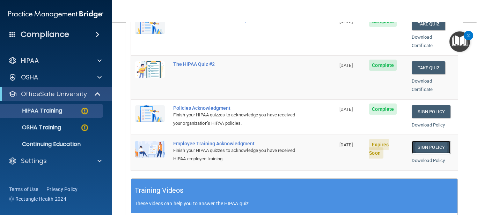
click at [419, 141] on link "Sign Policy" at bounding box center [431, 147] width 39 height 13
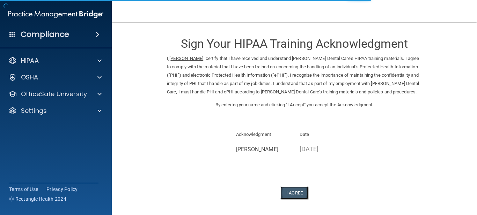
click at [299, 196] on button "I Agree" at bounding box center [294, 193] width 28 height 13
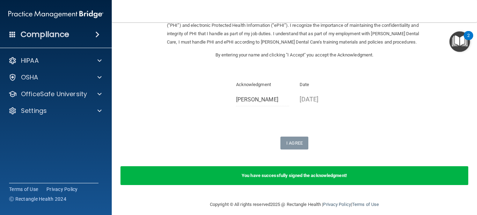
scroll to position [56, 0]
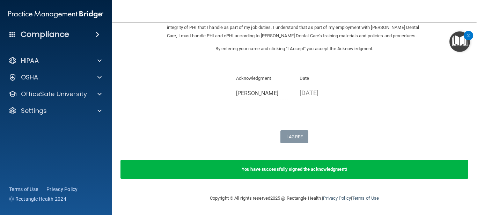
click at [460, 44] on img "Open Resource Center, 2 new notifications" at bounding box center [459, 41] width 21 height 21
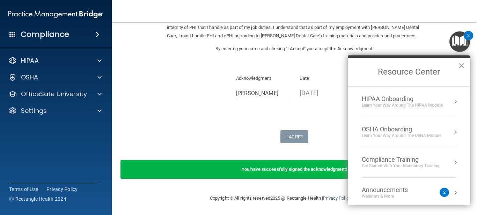
click at [398, 105] on div "Learn Your Way around the HIPAA module" at bounding box center [402, 106] width 81 height 6
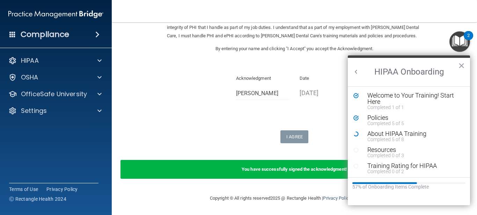
scroll to position [0, 0]
click at [396, 140] on div "Completed 5 of 8" at bounding box center [414, 139] width 94 height 5
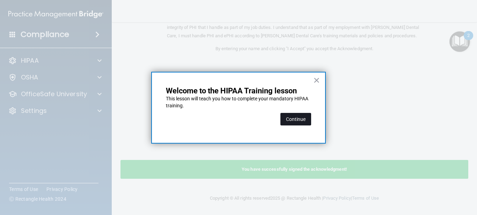
click at [296, 121] on button "Continue" at bounding box center [295, 119] width 31 height 13
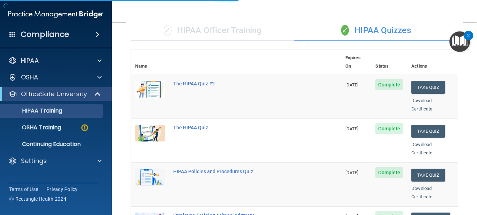
scroll to position [54, 0]
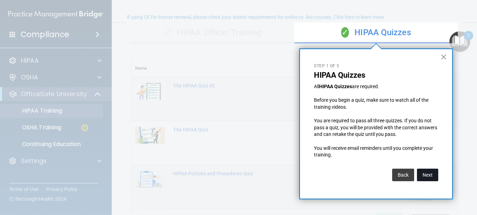
click at [424, 173] on button "Next" at bounding box center [427, 175] width 21 height 13
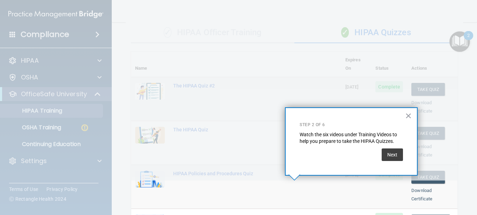
scroll to position [154, 0]
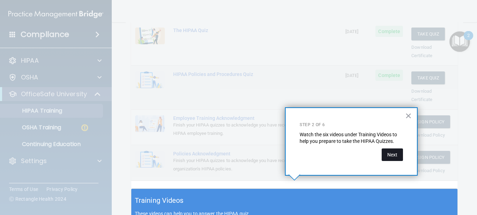
click at [390, 155] on button "Next" at bounding box center [392, 155] width 21 height 13
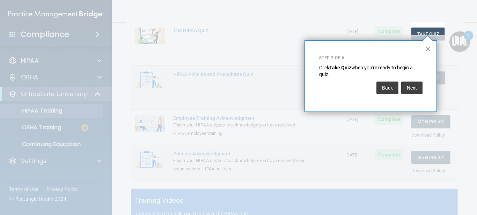
scroll to position [106, 0]
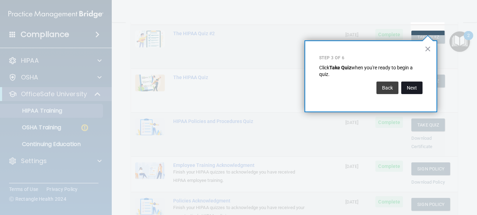
click at [412, 86] on button "Next" at bounding box center [411, 88] width 21 height 13
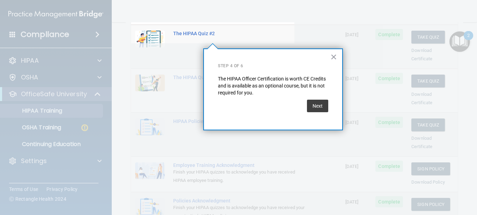
scroll to position [54, 0]
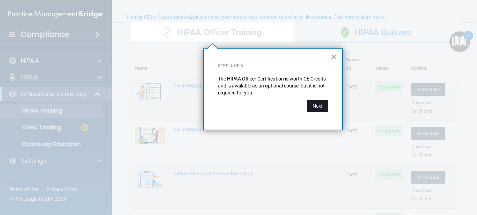
click at [322, 105] on button "Next" at bounding box center [317, 106] width 21 height 13
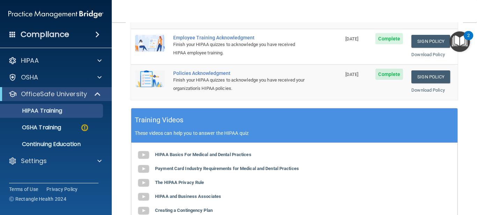
scroll to position [224, 0]
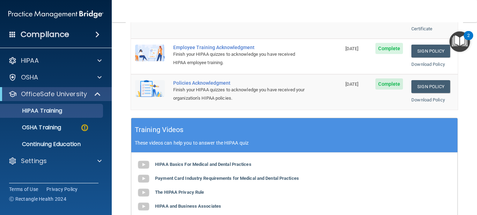
click at [459, 40] on img "Open Resource Center, 2 new notifications" at bounding box center [459, 41] width 21 height 21
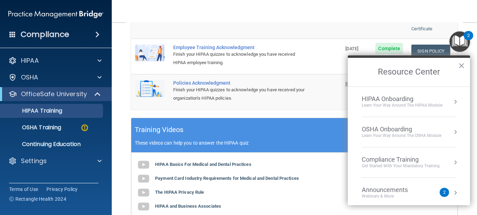
click at [417, 105] on div "Learn Your Way around the HIPAA module" at bounding box center [402, 106] width 81 height 6
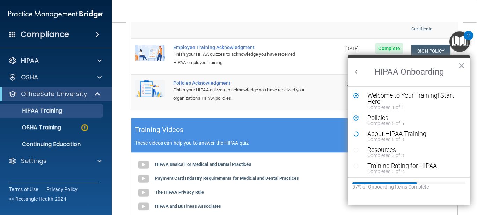
scroll to position [0, 0]
click at [374, 133] on div "About HIPAA Training" at bounding box center [414, 134] width 94 height 6
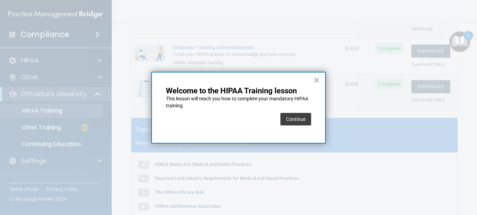
click at [304, 121] on button "Continue" at bounding box center [295, 119] width 31 height 13
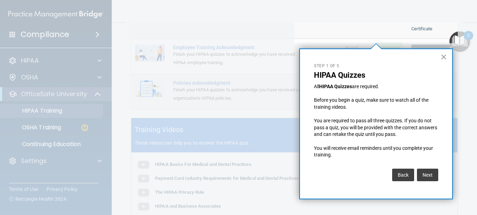
scroll to position [54, 0]
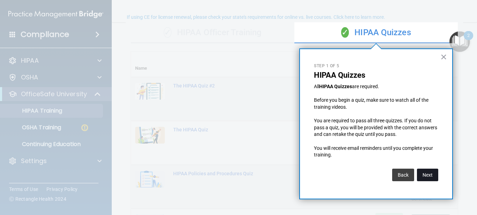
click at [432, 176] on button "Next" at bounding box center [427, 175] width 21 height 13
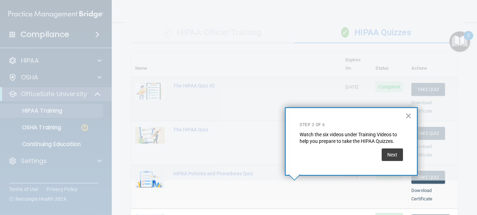
scroll to position [154, 0]
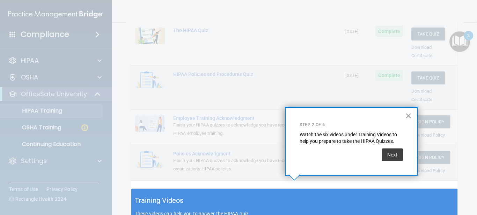
click at [409, 118] on button "×" at bounding box center [408, 115] width 7 height 11
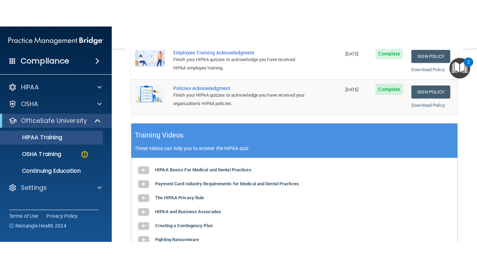
scroll to position [301, 0]
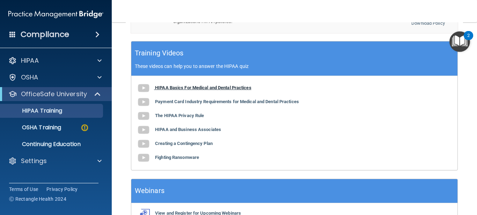
click at [178, 85] on b "HIPAA Basics For Medical and Dental Practices" at bounding box center [203, 87] width 96 height 5
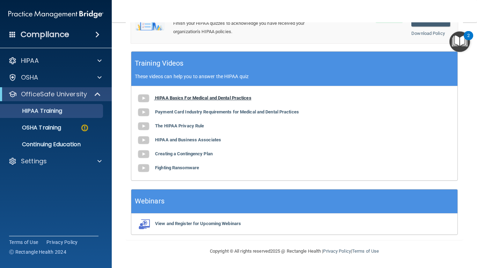
scroll to position [283, 0]
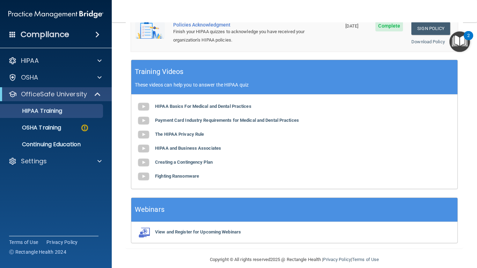
click at [460, 47] on img "Open Resource Center, 2 new notifications" at bounding box center [459, 41] width 21 height 21
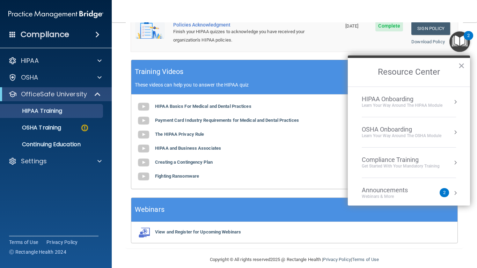
click at [387, 106] on div "Learn Your Way around the HIPAA module" at bounding box center [402, 106] width 81 height 6
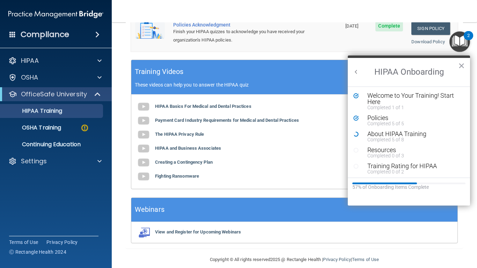
scroll to position [0, 0]
click at [403, 138] on div "Completed 5 of 8" at bounding box center [414, 139] width 94 height 5
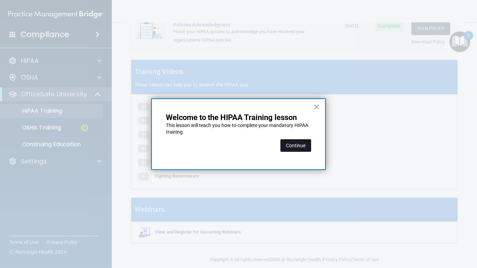
click at [288, 143] on button "Continue" at bounding box center [295, 145] width 31 height 13
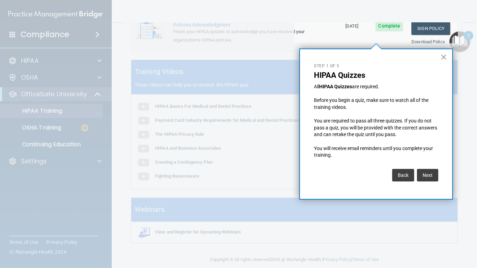
scroll to position [54, 0]
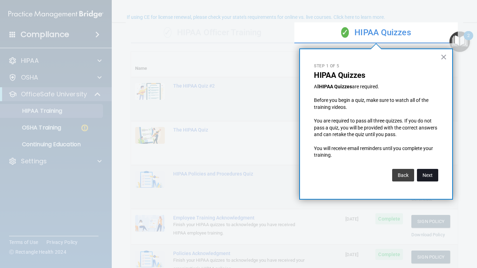
click at [427, 174] on button "Next" at bounding box center [427, 175] width 21 height 13
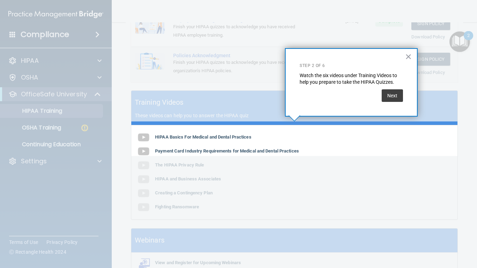
scroll to position [283, 0]
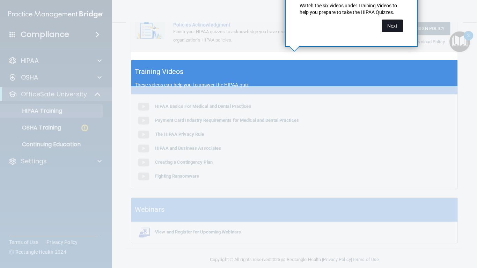
click at [394, 29] on button "Next" at bounding box center [392, 26] width 21 height 13
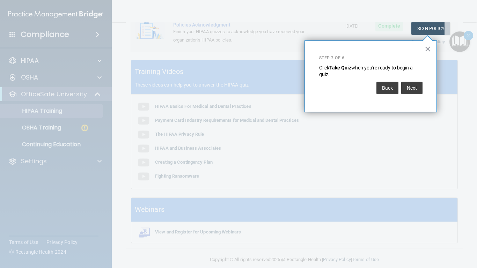
scroll to position [106, 0]
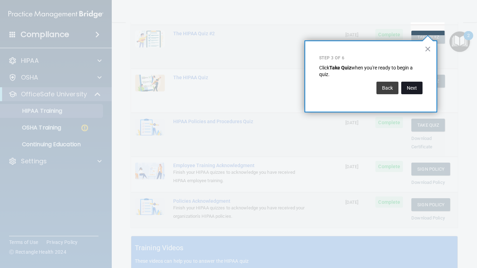
click at [408, 91] on button "Next" at bounding box center [411, 88] width 21 height 13
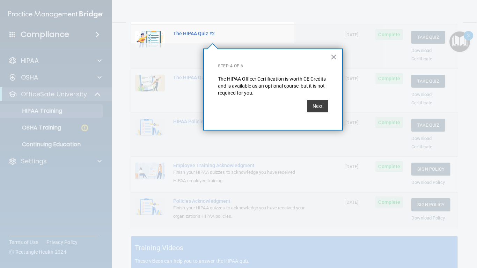
scroll to position [54, 0]
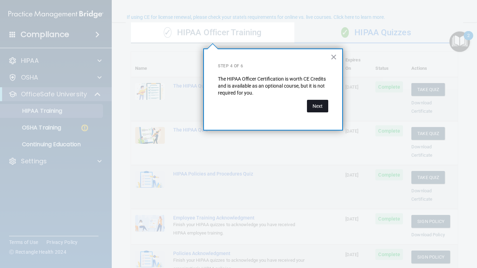
click at [320, 108] on button "Next" at bounding box center [317, 106] width 21 height 13
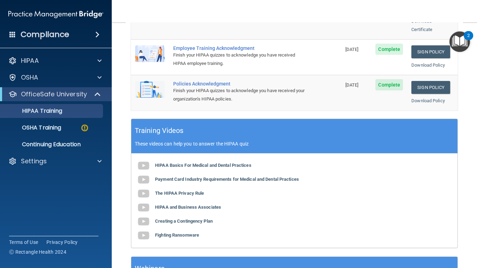
scroll to position [233, 0]
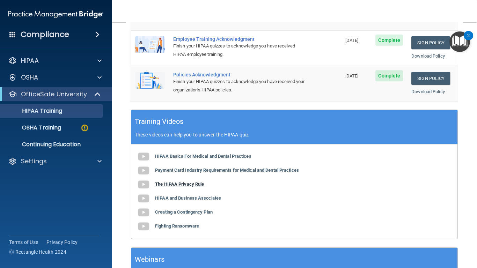
click at [191, 182] on b "The HIPAA Privacy Rule" at bounding box center [179, 184] width 49 height 5
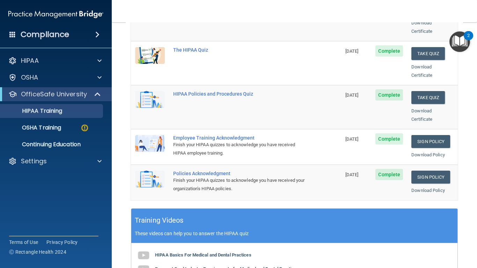
scroll to position [0, 0]
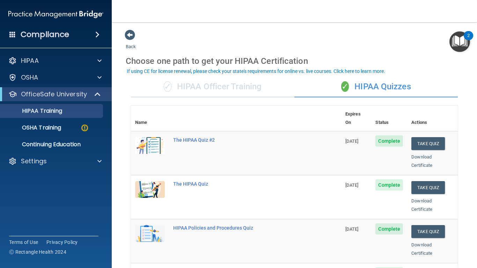
click at [457, 39] on img "Open Resource Center, 2 new notifications" at bounding box center [459, 41] width 21 height 21
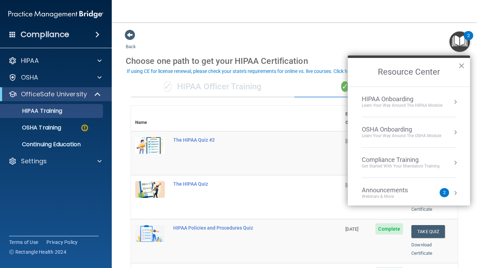
click at [393, 105] on div "Learn Your Way around the HIPAA module" at bounding box center [402, 106] width 81 height 6
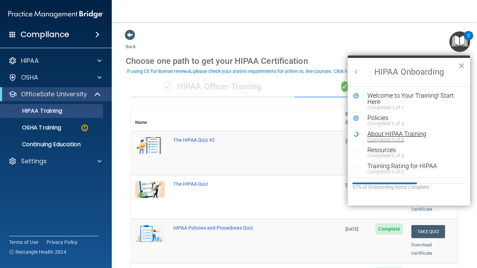
click at [388, 138] on div "Completed 5 of 8" at bounding box center [414, 139] width 94 height 5
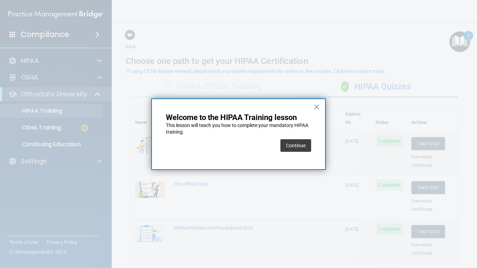
click at [317, 105] on button "×" at bounding box center [316, 106] width 7 height 11
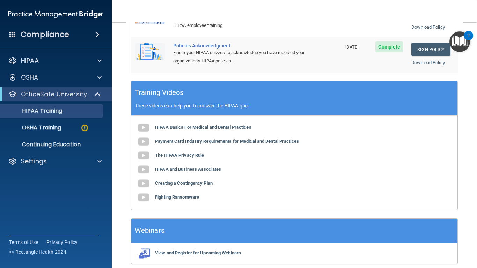
scroll to position [252, 0]
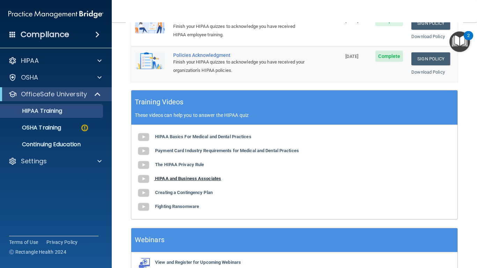
click at [158, 176] on b "HIPAA and Business Associates" at bounding box center [188, 178] width 66 height 5
drag, startPoint x: 457, startPoint y: 39, endPoint x: 441, endPoint y: 48, distance: 17.8
click at [457, 39] on img "Open Resource Center, 2 new notifications" at bounding box center [459, 41] width 21 height 21
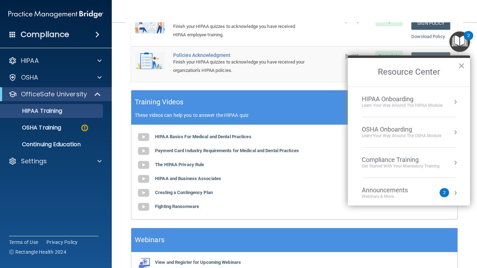
click at [411, 110] on li "HIPAA Onboarding Learn Your Way around the HIPAA module" at bounding box center [409, 102] width 94 height 30
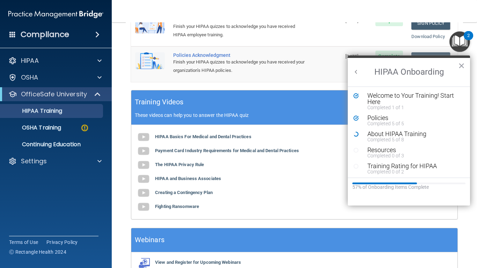
scroll to position [0, 0]
click at [386, 141] on div "Completed 5 of 8" at bounding box center [414, 139] width 94 height 5
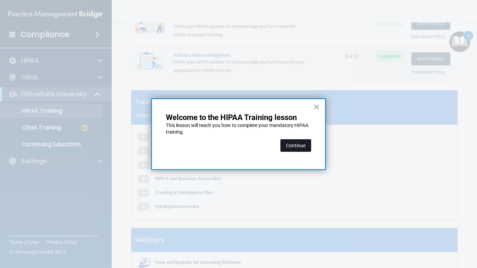
click at [295, 147] on button "Continue" at bounding box center [295, 145] width 31 height 13
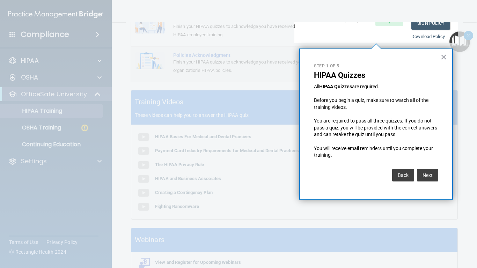
scroll to position [54, 0]
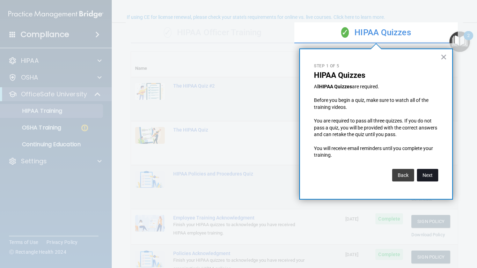
click at [427, 177] on button "Next" at bounding box center [427, 175] width 21 height 13
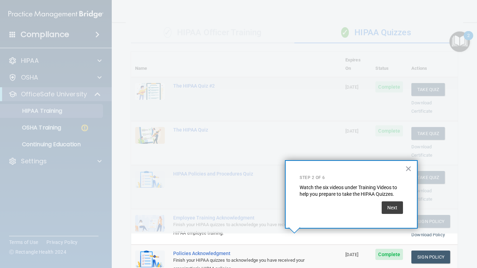
scroll to position [101, 0]
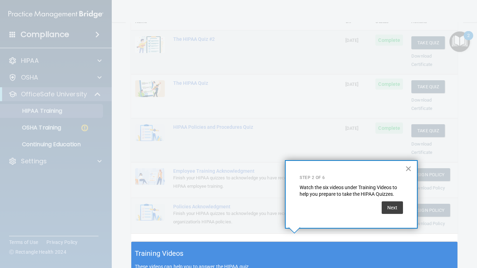
click at [408, 170] on button "×" at bounding box center [408, 168] width 7 height 11
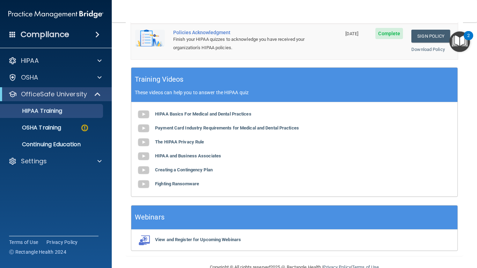
scroll to position [278, 0]
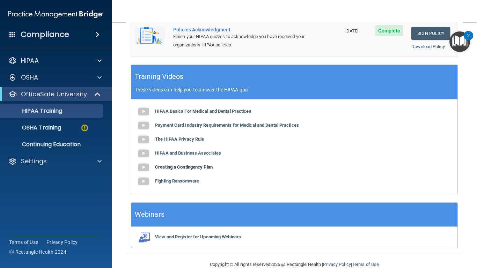
click at [171, 164] on b "Creating a Contingency Plan" at bounding box center [184, 166] width 58 height 5
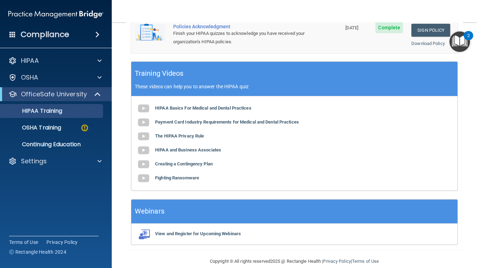
scroll to position [283, 0]
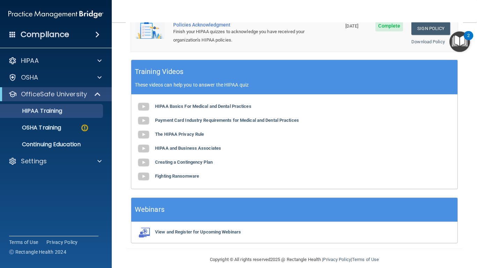
click at [466, 37] on div "2" at bounding box center [468, 35] width 9 height 9
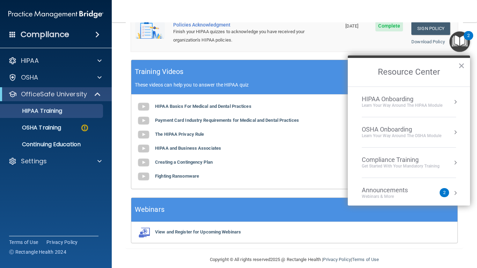
click at [427, 215] on main "Back Choose one path to get your HIPAA Certification ✓ HIPAA Officer Training ✓…" at bounding box center [294, 145] width 365 height 246
drag, startPoint x: 311, startPoint y: 228, endPoint x: 333, endPoint y: 215, distance: 25.0
click at [311, 215] on div "View and Register for Upcoming Webinars" at bounding box center [294, 232] width 326 height 21
click at [394, 93] on li "HIPAA Onboarding Learn Your Way around the HIPAA module" at bounding box center [409, 102] width 94 height 30
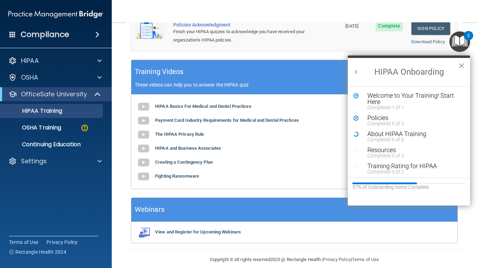
scroll to position [0, 0]
click at [380, 135] on div "About HIPAA Training" at bounding box center [414, 134] width 94 height 6
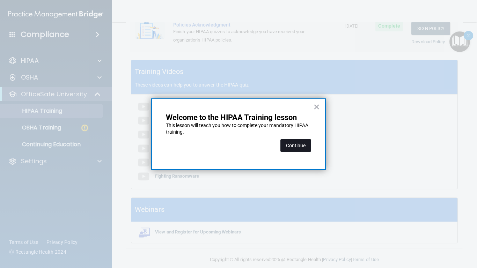
click at [300, 148] on button "Continue" at bounding box center [295, 145] width 31 height 13
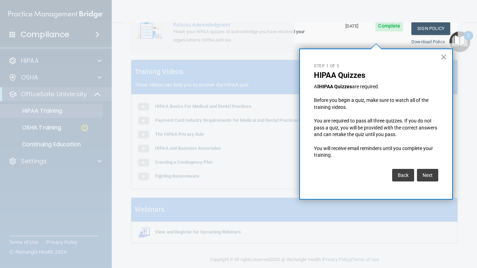
scroll to position [54, 0]
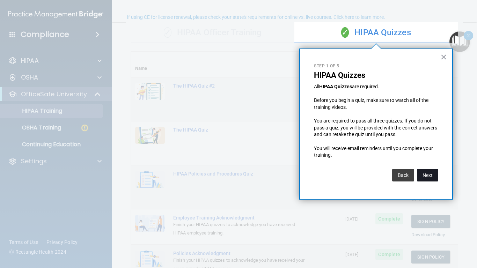
click at [434, 178] on button "Next" at bounding box center [427, 175] width 21 height 13
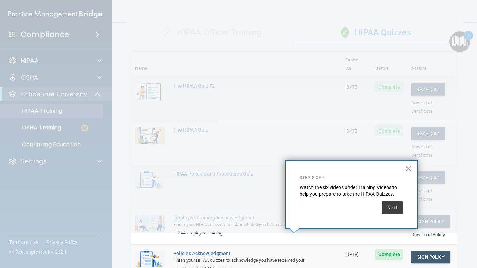
scroll to position [101, 0]
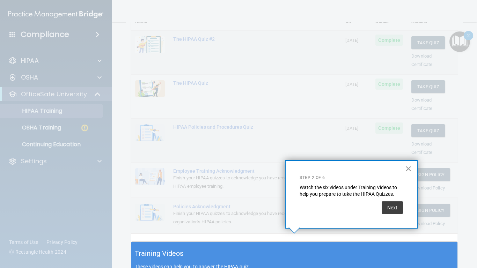
click at [409, 167] on button "×" at bounding box center [408, 168] width 7 height 11
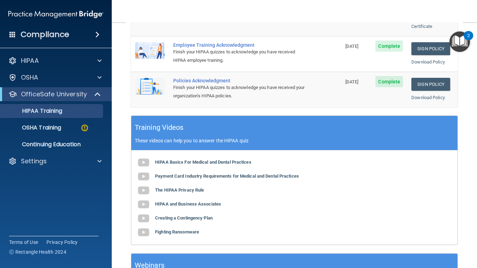
scroll to position [232, 0]
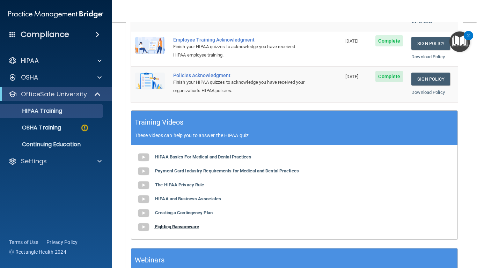
click at [191, 215] on b "Fighting Ransomware" at bounding box center [177, 226] width 44 height 5
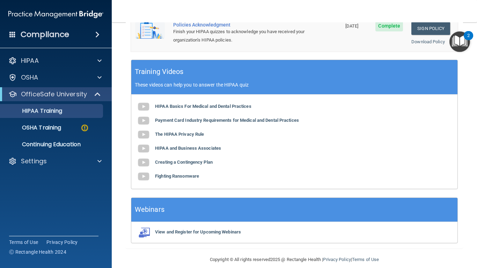
click at [456, 40] on img "Open Resource Center, 2 new notifications" at bounding box center [459, 41] width 21 height 21
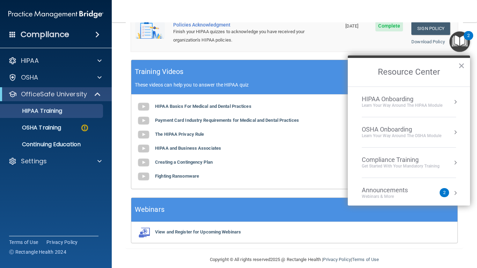
click at [389, 105] on div "Learn Your Way around the HIPAA module" at bounding box center [402, 106] width 81 height 6
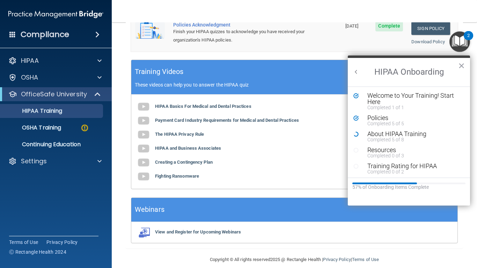
scroll to position [0, 0]
click at [355, 135] on icon "Resource Center" at bounding box center [355, 134] width 5 height 5
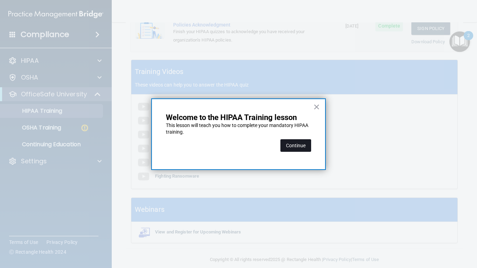
click at [289, 146] on button "Continue" at bounding box center [295, 145] width 31 height 13
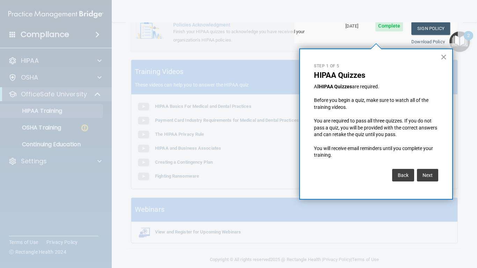
scroll to position [54, 0]
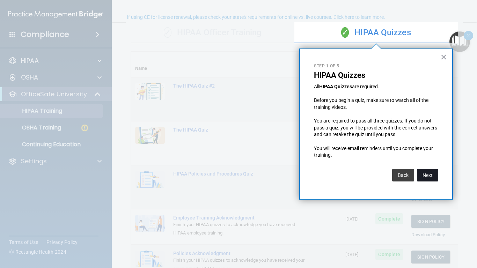
click at [426, 176] on button "Next" at bounding box center [427, 175] width 21 height 13
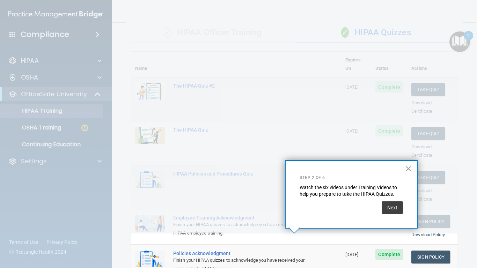
scroll to position [101, 0]
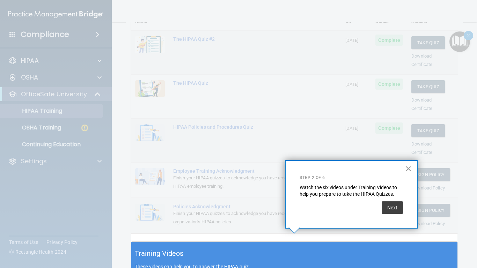
click at [407, 164] on button "×" at bounding box center [408, 168] width 7 height 11
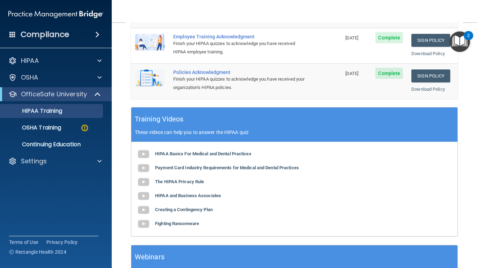
scroll to position [238, 0]
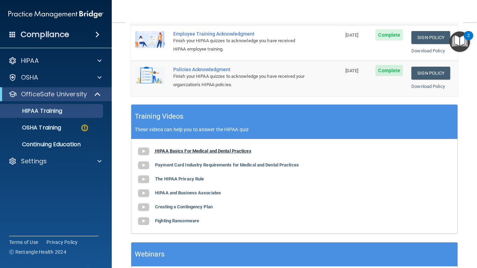
click at [243, 148] on b "HIPAA Basics For Medical and Dental Practices" at bounding box center [203, 150] width 96 height 5
click at [36, 128] on p "OSHA Training" at bounding box center [33, 127] width 57 height 7
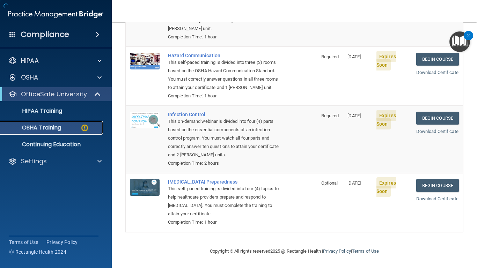
scroll to position [127, 0]
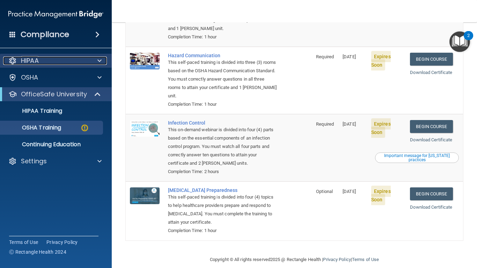
click at [31, 60] on p "HIPAA" at bounding box center [30, 61] width 18 height 8
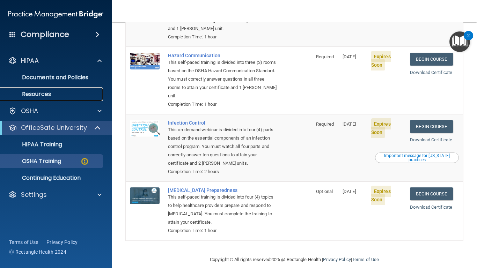
click at [31, 97] on p "Resources" at bounding box center [52, 94] width 95 height 7
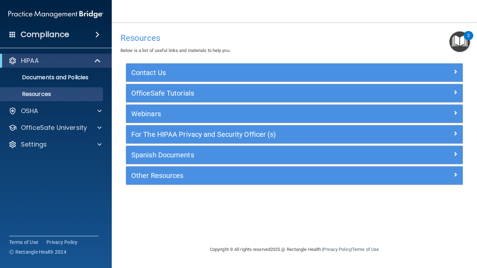
click at [460, 41] on img "Open Resource Center, 2 new notifications" at bounding box center [459, 41] width 21 height 21
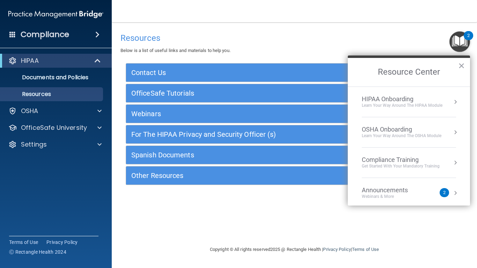
click at [404, 108] on div "Learn Your Way around the HIPAA module" at bounding box center [402, 106] width 81 height 6
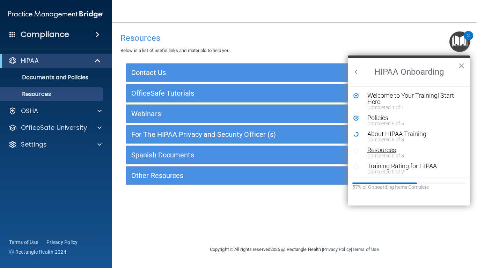
click at [383, 155] on div "Completed 0 of 3" at bounding box center [414, 155] width 94 height 5
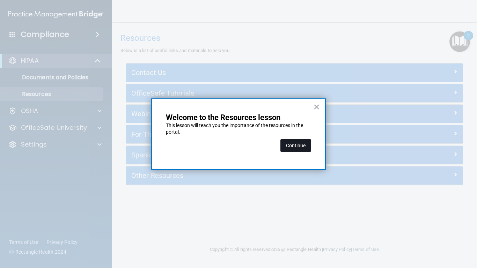
click at [302, 148] on button "Continue" at bounding box center [295, 145] width 31 height 13
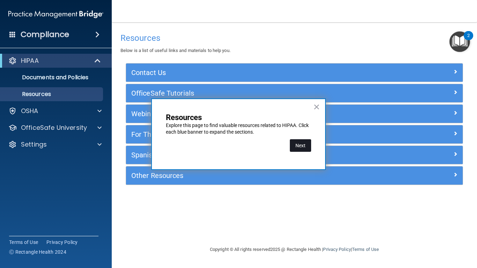
click at [298, 147] on button "Next" at bounding box center [300, 145] width 21 height 13
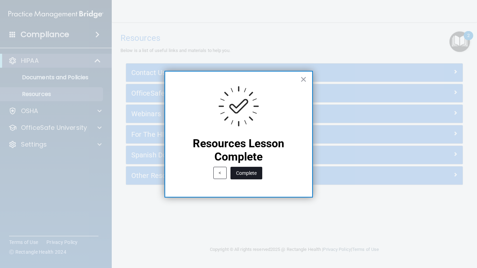
click at [250, 178] on button "Complete" at bounding box center [246, 173] width 32 height 13
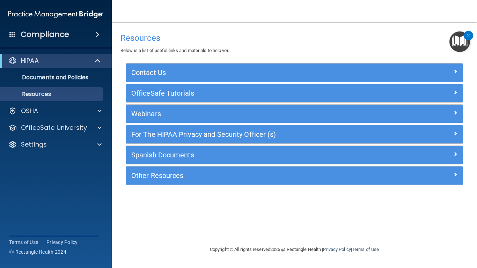
click at [458, 41] on img "Open Resource Center, 2 new notifications" at bounding box center [459, 41] width 21 height 21
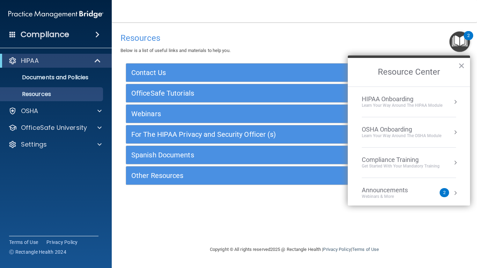
click at [382, 171] on li "Compliance Training Get Started with your mandatory training" at bounding box center [409, 163] width 94 height 30
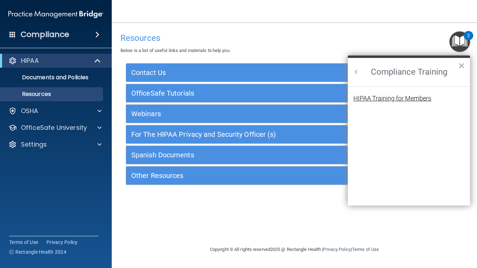
click at [372, 100] on div "HIPAA Training for Members" at bounding box center [392, 98] width 78 height 6
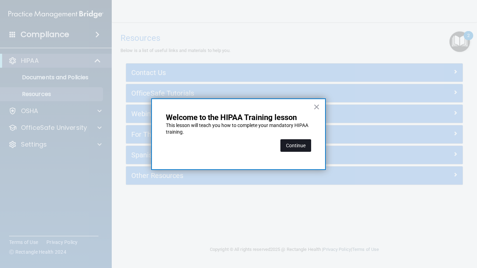
click at [302, 146] on button "Continue" at bounding box center [295, 145] width 31 height 13
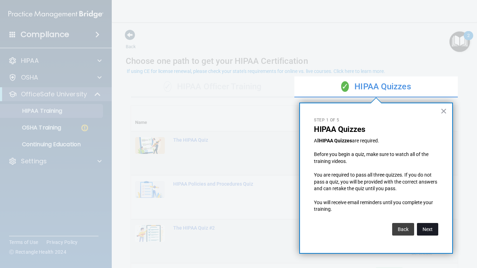
click at [430, 215] on button "Next" at bounding box center [427, 229] width 21 height 13
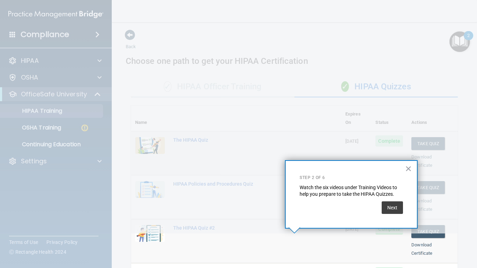
scroll to position [101, 0]
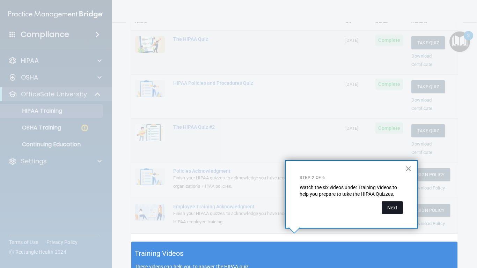
click at [390, 208] on button "Next" at bounding box center [392, 207] width 21 height 13
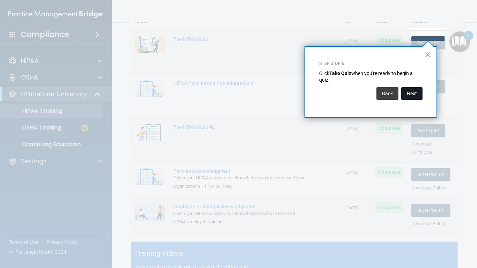
click at [416, 94] on button "Next" at bounding box center [411, 93] width 21 height 13
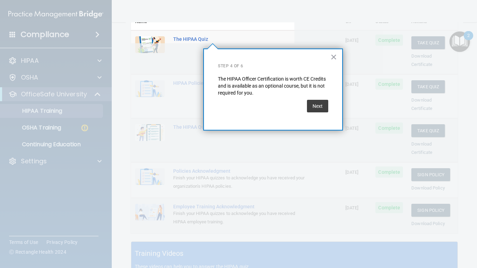
scroll to position [54, 0]
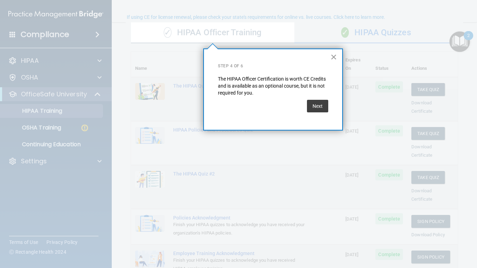
click at [333, 56] on button "×" at bounding box center [333, 56] width 7 height 11
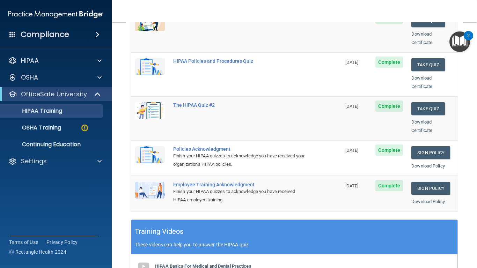
scroll to position [0, 0]
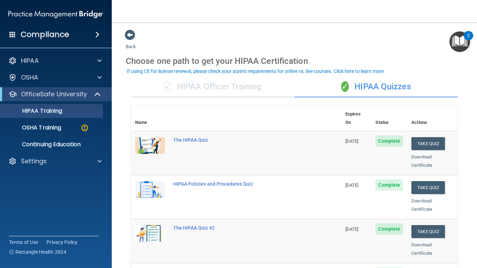
click at [468, 44] on div "2" at bounding box center [468, 40] width 2 height 9
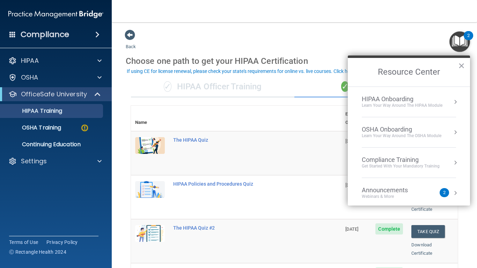
click at [400, 110] on li "HIPAA Onboarding Learn Your Way around the HIPAA module" at bounding box center [409, 102] width 94 height 30
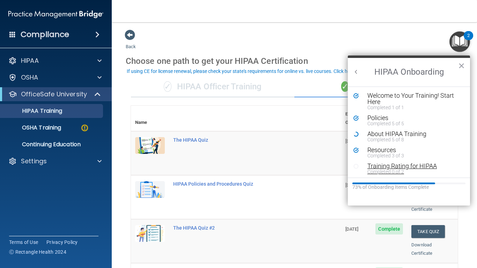
click at [376, 171] on div "Completed 0 of 2" at bounding box center [414, 171] width 94 height 5
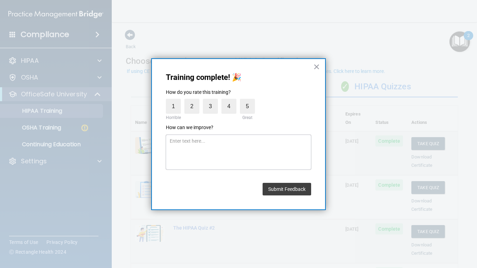
click at [235, 150] on textarea at bounding box center [238, 152] width 145 height 35
type textarea "videos too long"
click at [207, 105] on label "3" at bounding box center [210, 106] width 15 height 15
click at [194, 101] on input "3" at bounding box center [194, 101] width 0 height 0
click at [279, 194] on button "Submit Feedback" at bounding box center [287, 189] width 49 height 13
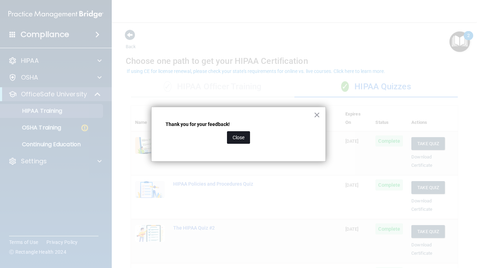
click at [245, 138] on button "Close" at bounding box center [238, 137] width 23 height 13
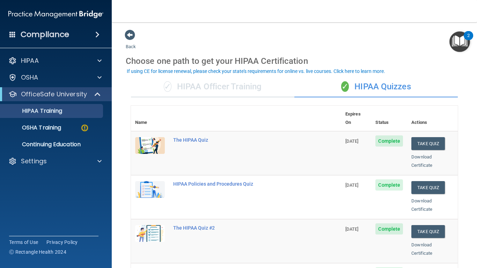
click at [464, 31] on div "2" at bounding box center [468, 35] width 9 height 9
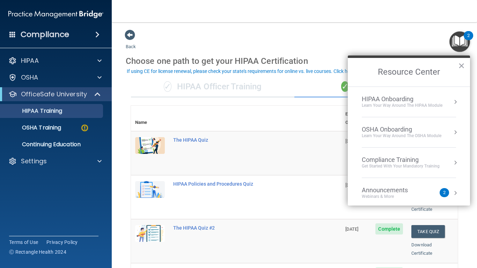
click at [459, 37] on img "Open Resource Center, 2 new notifications" at bounding box center [459, 41] width 21 height 21
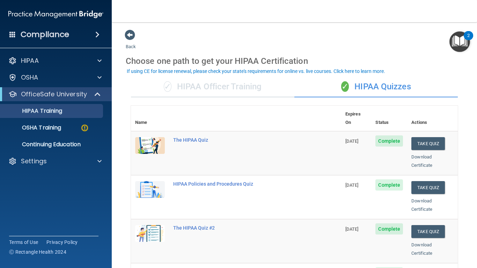
click at [456, 46] on img "Open Resource Center, 2 new notifications" at bounding box center [459, 41] width 21 height 21
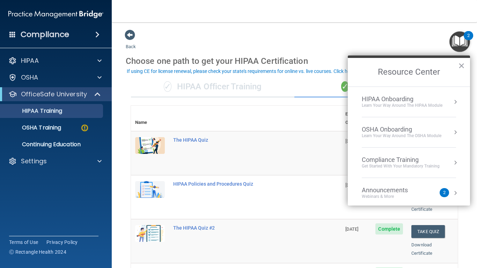
click at [395, 100] on div "HIPAA Onboarding" at bounding box center [402, 99] width 81 height 8
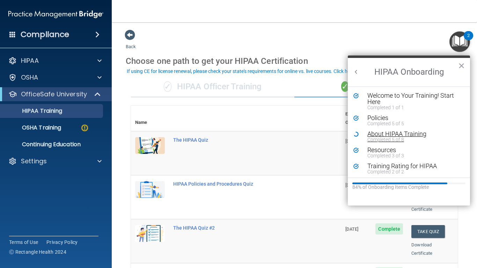
click at [378, 139] on div "Completed 5 of 8" at bounding box center [414, 139] width 94 height 5
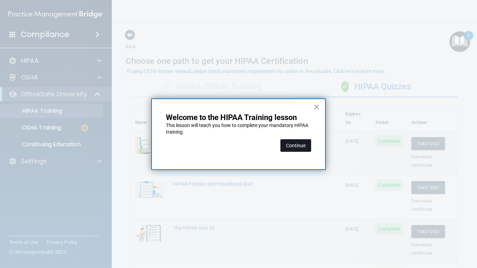
click at [284, 143] on button "Continue" at bounding box center [295, 145] width 31 height 13
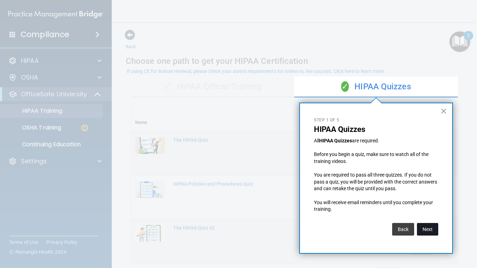
click at [426, 215] on button "Next" at bounding box center [427, 229] width 21 height 13
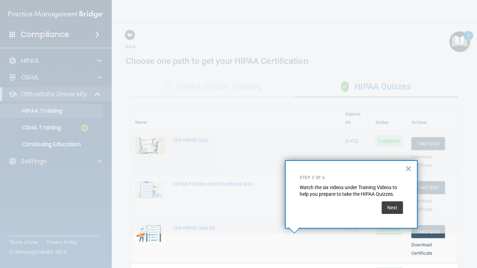
scroll to position [101, 0]
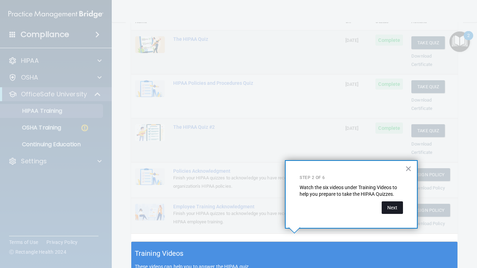
click at [389, 207] on button "Next" at bounding box center [392, 207] width 21 height 13
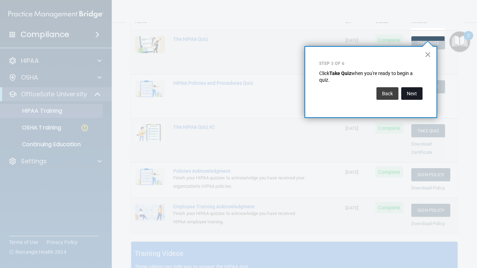
click at [415, 97] on button "Next" at bounding box center [411, 93] width 21 height 13
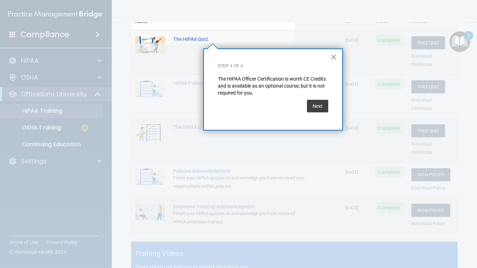
scroll to position [54, 0]
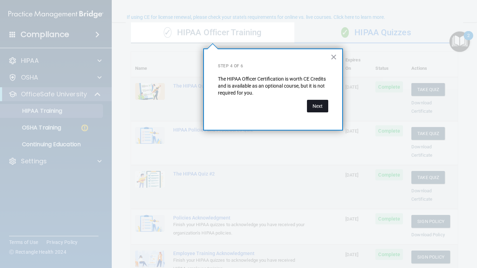
click at [314, 104] on button "Next" at bounding box center [317, 106] width 21 height 13
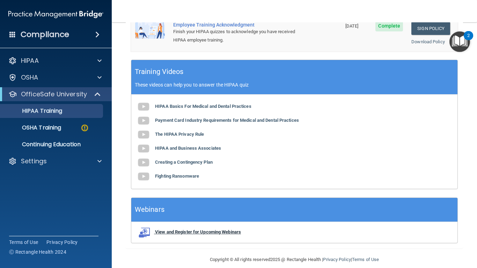
scroll to position [279, 0]
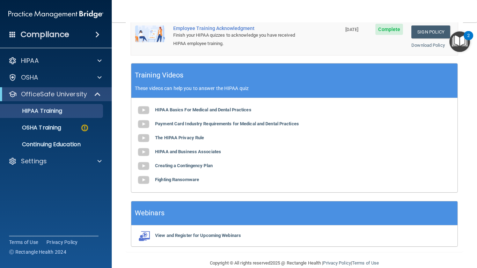
click at [209, 215] on div "View and Register for Upcoming Webinars" at bounding box center [294, 236] width 326 height 21
click at [214, 215] on b "View and Register for Upcoming Webinars" at bounding box center [198, 235] width 86 height 5
click at [97, 62] on span at bounding box center [99, 61] width 4 height 8
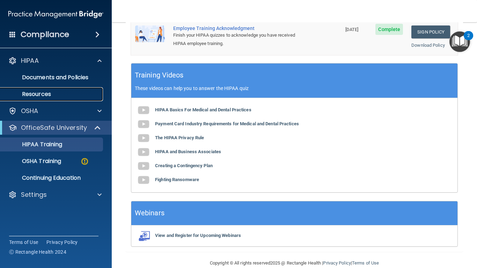
click at [69, 95] on p "Resources" at bounding box center [52, 94] width 95 height 7
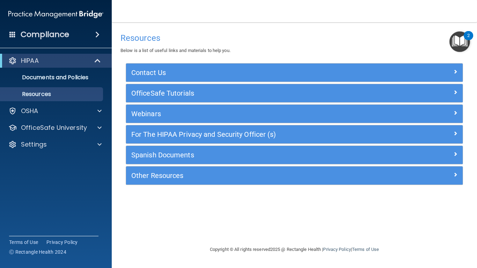
click at [460, 40] on img "Open Resource Center, 2 new notifications" at bounding box center [459, 41] width 21 height 21
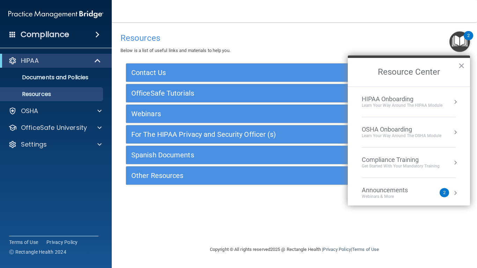
click at [403, 111] on li "HIPAA Onboarding Learn Your Way around the HIPAA module" at bounding box center [409, 102] width 94 height 30
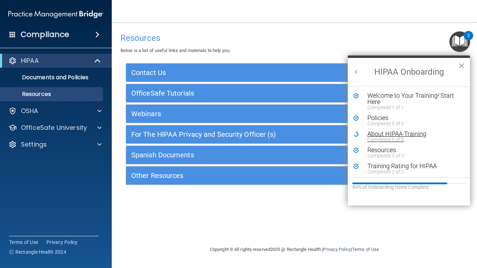
click at [398, 135] on div "About HIPAA Training" at bounding box center [414, 134] width 94 height 6
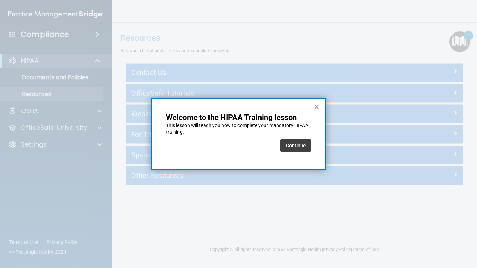
click at [318, 109] on button "×" at bounding box center [316, 106] width 7 height 11
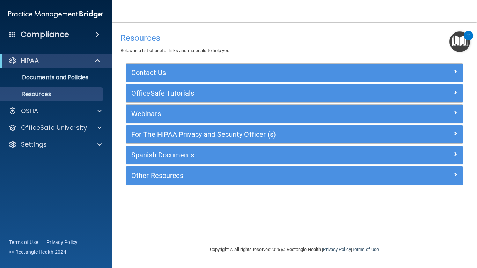
click at [468, 39] on div "2" at bounding box center [468, 40] width 2 height 9
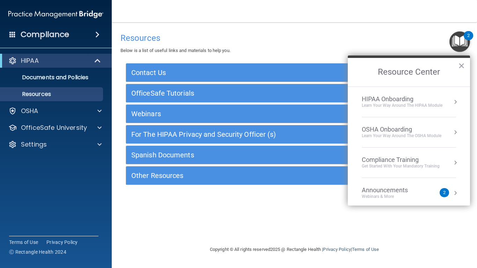
click at [401, 108] on div "Learn Your Way around the HIPAA module" at bounding box center [402, 106] width 81 height 6
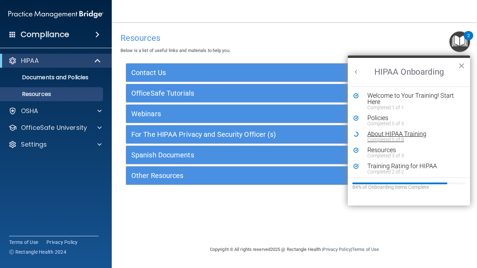
click at [374, 138] on div "Completed 5 of 8" at bounding box center [414, 139] width 94 height 5
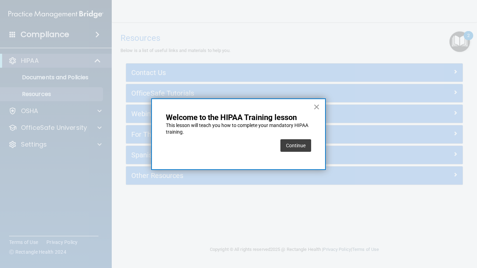
click at [315, 108] on button "×" at bounding box center [316, 106] width 7 height 11
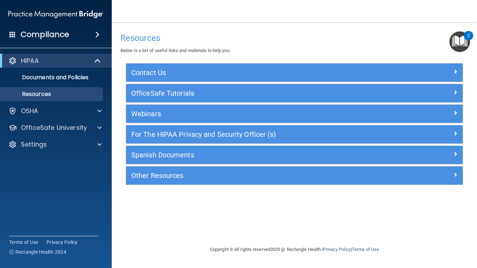
click at [456, 44] on img "Open Resource Center, 2 new notifications" at bounding box center [459, 41] width 21 height 21
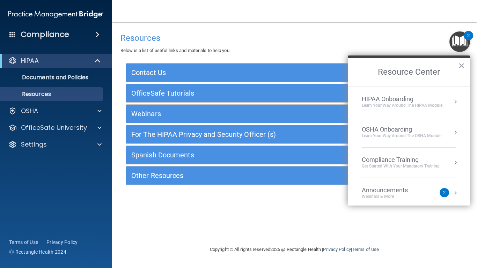
click at [391, 109] on li "HIPAA Onboarding Learn Your Way around the HIPAA module" at bounding box center [409, 102] width 94 height 30
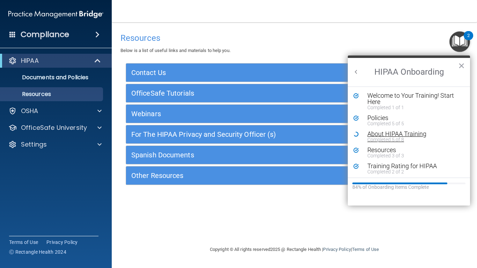
click at [378, 139] on div "Completed 5 of 8" at bounding box center [414, 139] width 94 height 5
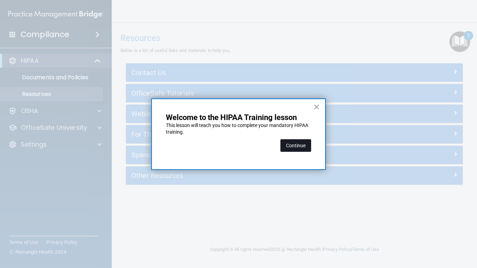
click at [297, 145] on button "Continue" at bounding box center [295, 145] width 31 height 13
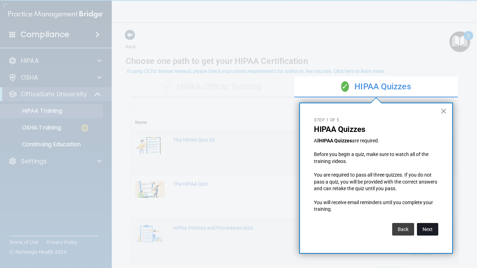
click at [421, 215] on button "Next" at bounding box center [427, 229] width 21 height 13
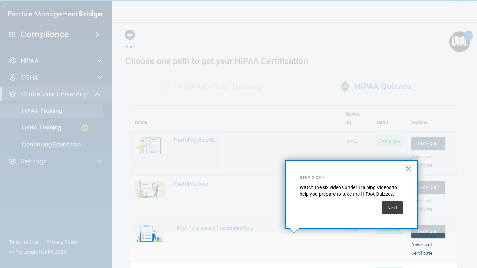
scroll to position [101, 0]
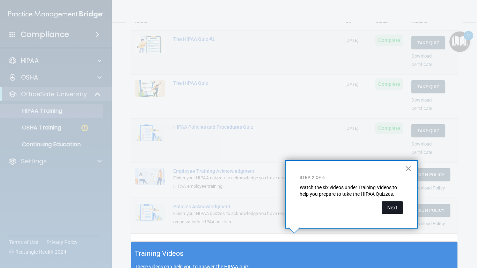
click at [390, 211] on button "Next" at bounding box center [392, 207] width 21 height 13
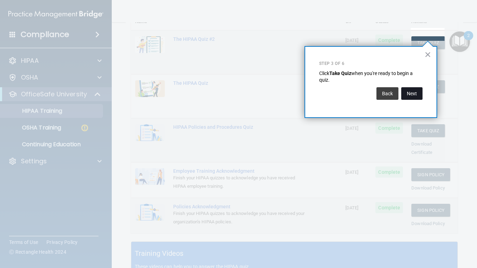
click at [414, 93] on button "Next" at bounding box center [411, 93] width 21 height 13
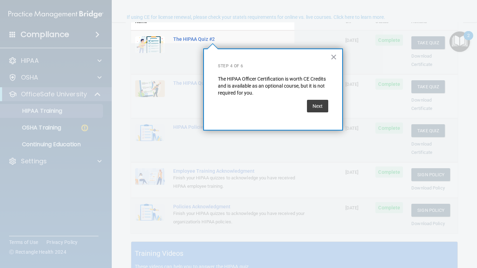
scroll to position [54, 0]
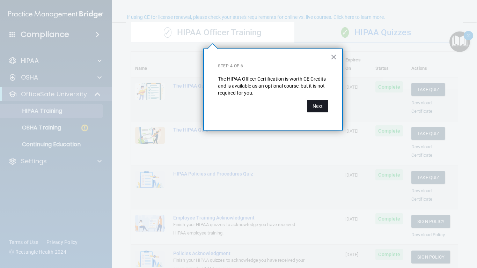
click at [317, 106] on button "Next" at bounding box center [317, 106] width 21 height 13
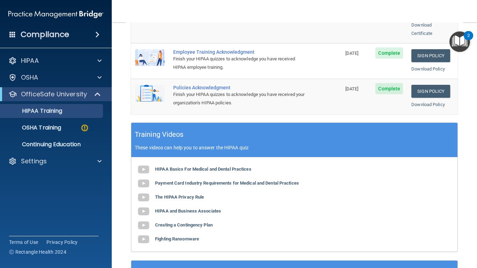
scroll to position [237, 0]
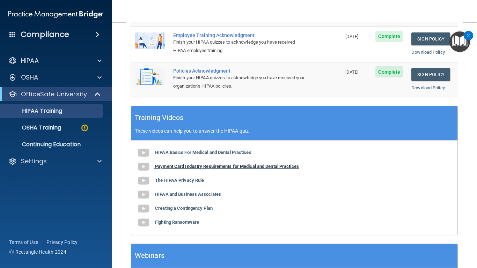
click at [175, 164] on b "Payment Card Industry Requirements for Medical and Dental Practices" at bounding box center [227, 166] width 144 height 5
click at [464, 50] on img "Open Resource Center, 2 new notifications" at bounding box center [459, 41] width 21 height 21
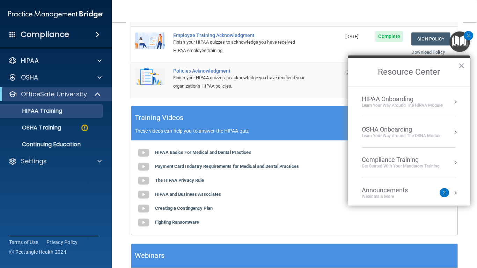
click at [406, 106] on div "Learn Your Way around the HIPAA module" at bounding box center [402, 106] width 81 height 6
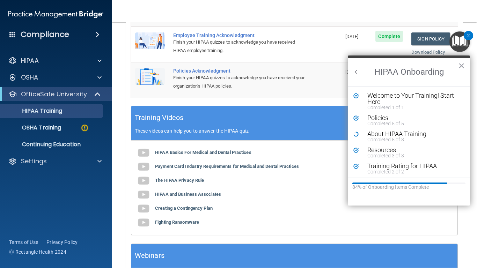
scroll to position [0, 0]
click at [390, 136] on div "About HIPAA Training" at bounding box center [414, 134] width 94 height 6
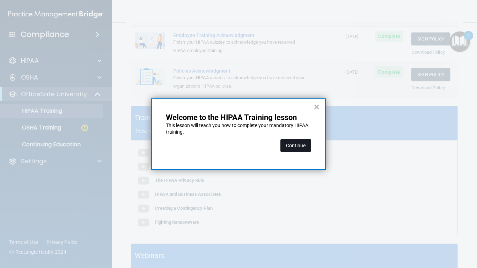
click at [290, 147] on button "Continue" at bounding box center [295, 145] width 31 height 13
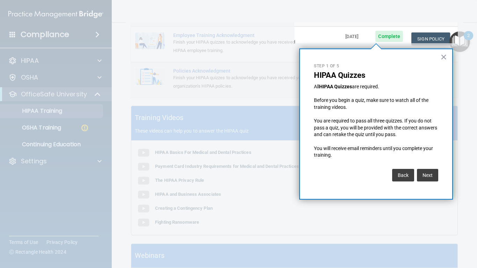
scroll to position [54, 0]
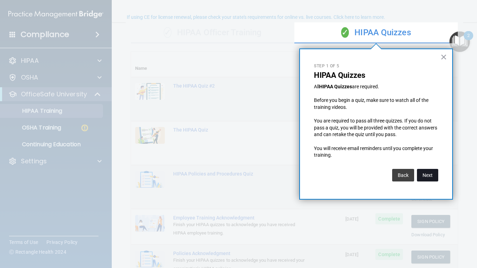
click at [428, 173] on button "Next" at bounding box center [427, 175] width 21 height 13
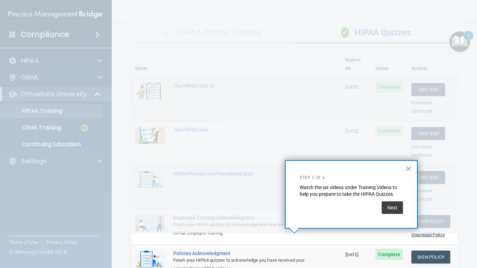
scroll to position [101, 0]
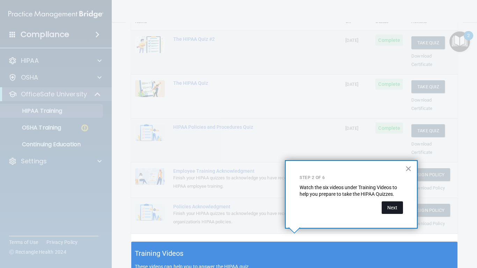
click at [390, 210] on button "Next" at bounding box center [392, 207] width 21 height 13
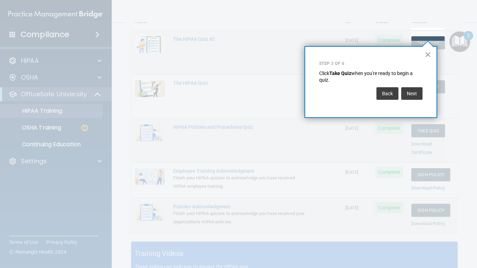
click at [424, 92] on div "× Step 3 of 6 Click Take Quiz when you're ready to begin a quiz. Back Next" at bounding box center [370, 82] width 133 height 72
click at [417, 95] on button "Next" at bounding box center [411, 93] width 21 height 13
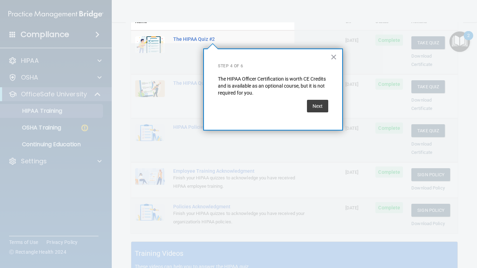
scroll to position [54, 0]
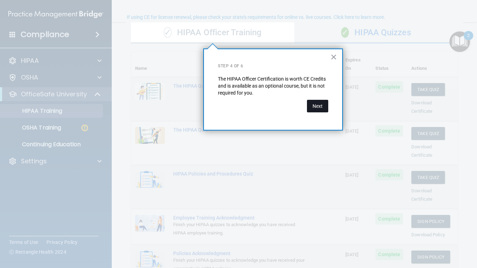
click at [319, 105] on button "Next" at bounding box center [317, 106] width 21 height 13
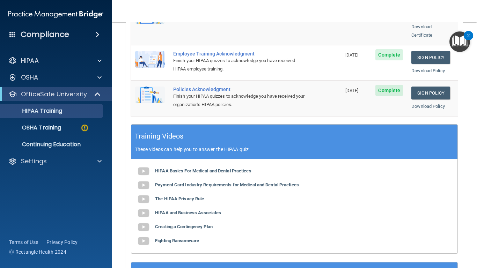
scroll to position [249, 0]
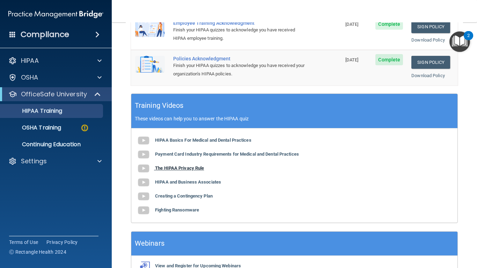
click at [193, 165] on b "The HIPAA Privacy Rule" at bounding box center [179, 167] width 49 height 5
click at [467, 44] on div "2" at bounding box center [468, 40] width 2 height 9
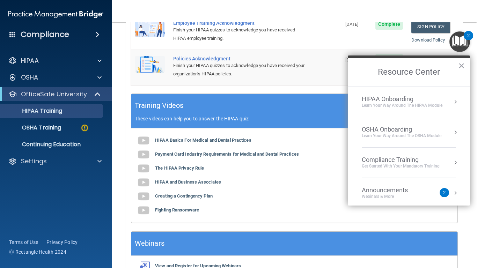
click at [404, 103] on div "Learn Your Way around the HIPAA module" at bounding box center [402, 106] width 81 height 6
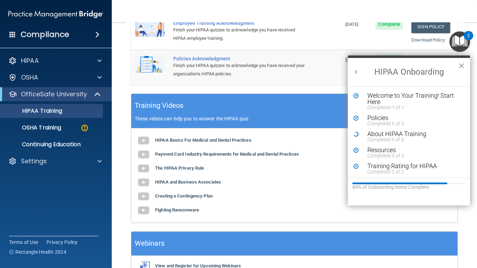
scroll to position [0, 0]
click at [378, 139] on div "Completed 5 of 8" at bounding box center [414, 139] width 94 height 5
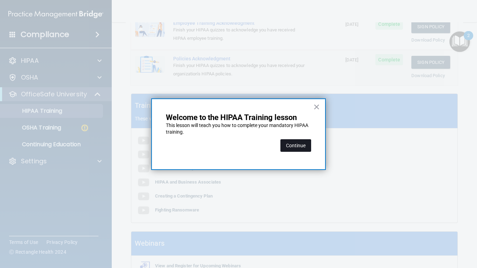
click at [291, 148] on button "Continue" at bounding box center [295, 145] width 31 height 13
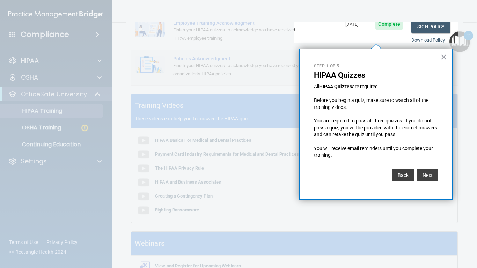
scroll to position [54, 0]
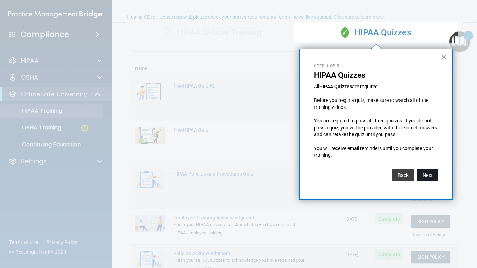
click at [428, 178] on button "Next" at bounding box center [427, 175] width 21 height 13
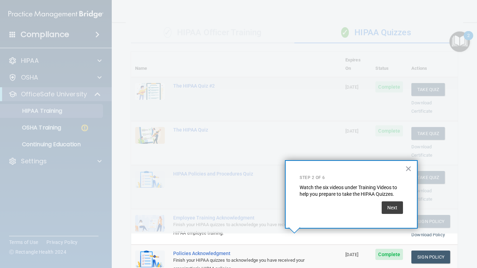
scroll to position [101, 0]
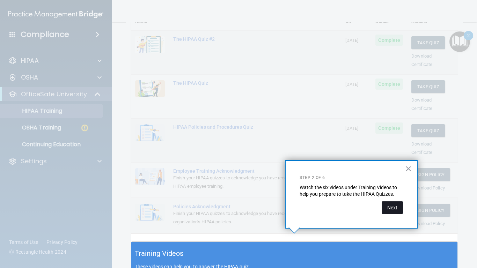
click at [390, 212] on button "Next" at bounding box center [392, 207] width 21 height 13
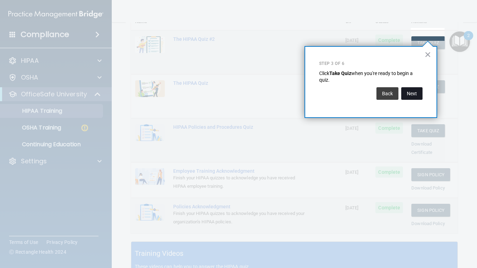
click at [413, 90] on button "Next" at bounding box center [411, 93] width 21 height 13
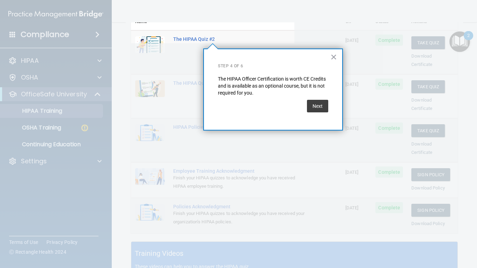
scroll to position [54, 0]
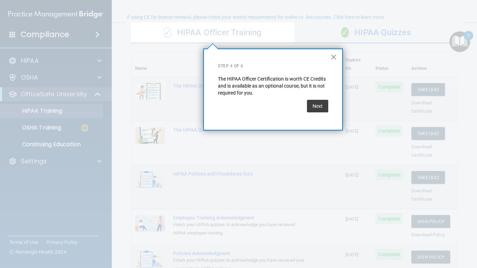
click at [320, 103] on button "Next" at bounding box center [317, 106] width 21 height 13
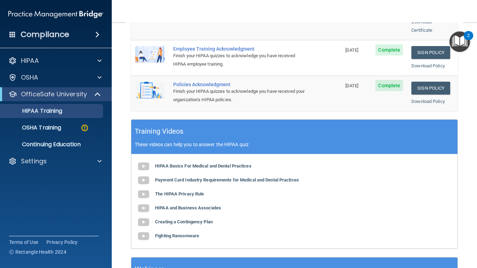
scroll to position [227, 0]
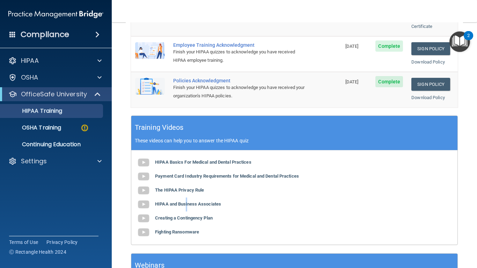
click at [187, 200] on div "HIPAA Basics For Medical and Dental Practices Payment Card Industry Requirement…" at bounding box center [294, 197] width 326 height 94
click at [191, 201] on b "HIPAA and Business Associates" at bounding box center [188, 203] width 66 height 5
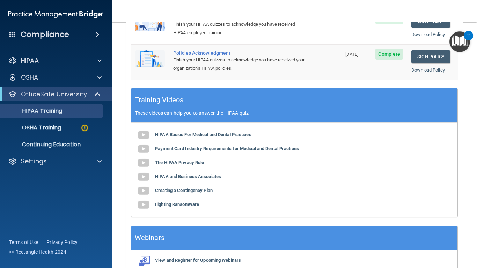
scroll to position [283, 0]
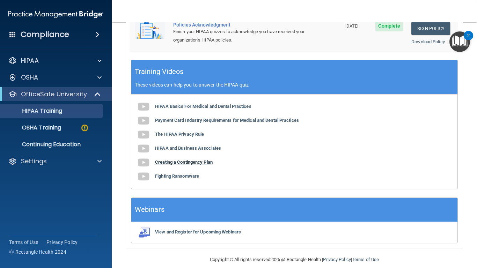
click at [177, 160] on b "Creating a Contingency Plan" at bounding box center [184, 162] width 58 height 5
drag, startPoint x: 385, startPoint y: 0, endPoint x: 380, endPoint y: 15, distance: 15.3
click at [382, 9] on nav "Toggle navigation Rebecca Carver carvercraz@hotmail.com Manage My Enterprise Li…" at bounding box center [294, 11] width 365 height 22
click at [167, 173] on b "Fighting Ransomware" at bounding box center [177, 175] width 44 height 5
click at [457, 37] on img "Open Resource Center, 2 new notifications" at bounding box center [459, 41] width 21 height 21
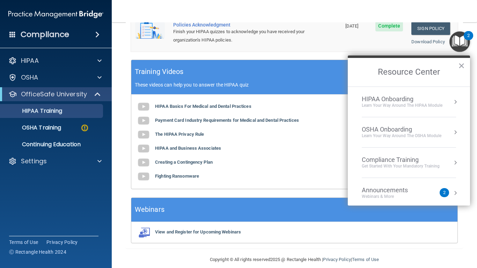
click at [452, 103] on button "Resource Center" at bounding box center [455, 101] width 7 height 7
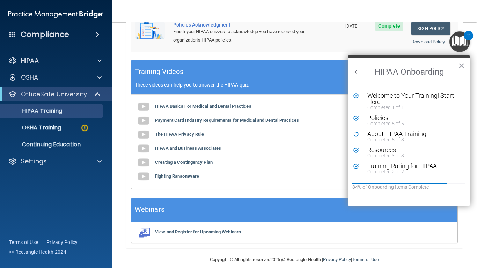
scroll to position [0, 0]
click at [397, 139] on div "Completed 5 of 8" at bounding box center [414, 139] width 94 height 5
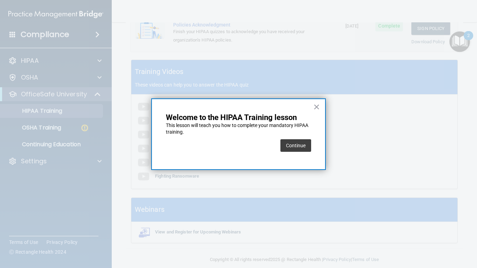
click at [297, 147] on button "Continue" at bounding box center [295, 145] width 31 height 13
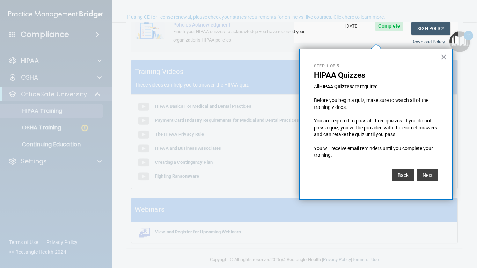
scroll to position [54, 0]
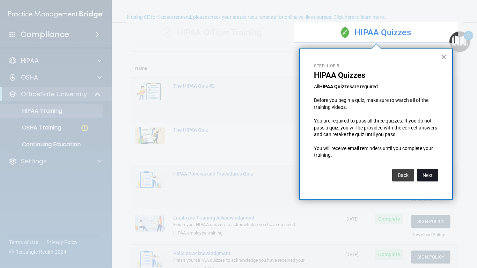
click at [421, 173] on button "Next" at bounding box center [427, 175] width 21 height 13
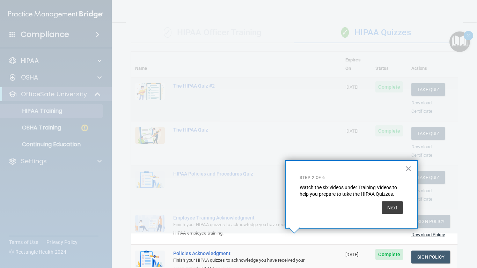
scroll to position [101, 0]
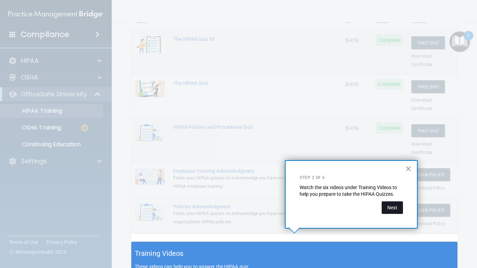
click at [392, 202] on button "Next" at bounding box center [392, 207] width 21 height 13
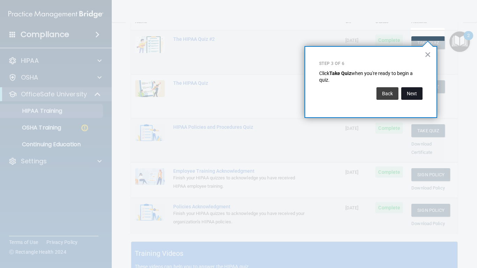
click at [407, 88] on button "Next" at bounding box center [411, 93] width 21 height 13
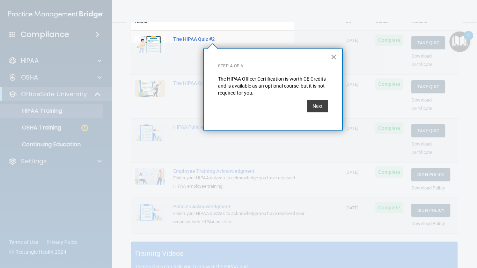
scroll to position [54, 0]
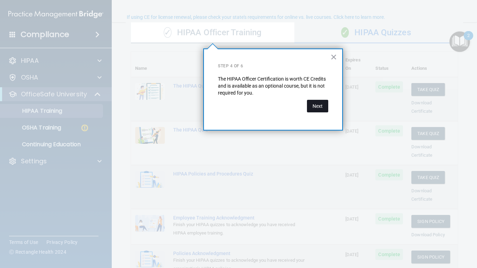
click at [311, 109] on button "Next" at bounding box center [317, 106] width 21 height 13
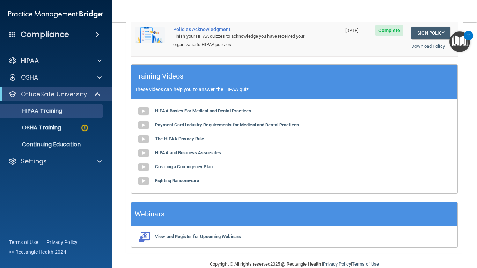
scroll to position [283, 0]
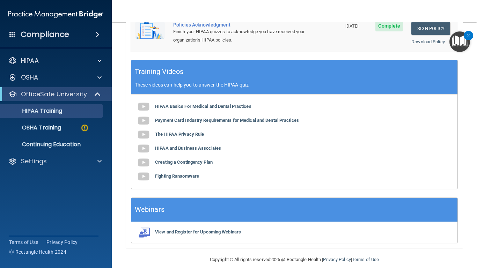
click at [466, 38] on div "2" at bounding box center [468, 35] width 9 height 9
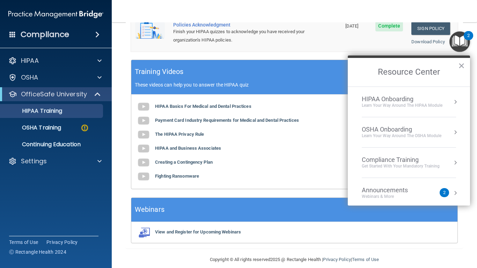
click at [388, 164] on div "Get Started with your mandatory training" at bounding box center [401, 166] width 78 height 6
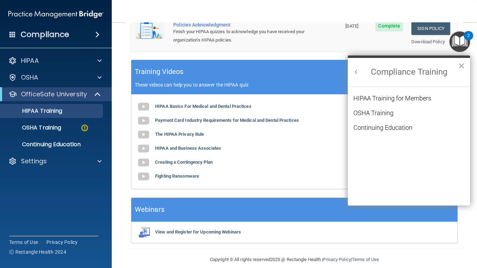
scroll to position [0, 0]
click at [381, 101] on div "HIPAA Training for Members" at bounding box center [392, 98] width 78 height 6
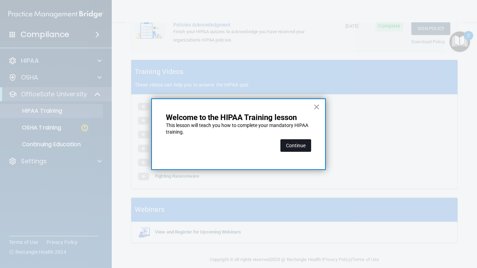
click at [297, 147] on button "Continue" at bounding box center [295, 145] width 31 height 13
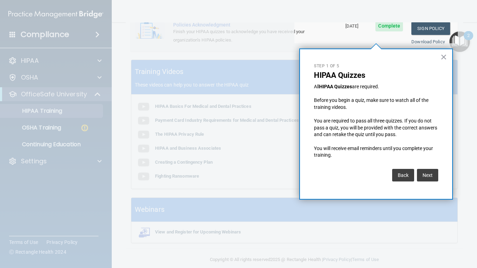
scroll to position [54, 0]
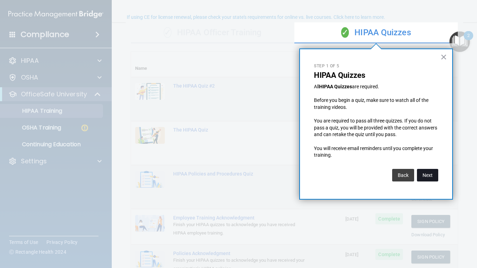
click at [428, 171] on button "Next" at bounding box center [427, 175] width 21 height 13
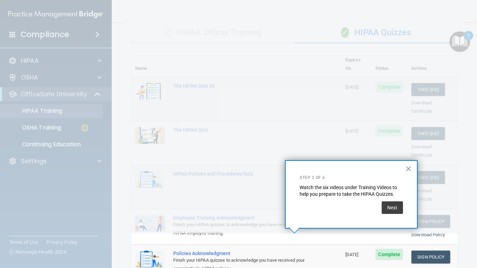
scroll to position [101, 0]
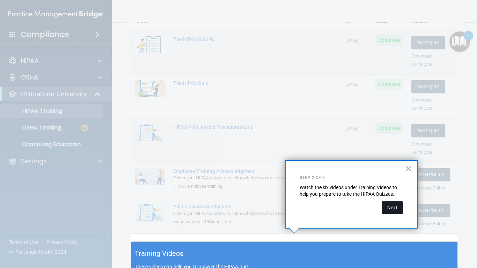
click at [393, 209] on button "Next" at bounding box center [392, 207] width 21 height 13
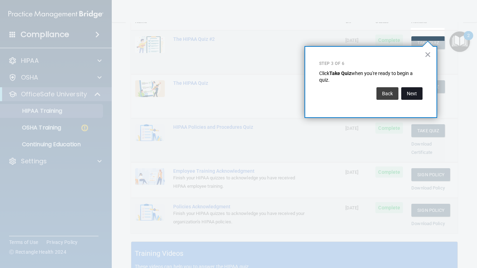
click at [414, 93] on button "Next" at bounding box center [411, 93] width 21 height 13
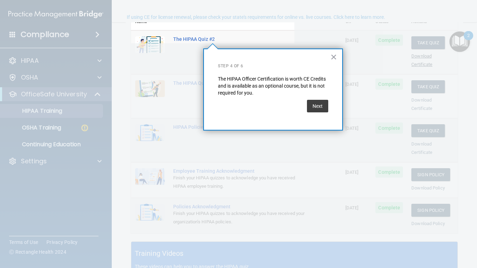
scroll to position [54, 0]
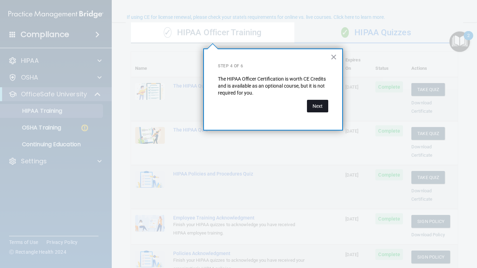
click at [315, 109] on button "Next" at bounding box center [317, 106] width 21 height 13
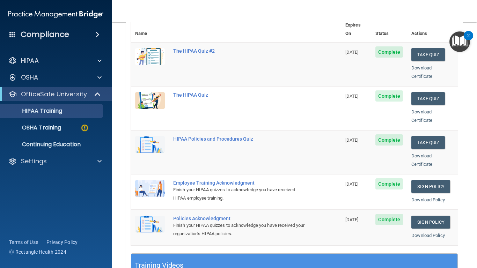
scroll to position [75, 0]
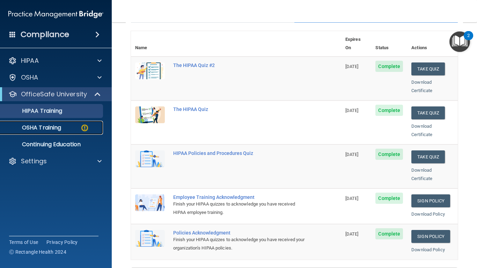
click at [27, 127] on p "OSHA Training" at bounding box center [33, 127] width 57 height 7
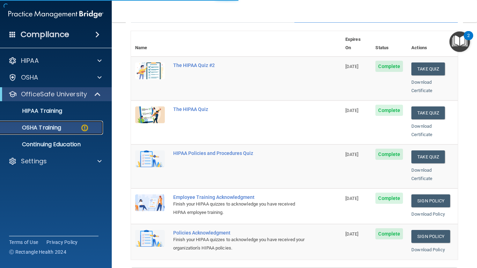
click at [27, 127] on p "OSHA Training" at bounding box center [33, 127] width 57 height 7
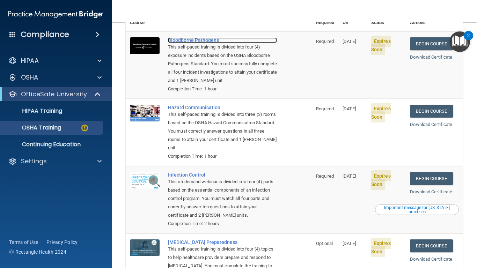
click at [189, 37] on div "Bloodborne Pathogens" at bounding box center [222, 40] width 109 height 6
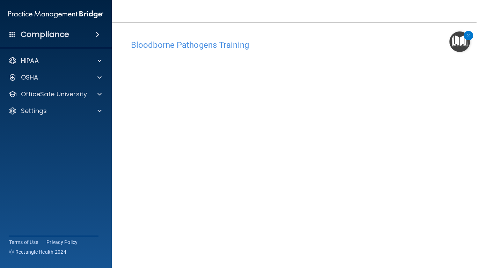
click at [181, 45] on h4 "Bloodborne Pathogens Training" at bounding box center [294, 44] width 327 height 9
click at [50, 224] on div "Compliance HIPAA Documents and Policies Report an Incident Business Associates …" at bounding box center [56, 134] width 112 height 268
click at [463, 39] on img "Open Resource Center, 2 new notifications" at bounding box center [459, 41] width 21 height 21
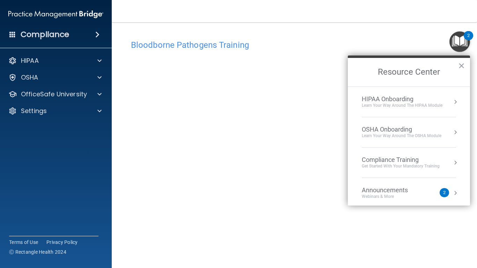
click at [412, 105] on div "Learn Your Way around the HIPAA module" at bounding box center [402, 106] width 81 height 6
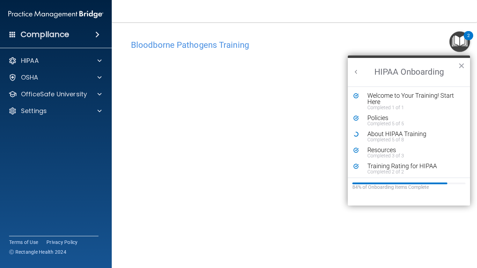
drag, startPoint x: 446, startPoint y: 184, endPoint x: 458, endPoint y: 186, distance: 12.3
click at [458, 186] on div "84% of Onboarding Items Complete" at bounding box center [408, 187] width 113 height 6
click at [459, 65] on button "×" at bounding box center [461, 65] width 7 height 11
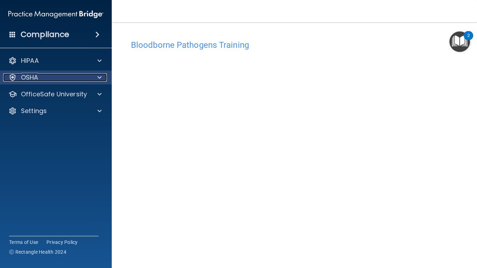
click at [20, 80] on div "OSHA" at bounding box center [46, 77] width 87 height 8
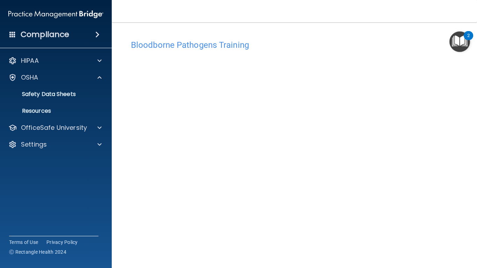
click at [460, 41] on img "Open Resource Center, 2 new notifications" at bounding box center [459, 41] width 21 height 21
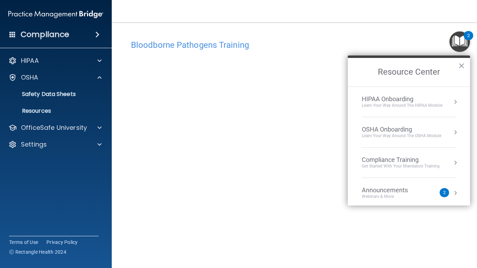
click at [399, 131] on div "OSHA Onboarding" at bounding box center [402, 130] width 80 height 8
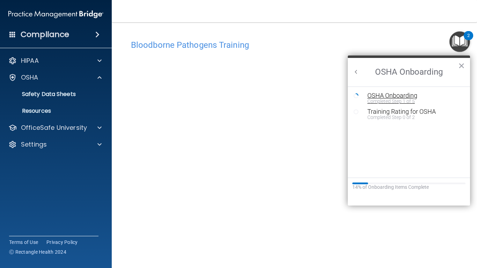
click at [374, 96] on div "OSHA Onboarding" at bounding box center [414, 96] width 94 height 6
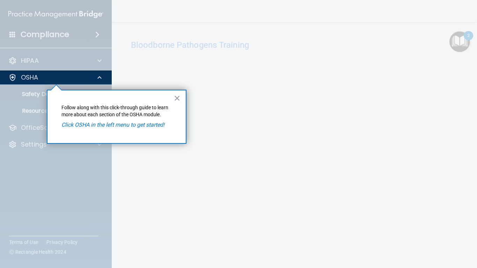
click at [129, 127] on em "Click OSHA in the left menu to get started!" at bounding box center [112, 124] width 103 height 7
click at [176, 99] on button "×" at bounding box center [177, 98] width 7 height 11
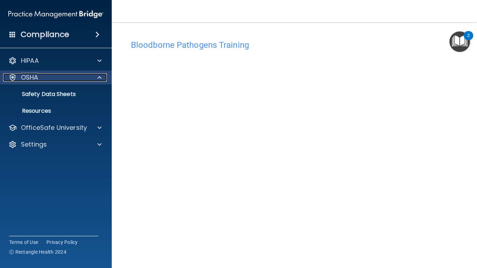
click at [33, 78] on p "OSHA" at bounding box center [29, 77] width 17 height 8
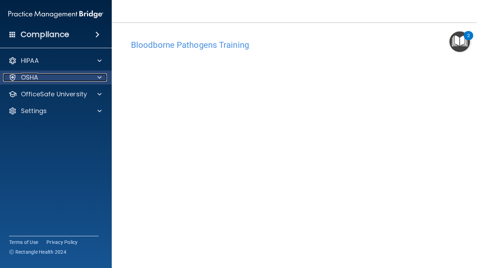
click at [33, 78] on p "OSHA" at bounding box center [29, 77] width 17 height 8
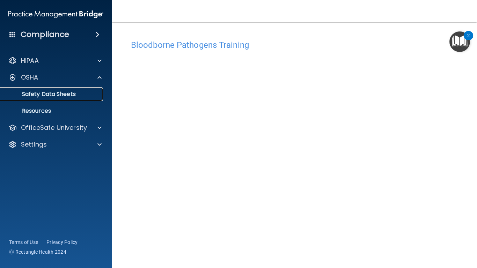
click at [36, 98] on p "Safety Data Sheets" at bounding box center [52, 94] width 95 height 7
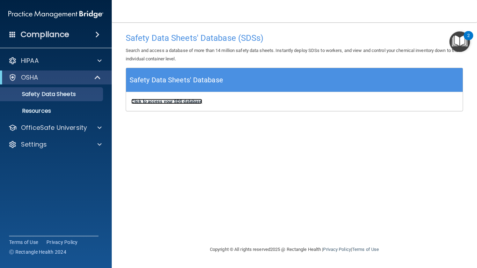
click at [164, 103] on b "Click to access your SDS database" at bounding box center [166, 101] width 71 height 5
click at [460, 38] on img "Open Resource Center, 2 new notifications" at bounding box center [459, 41] width 21 height 21
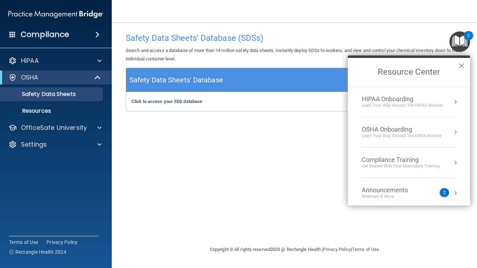
click at [381, 135] on div "Learn your way around the OSHA module" at bounding box center [402, 136] width 80 height 6
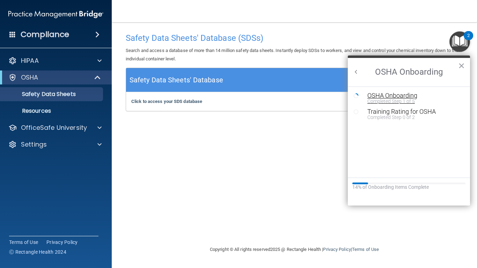
click at [399, 99] on div "Completed Step 1 of 5" at bounding box center [414, 101] width 94 height 5
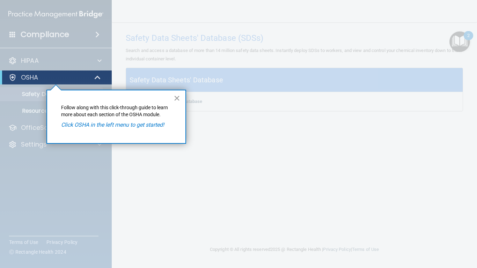
click at [178, 98] on button "×" at bounding box center [176, 98] width 7 height 11
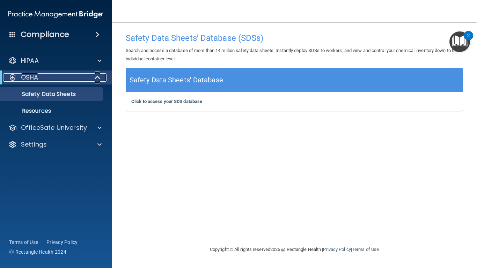
click at [31, 79] on p "OSHA" at bounding box center [29, 77] width 17 height 8
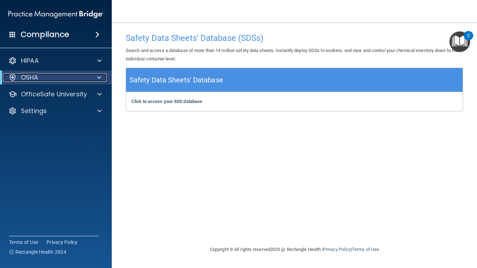
click at [31, 79] on p "OSHA" at bounding box center [29, 77] width 17 height 8
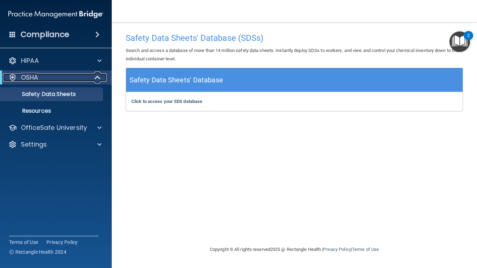
click at [13, 76] on div at bounding box center [12, 77] width 8 height 8
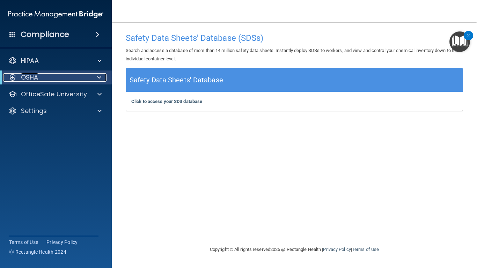
click at [99, 77] on span at bounding box center [99, 77] width 4 height 8
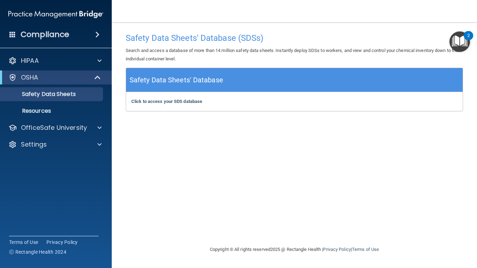
click at [96, 35] on span at bounding box center [97, 34] width 4 height 8
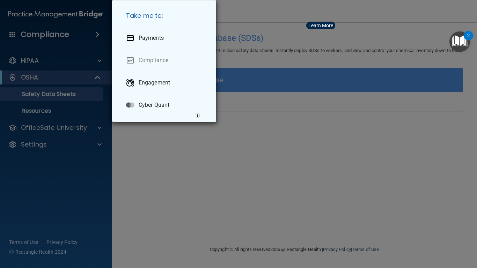
click at [96, 35] on div "Take me to: Payments Compliance Engagement Cyber Quant" at bounding box center [238, 134] width 477 height 268
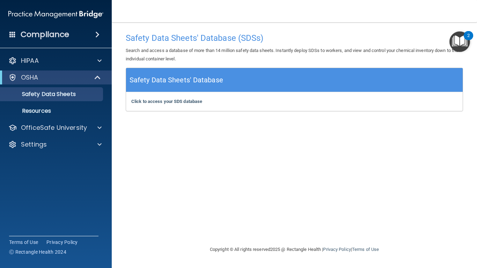
click at [49, 118] on div "HIPAA Documents and Policies Report an Incident Business Associates Emergency P…" at bounding box center [56, 104] width 112 height 106
click at [56, 97] on p "Safety Data Sheets" at bounding box center [52, 94] width 95 height 7
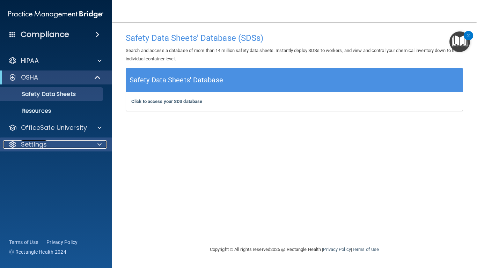
click at [98, 147] on span at bounding box center [99, 144] width 4 height 8
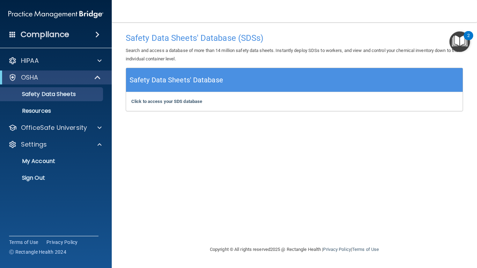
click at [460, 47] on img "Open Resource Center, 2 new notifications" at bounding box center [459, 41] width 21 height 21
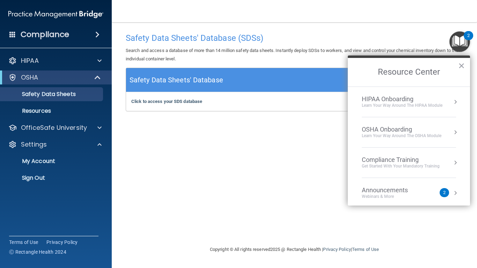
click at [399, 139] on li "OSHA Onboarding Learn your way around the OSHA module" at bounding box center [409, 132] width 94 height 30
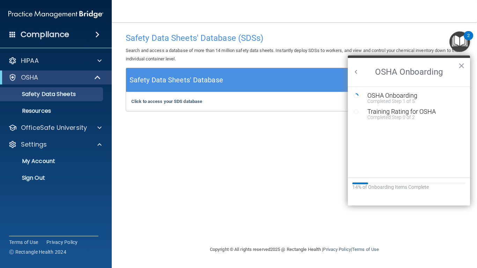
click at [357, 71] on button "Back to Resource Center Home" at bounding box center [356, 71] width 7 height 7
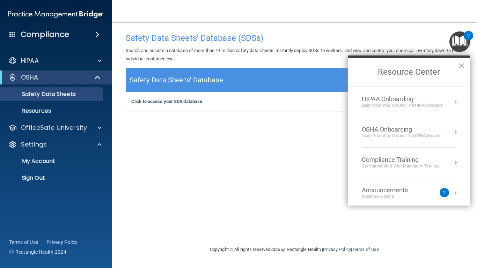
click at [398, 102] on div "HIPAA Onboarding" at bounding box center [402, 99] width 81 height 8
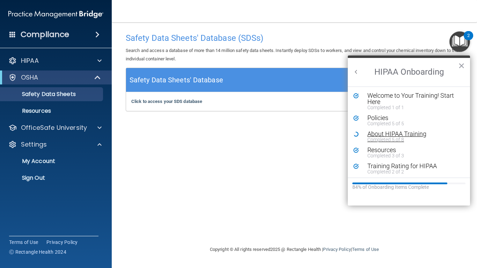
click at [379, 136] on div "About HIPAA Training" at bounding box center [414, 134] width 94 height 6
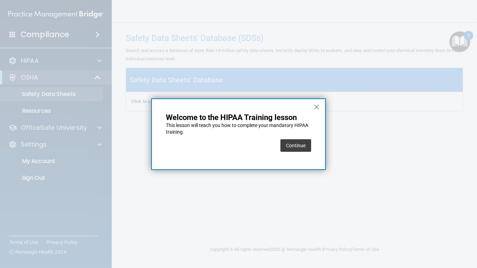
click at [318, 106] on button "×" at bounding box center [316, 106] width 7 height 11
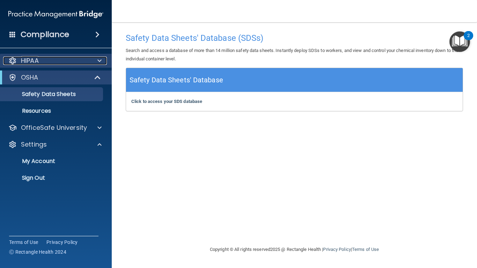
click at [27, 58] on p "HIPAA" at bounding box center [30, 61] width 18 height 8
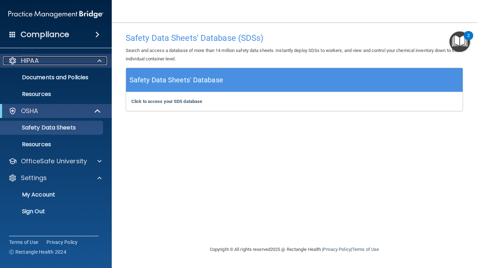
click at [98, 61] on span at bounding box center [99, 61] width 4 height 8
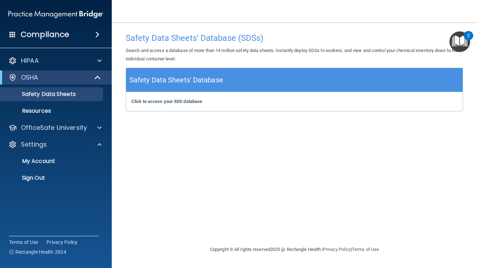
click at [470, 34] on div "2" at bounding box center [468, 35] width 9 height 9
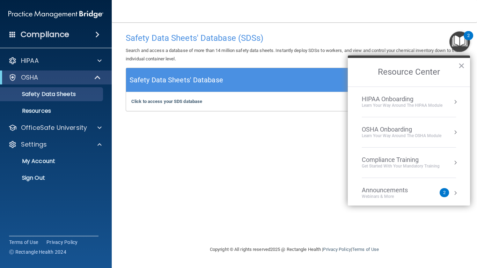
click at [418, 102] on div "HIPAA Onboarding" at bounding box center [402, 99] width 81 height 8
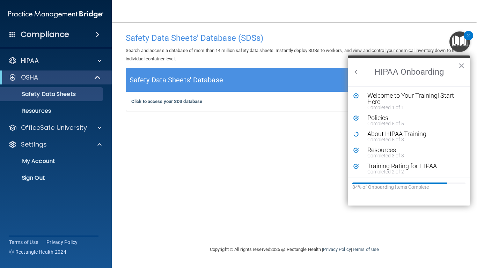
click at [358, 71] on button "Back to Resource Center Home" at bounding box center [356, 71] width 7 height 7
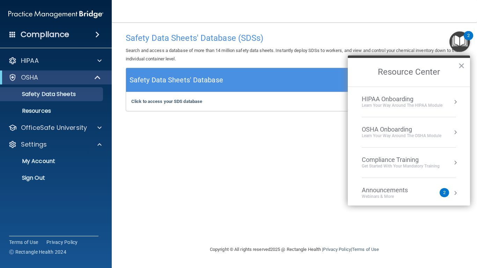
click at [436, 106] on div "Learn Your Way around the HIPAA module" at bounding box center [402, 106] width 81 height 6
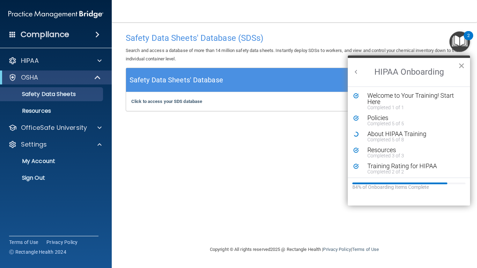
click at [459, 68] on button "×" at bounding box center [461, 65] width 7 height 11
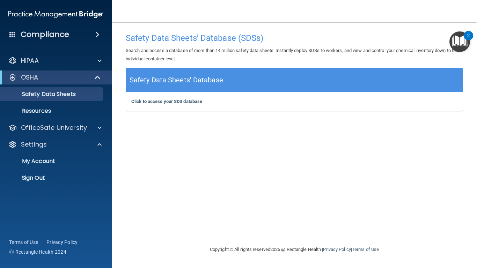
click at [453, 42] on img "Open Resource Center, 2 new notifications" at bounding box center [459, 41] width 21 height 21
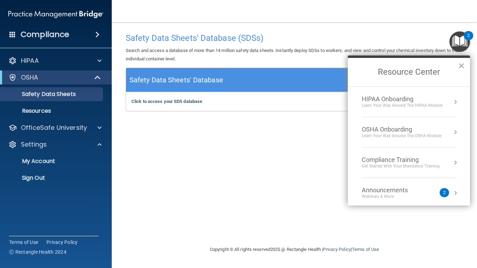
click at [457, 103] on button "Resource Center" at bounding box center [455, 101] width 7 height 7
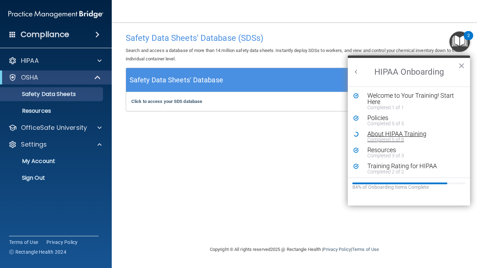
click at [383, 135] on div "About HIPAA Training" at bounding box center [414, 134] width 94 height 6
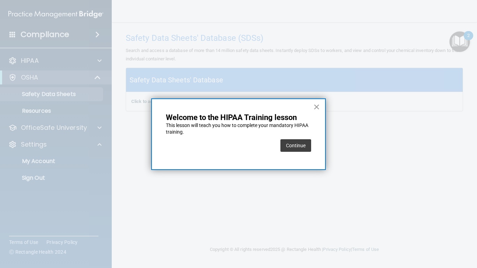
click at [317, 110] on button "×" at bounding box center [316, 106] width 7 height 11
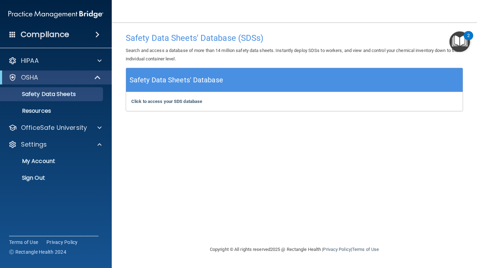
click at [468, 37] on div "2" at bounding box center [468, 40] width 2 height 9
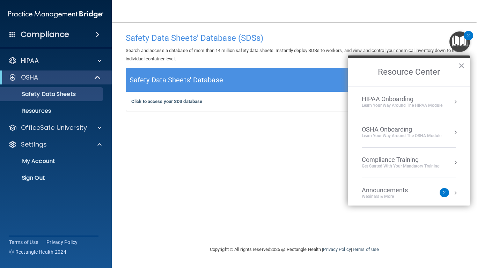
click at [454, 104] on button "Resource Center" at bounding box center [455, 101] width 7 height 7
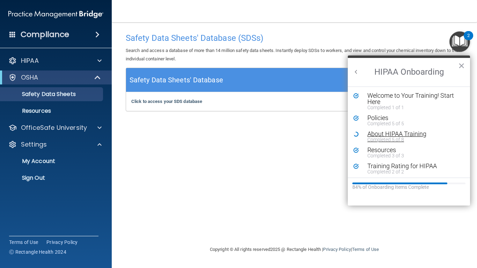
click at [386, 133] on div "About HIPAA Training" at bounding box center [414, 134] width 94 height 6
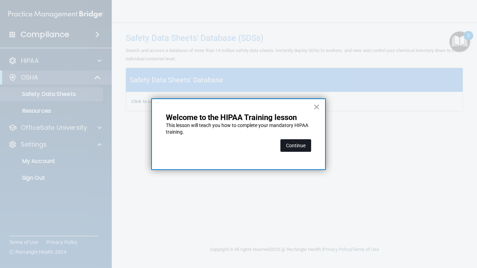
click at [293, 149] on button "Continue" at bounding box center [295, 145] width 31 height 13
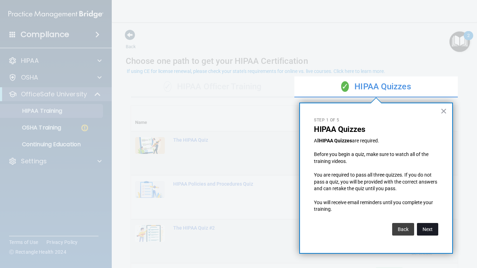
click at [426, 231] on button "Next" at bounding box center [427, 229] width 21 height 13
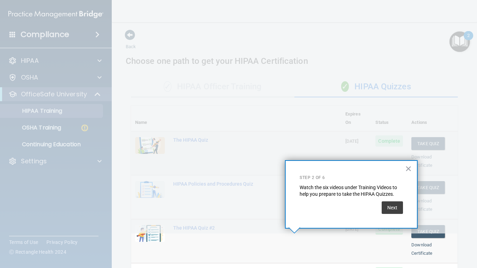
scroll to position [101, 0]
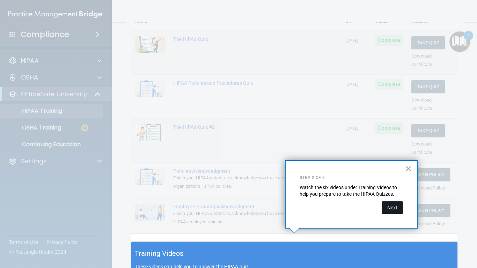
click at [388, 208] on button "Next" at bounding box center [392, 207] width 21 height 13
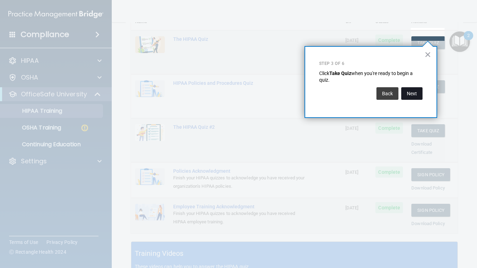
click at [411, 97] on button "Next" at bounding box center [411, 93] width 21 height 13
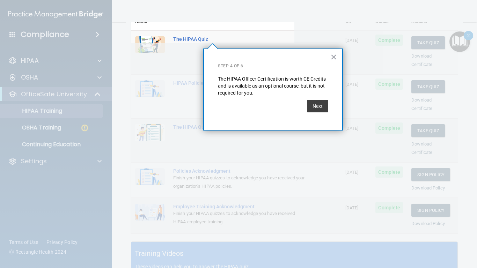
scroll to position [54, 0]
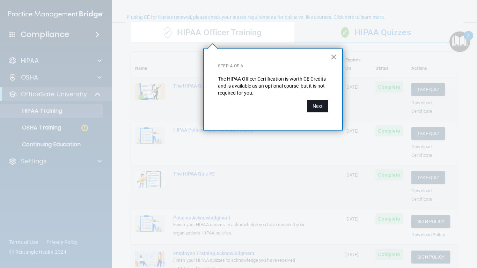
click at [322, 107] on button "Next" at bounding box center [317, 106] width 21 height 13
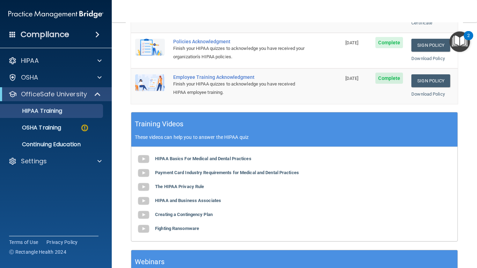
scroll to position [283, 0]
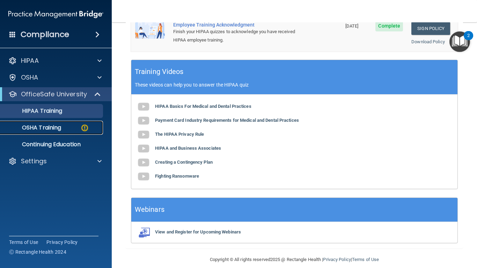
click at [60, 132] on link "OSHA Training" at bounding box center [48, 128] width 110 height 14
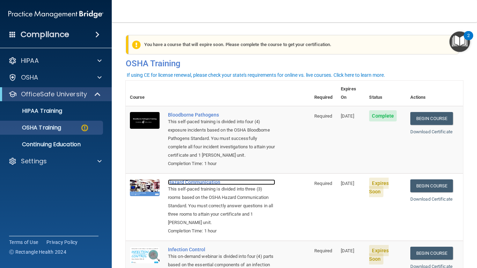
click at [213, 179] on div "Hazard Communication" at bounding box center [221, 182] width 107 height 6
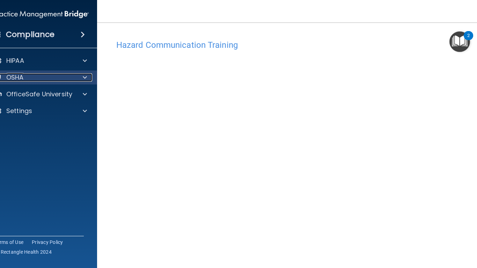
click at [18, 80] on p "OSHA" at bounding box center [14, 77] width 17 height 8
click at [22, 79] on p "OSHA" at bounding box center [14, 77] width 17 height 8
click at [459, 46] on img "Open Resource Center, 2 new notifications" at bounding box center [459, 41] width 21 height 21
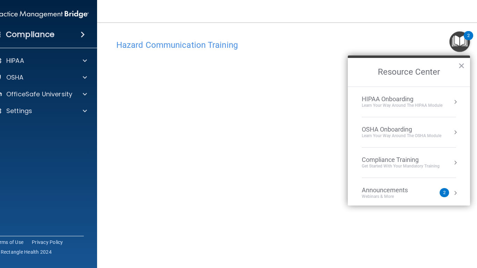
click at [387, 132] on div "OSHA Onboarding" at bounding box center [402, 130] width 80 height 8
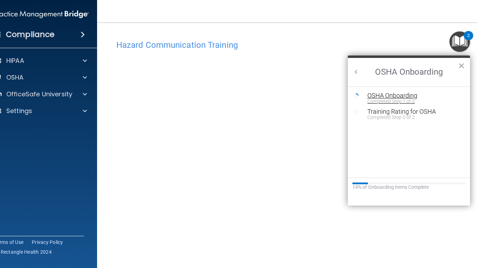
click at [390, 99] on div "Completed Step 1 of 5" at bounding box center [414, 101] width 94 height 5
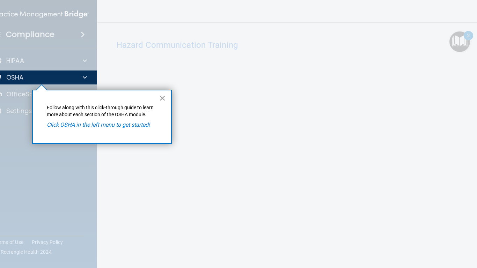
click at [165, 96] on button "×" at bounding box center [162, 98] width 7 height 11
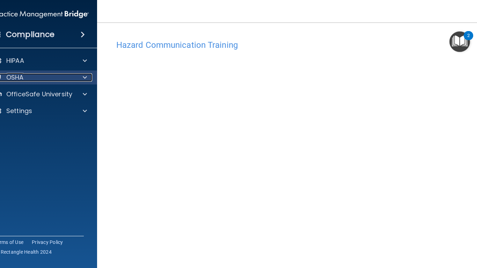
click at [83, 76] on span at bounding box center [85, 77] width 4 height 8
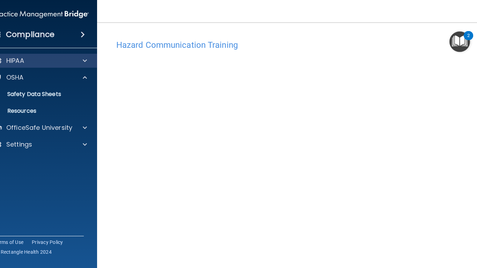
click at [20, 67] on div "HIPAA" at bounding box center [41, 61] width 112 height 14
click at [14, 58] on p "HIPAA" at bounding box center [15, 61] width 18 height 8
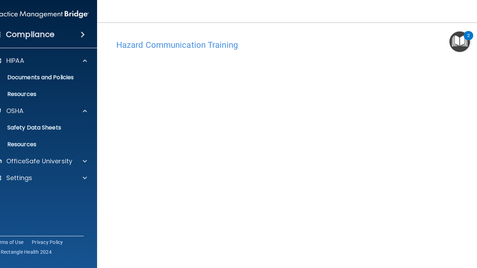
click at [458, 40] on img "Open Resource Center, 2 new notifications" at bounding box center [459, 41] width 21 height 21
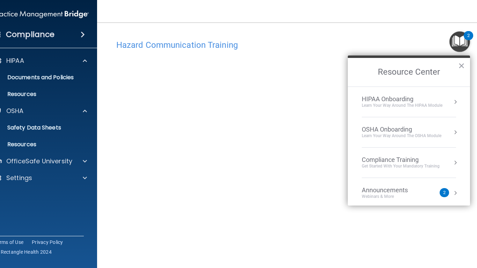
click at [378, 99] on div "HIPAA Onboarding" at bounding box center [402, 99] width 81 height 8
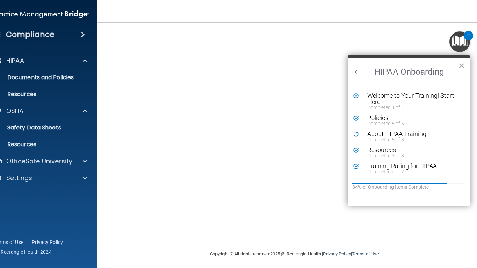
scroll to position [43, 0]
click at [377, 141] on div "Completed 5 of 8" at bounding box center [414, 139] width 94 height 5
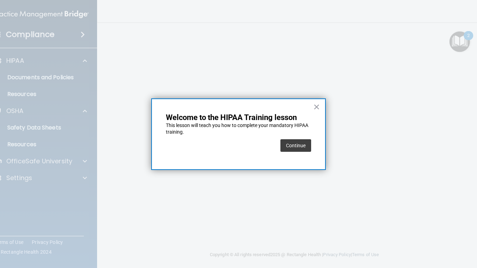
click at [320, 105] on div "× Welcome to the HIPAA Training lesson This lesson will teach you how to comple…" at bounding box center [238, 134] width 175 height 72
click at [316, 109] on button "×" at bounding box center [316, 106] width 7 height 11
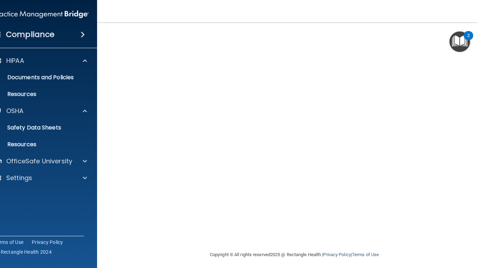
click at [465, 45] on img "Open Resource Center, 2 new notifications" at bounding box center [459, 41] width 21 height 21
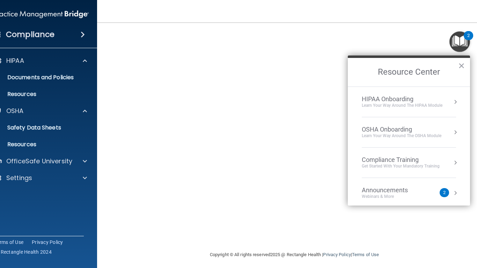
click at [455, 132] on button "Resource Center" at bounding box center [455, 132] width 7 height 7
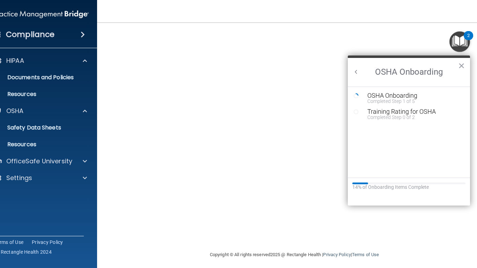
scroll to position [0, 0]
click at [406, 96] on div "OSHA Onboarding" at bounding box center [414, 96] width 94 height 6
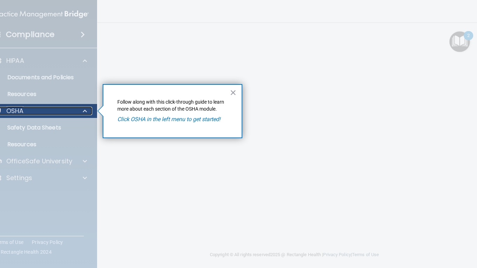
click at [90, 112] on div at bounding box center [83, 111] width 17 height 8
click at [86, 112] on span at bounding box center [85, 111] width 4 height 8
click at [203, 120] on em "Click OSHA in the left menu to get started!" at bounding box center [168, 119] width 103 height 7
click at [233, 94] on button "×" at bounding box center [233, 92] width 7 height 11
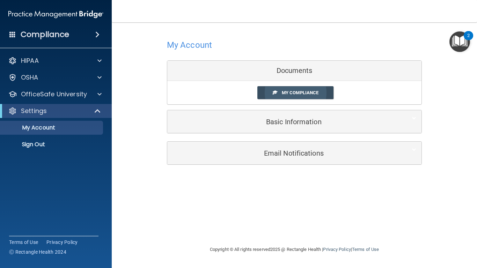
click at [294, 96] on link "My Compliance" at bounding box center [295, 92] width 76 height 13
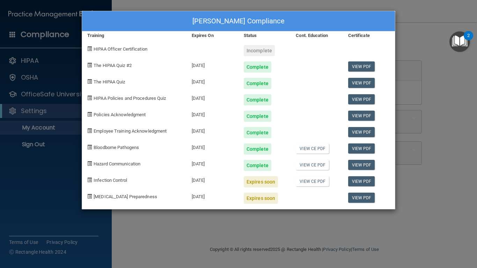
click at [142, 49] on span "HIPAA Officer Certification" at bounding box center [121, 48] width 54 height 5
click at [256, 52] on div "Incomplete" at bounding box center [259, 50] width 31 height 11
click at [269, 186] on div "Expires soon" at bounding box center [261, 181] width 34 height 11
click at [100, 179] on span "Infection Control" at bounding box center [111, 180] width 34 height 5
click at [357, 181] on link "View PDF" at bounding box center [361, 181] width 27 height 10
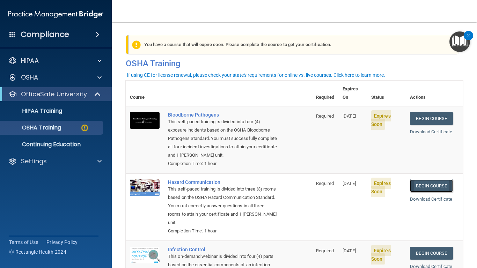
click at [440, 179] on link "Begin Course" at bounding box center [431, 185] width 43 height 13
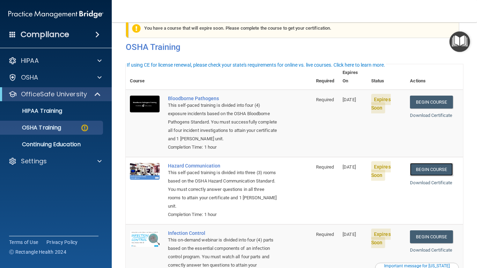
scroll to position [21, 0]
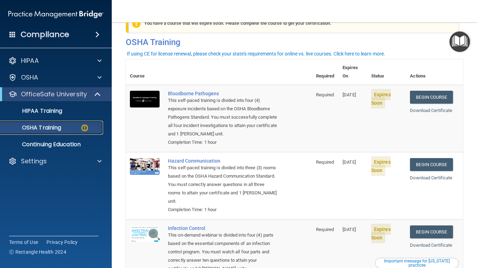
click at [53, 131] on p "OSHA Training" at bounding box center [33, 127] width 57 height 7
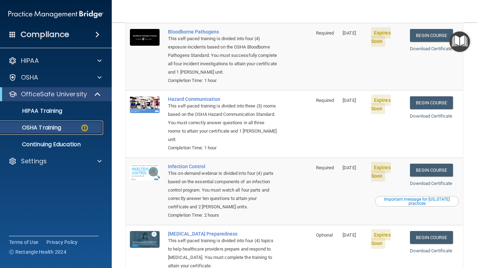
scroll to position [0, 0]
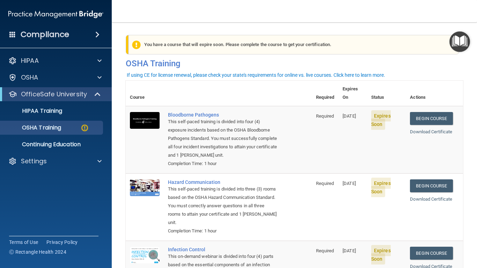
click at [456, 45] on img "Open Resource Center" at bounding box center [459, 41] width 21 height 21
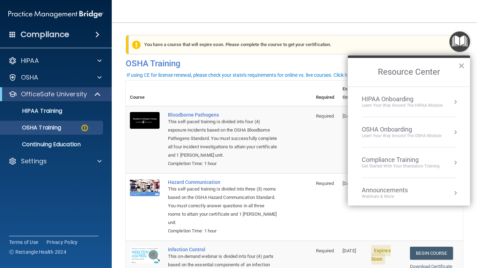
click at [404, 126] on div "OSHA Onboarding" at bounding box center [402, 130] width 80 height 8
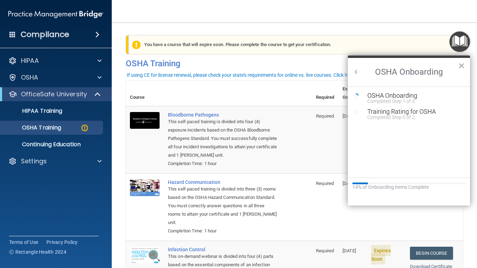
click at [290, 129] on td "Bloodborne Pathogens This self-paced training is divided into four (4) exposure…" at bounding box center [238, 139] width 148 height 67
click at [460, 65] on button "×" at bounding box center [461, 65] width 7 height 11
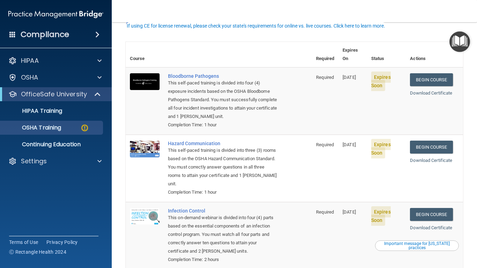
scroll to position [51, 0]
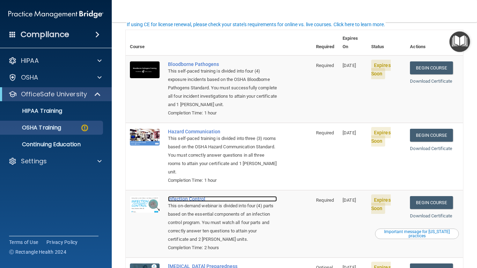
click at [191, 196] on div "Infection Control" at bounding box center [222, 199] width 109 height 6
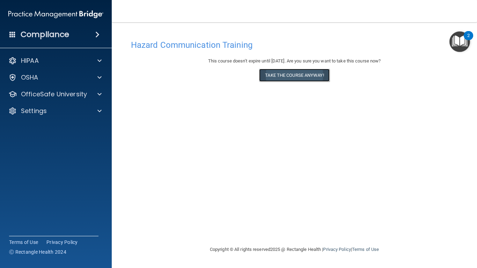
click at [280, 77] on button "Take the course anyway!" at bounding box center [294, 75] width 70 height 13
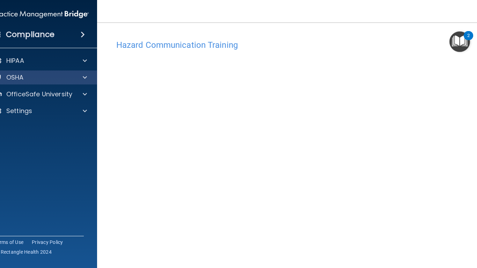
click at [25, 82] on div "OSHA" at bounding box center [41, 78] width 112 height 14
click at [87, 78] on span at bounding box center [85, 77] width 4 height 8
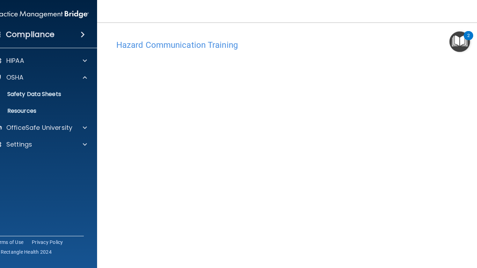
click at [466, 39] on div "2" at bounding box center [468, 35] width 9 height 9
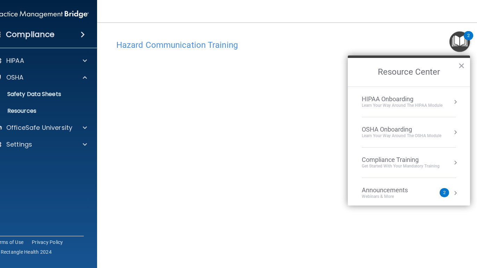
click at [455, 132] on button "Resource Center" at bounding box center [455, 132] width 7 height 7
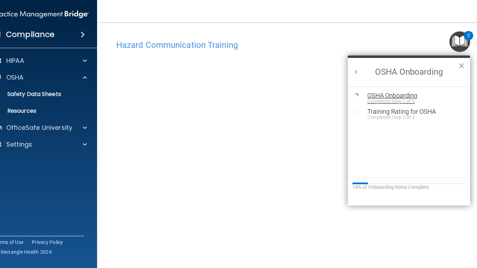
click at [400, 95] on div "OSHA Onboarding" at bounding box center [414, 96] width 94 height 6
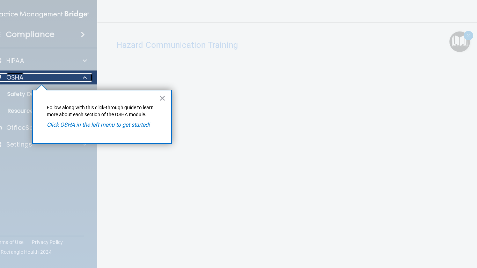
click at [47, 76] on div "OSHA" at bounding box center [31, 77] width 87 height 8
click at [89, 78] on div at bounding box center [83, 77] width 17 height 8
click at [162, 99] on button "×" at bounding box center [162, 98] width 7 height 11
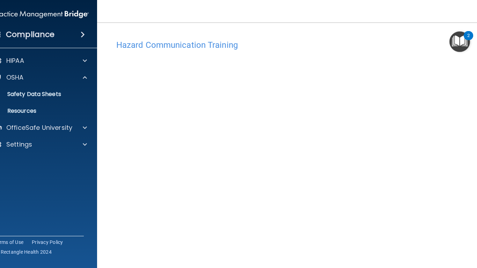
click at [463, 36] on img "Open Resource Center, 2 new notifications" at bounding box center [459, 41] width 21 height 21
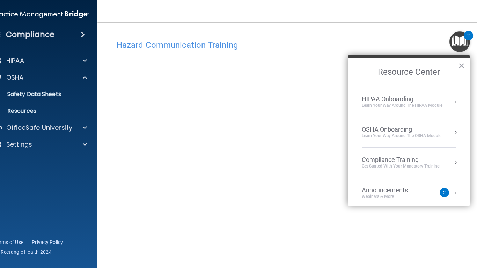
click at [395, 106] on div "Learn Your Way around the HIPAA module" at bounding box center [402, 106] width 81 height 6
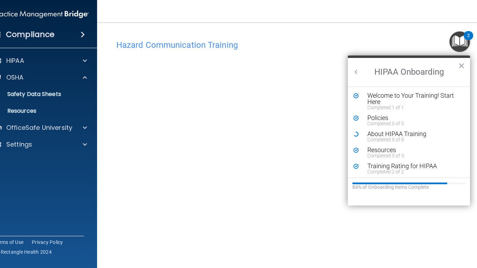
click at [356, 72] on button "Back to Resource Center Home" at bounding box center [356, 71] width 7 height 7
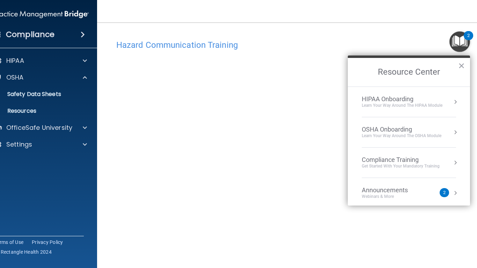
click at [406, 128] on div "OSHA Onboarding" at bounding box center [402, 130] width 80 height 8
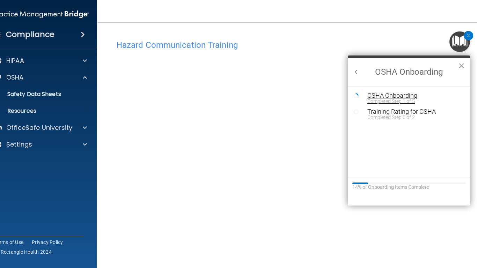
click at [387, 99] on div "Completed Step 1 of 5" at bounding box center [414, 101] width 94 height 5
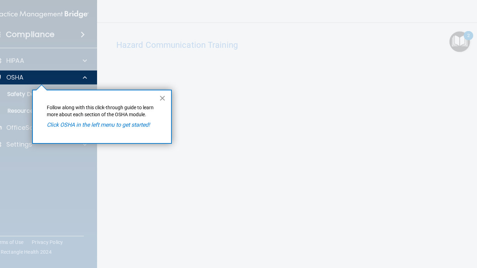
click at [163, 97] on button "×" at bounding box center [162, 98] width 7 height 11
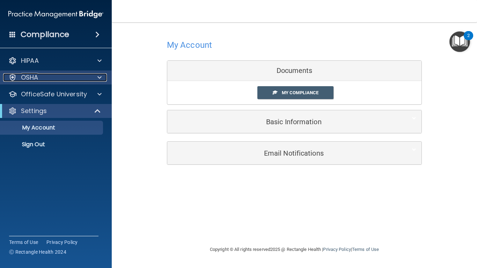
click at [36, 81] on p "OSHA" at bounding box center [29, 77] width 17 height 8
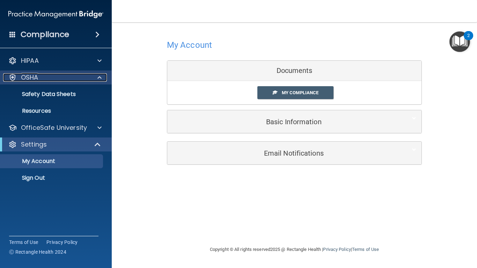
click at [102, 76] on div at bounding box center [98, 77] width 17 height 8
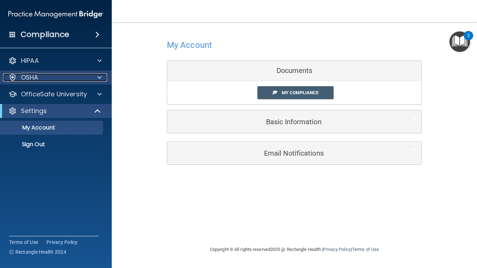
click at [102, 76] on div at bounding box center [98, 77] width 17 height 8
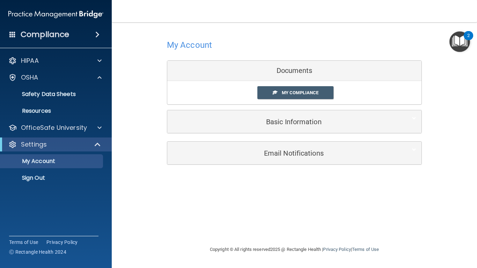
click at [460, 39] on img "Open Resource Center, 2 new notifications" at bounding box center [459, 41] width 21 height 21
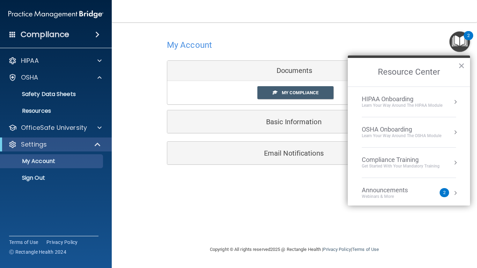
click at [447, 193] on div "2" at bounding box center [443, 192] width 9 height 9
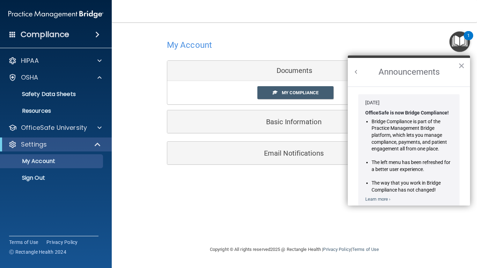
scroll to position [108, 0]
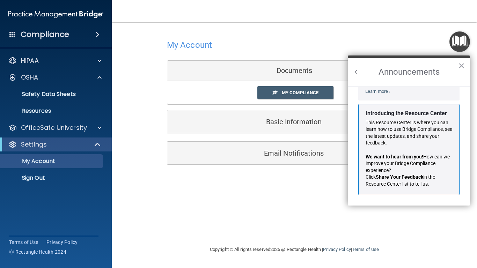
click at [354, 72] on button "Back to Resource Center Home" at bounding box center [356, 71] width 7 height 7
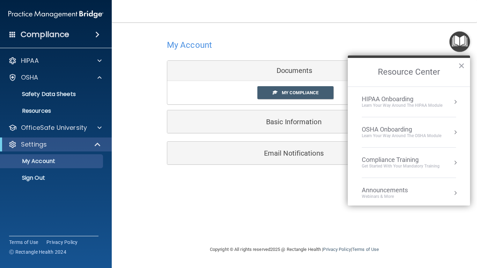
scroll to position [99, 0]
click at [454, 135] on button "Resource Center" at bounding box center [455, 132] width 7 height 7
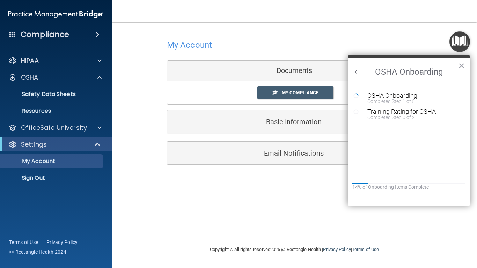
scroll to position [0, 0]
click at [409, 102] on div "Completed Step 1 of 5" at bounding box center [414, 101] width 94 height 5
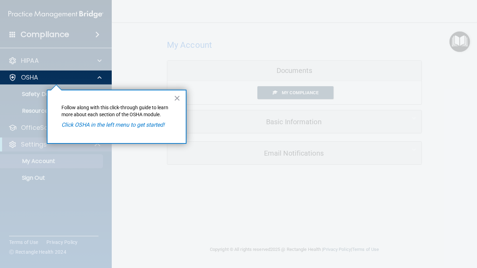
click at [35, 62] on div at bounding box center [56, 35] width 112 height 71
click at [177, 101] on button "×" at bounding box center [177, 98] width 7 height 11
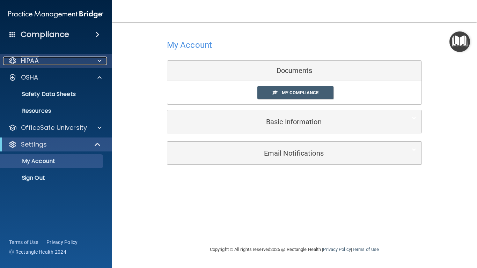
click at [98, 61] on span at bounding box center [99, 61] width 4 height 8
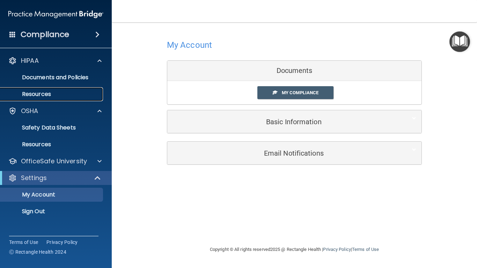
click at [37, 98] on link "Resources" at bounding box center [48, 94] width 110 height 14
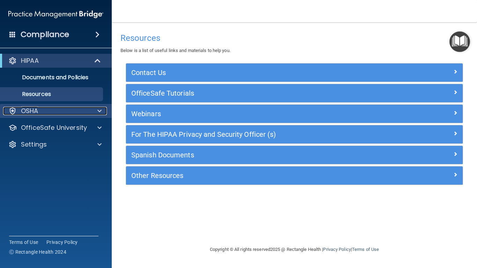
click at [22, 111] on p "OSHA" at bounding box center [29, 111] width 17 height 8
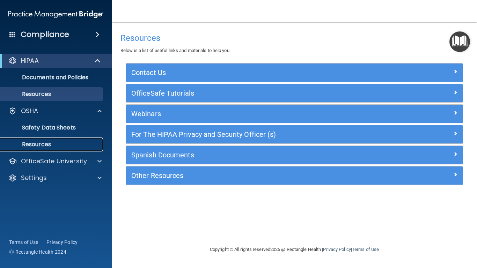
click at [29, 144] on p "Resources" at bounding box center [52, 144] width 95 height 7
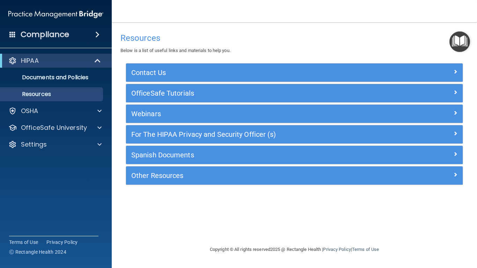
drag, startPoint x: 389, startPoint y: 0, endPoint x: 386, endPoint y: 17, distance: 17.7
click at [387, 12] on nav "Toggle navigation [PERSON_NAME] [EMAIL_ADDRESS][DOMAIN_NAME] Manage My Enterpri…" at bounding box center [294, 11] width 365 height 22
click at [411, 0] on div "[PERSON_NAME] [EMAIL_ADDRESS][DOMAIN_NAME] Manage My Enterprise [PERSON_NAME] D…" at bounding box center [370, 0] width 213 height 0
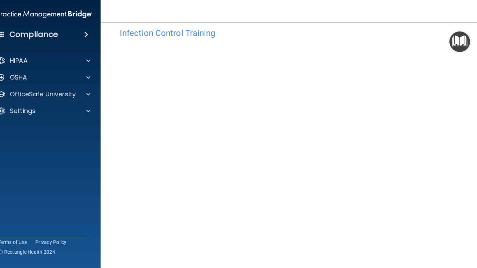
scroll to position [25, 0]
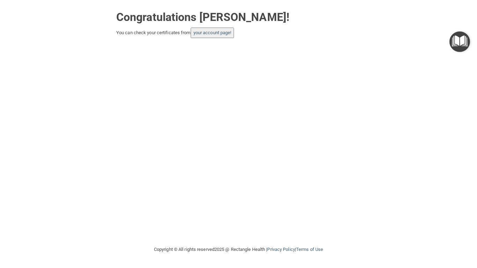
click at [456, 43] on img "Open Resource Center" at bounding box center [459, 41] width 21 height 21
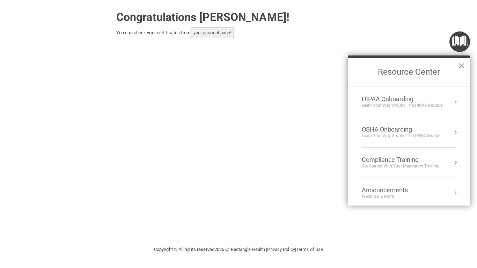
click at [399, 135] on div "Learn your way around the OSHA module" at bounding box center [402, 136] width 80 height 6
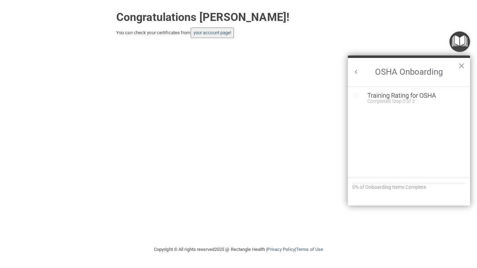
click at [385, 98] on div "Training Rating for OSHA" at bounding box center [414, 96] width 94 height 6
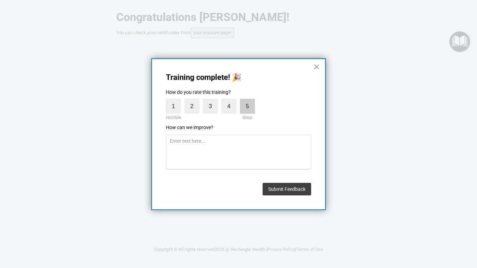
click at [248, 109] on label "5" at bounding box center [247, 106] width 15 height 15
click at [231, 101] on input "5" at bounding box center [231, 101] width 0 height 0
click at [283, 193] on button "Submit Feedback" at bounding box center [287, 189] width 49 height 13
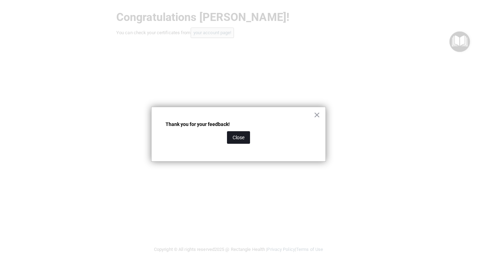
click at [235, 137] on button "Close" at bounding box center [238, 137] width 23 height 13
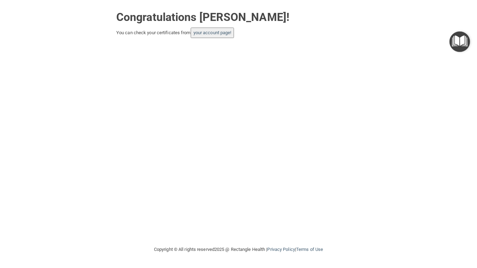
click at [458, 45] on img "Open Resource Center" at bounding box center [459, 41] width 21 height 21
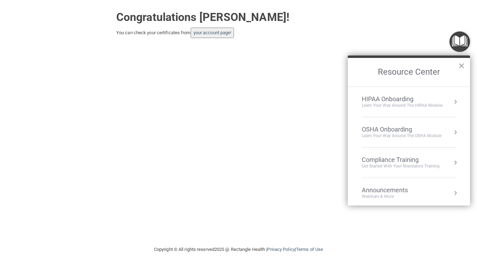
click at [456, 131] on button "Resource Center" at bounding box center [455, 132] width 7 height 7
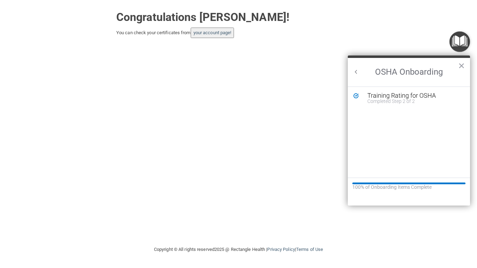
click at [355, 70] on button "Back to Resource Center Home" at bounding box center [356, 71] width 7 height 7
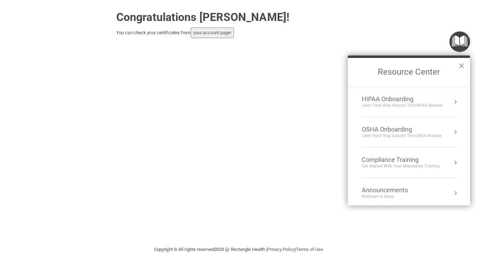
click at [456, 101] on button "Resource Center" at bounding box center [455, 101] width 7 height 7
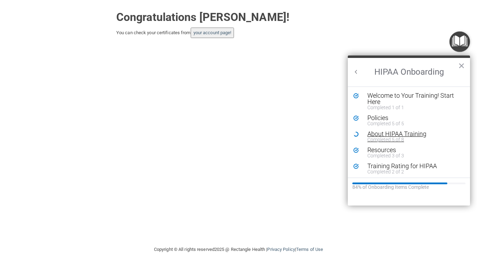
click at [399, 136] on div "About HIPAA Training" at bounding box center [414, 134] width 94 height 6
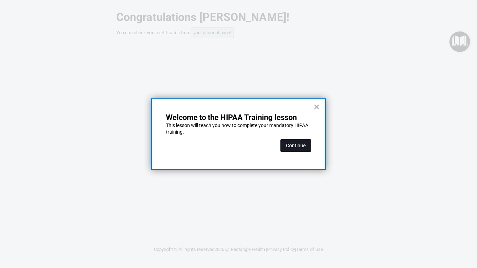
click at [301, 150] on button "Continue" at bounding box center [295, 145] width 31 height 13
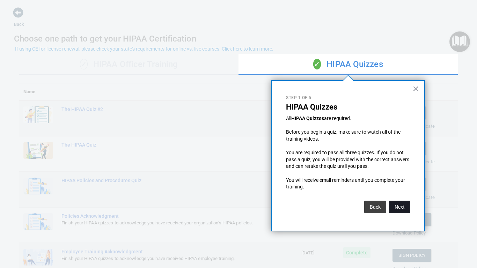
click at [402, 206] on button "Next" at bounding box center [399, 207] width 21 height 13
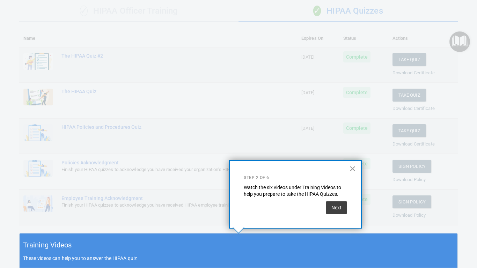
click at [354, 169] on button "×" at bounding box center [352, 168] width 7 height 11
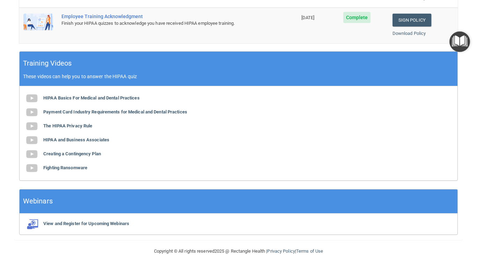
scroll to position [0, 0]
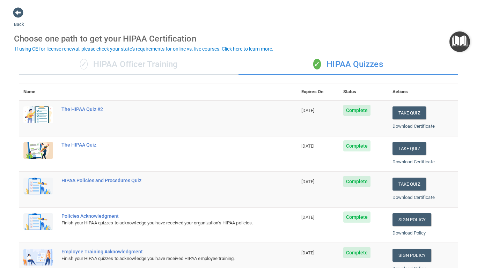
click at [461, 46] on img "Open Resource Center" at bounding box center [459, 41] width 21 height 21
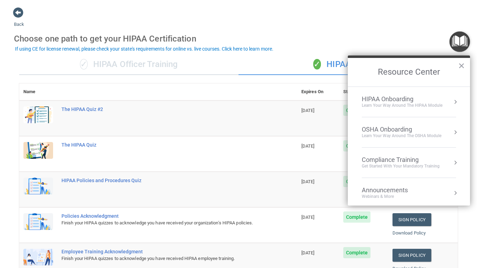
click at [456, 162] on button "Resource Center" at bounding box center [455, 162] width 7 height 7
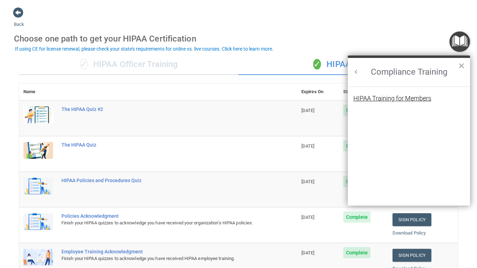
click at [385, 100] on div "HIPAA Training for Members" at bounding box center [392, 98] width 78 height 6
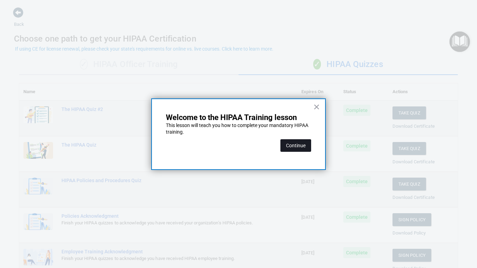
click at [294, 148] on button "Continue" at bounding box center [295, 145] width 31 height 13
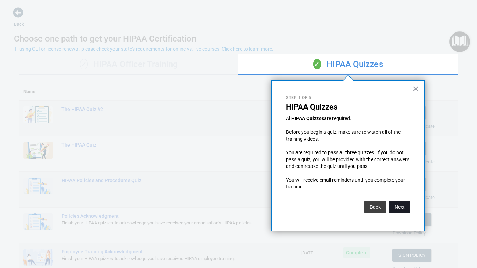
click at [397, 206] on button "Next" at bounding box center [399, 207] width 21 height 13
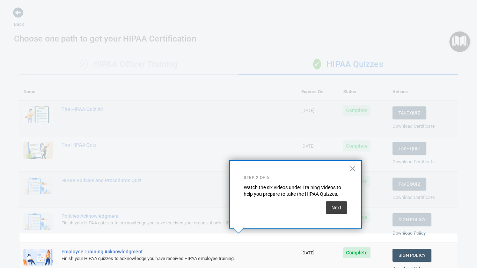
scroll to position [53, 0]
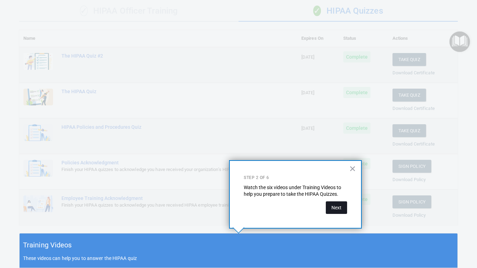
click at [337, 204] on button "Next" at bounding box center [336, 207] width 21 height 13
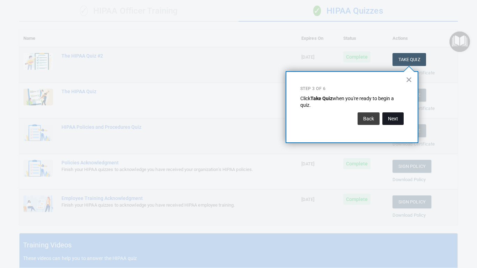
click at [399, 120] on button "Next" at bounding box center [392, 118] width 21 height 13
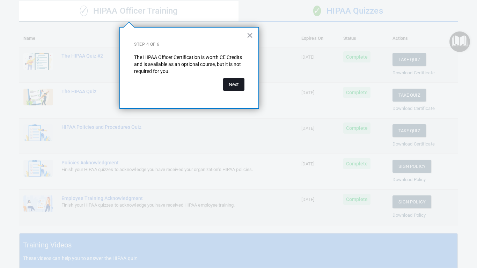
click at [237, 87] on button "Next" at bounding box center [233, 84] width 21 height 13
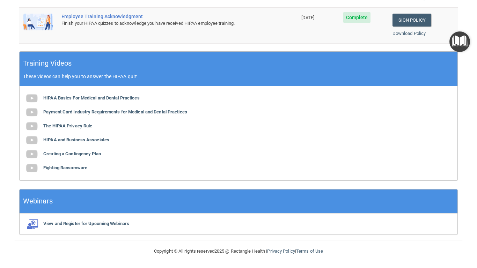
scroll to position [0, 0]
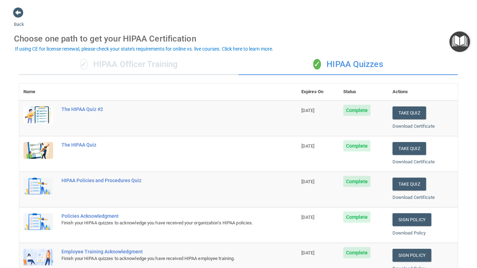
click at [458, 43] on img "Open Resource Center" at bounding box center [459, 41] width 21 height 21
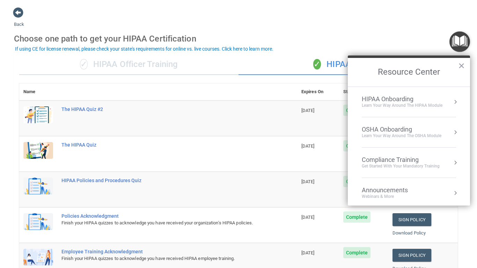
click at [463, 66] on button "×" at bounding box center [461, 65] width 7 height 11
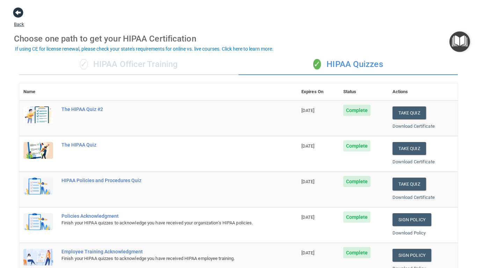
click at [16, 12] on span at bounding box center [18, 12] width 10 height 10
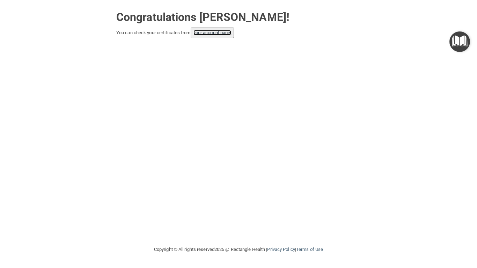
click at [217, 35] on link "your account page!" at bounding box center [212, 32] width 38 height 5
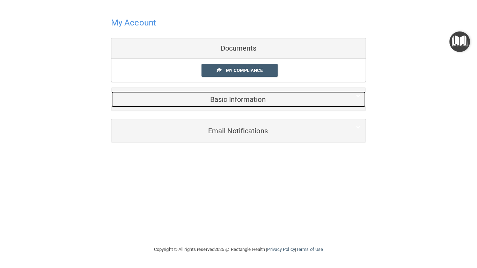
click at [250, 104] on div "Basic Information" at bounding box center [227, 99] width 233 height 16
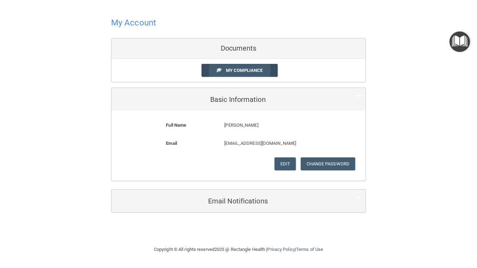
click at [247, 71] on span "My Compliance" at bounding box center [244, 70] width 37 height 5
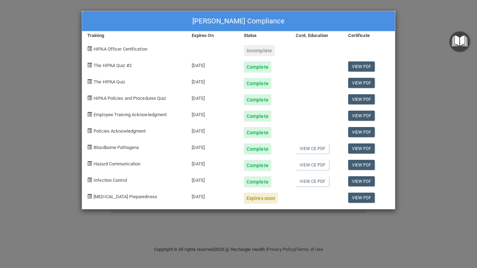
click at [435, 24] on div "Rebecca Carver's Compliance Training Expires On Status Cont. Education Certific…" at bounding box center [238, 134] width 477 height 268
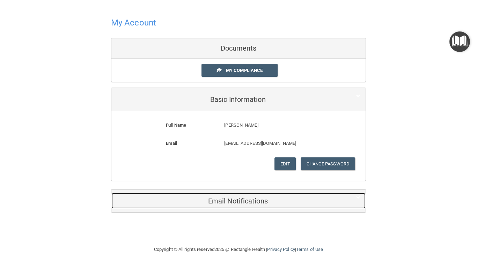
click at [227, 198] on h5 "Email Notifications" at bounding box center [228, 201] width 222 height 8
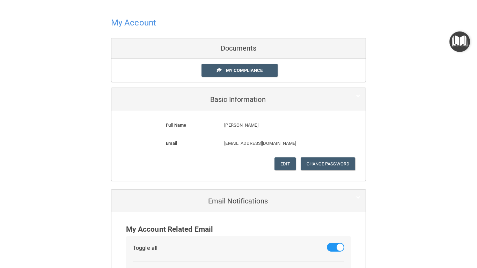
click at [457, 38] on img "Open Resource Center" at bounding box center [459, 41] width 21 height 21
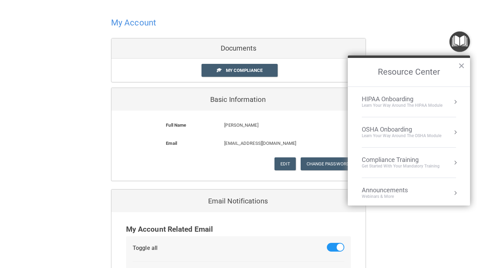
click at [456, 103] on button "Resource Center" at bounding box center [455, 101] width 7 height 7
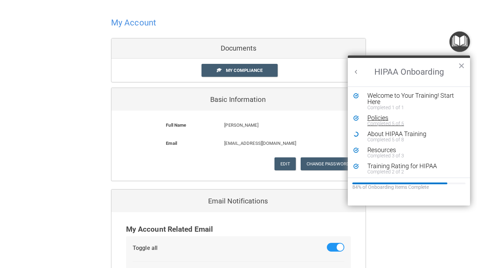
click at [380, 117] on div "Policies" at bounding box center [414, 118] width 94 height 6
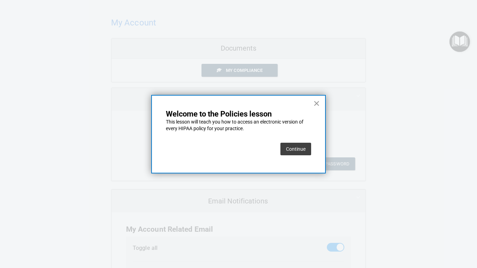
click at [318, 103] on button "×" at bounding box center [316, 103] width 7 height 11
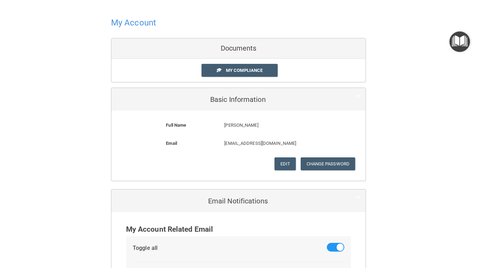
click at [455, 44] on img "Open Resource Center" at bounding box center [459, 41] width 21 height 21
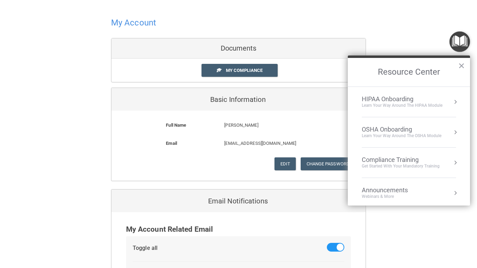
click at [455, 103] on button "Resource Center" at bounding box center [455, 101] width 7 height 7
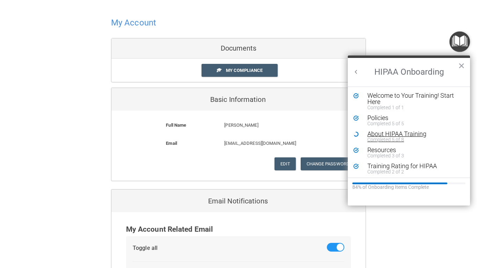
click at [411, 134] on div "About HIPAA Training" at bounding box center [414, 134] width 94 height 6
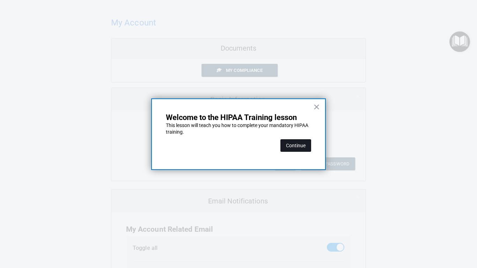
click at [300, 148] on button "Continue" at bounding box center [295, 145] width 31 height 13
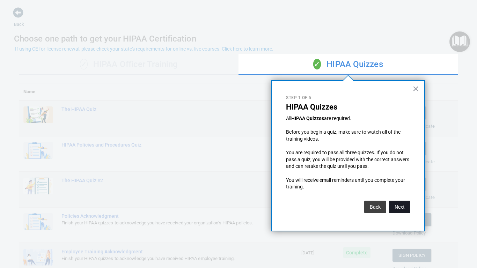
click at [399, 207] on button "Next" at bounding box center [399, 207] width 21 height 13
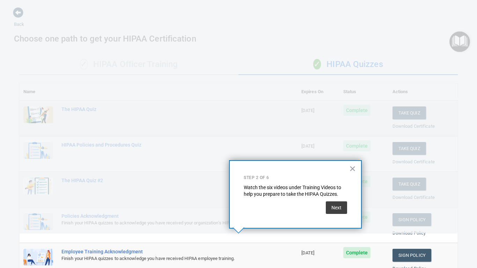
scroll to position [53, 0]
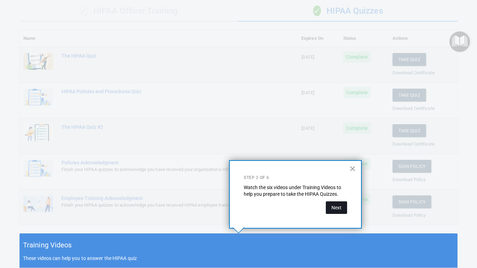
click at [334, 205] on button "Next" at bounding box center [336, 207] width 21 height 13
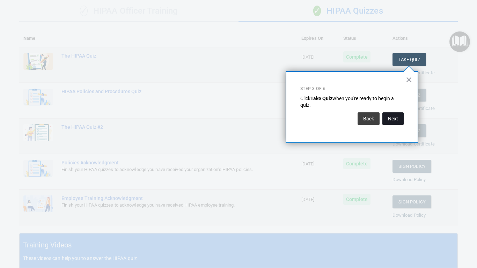
click at [394, 116] on button "Next" at bounding box center [392, 118] width 21 height 13
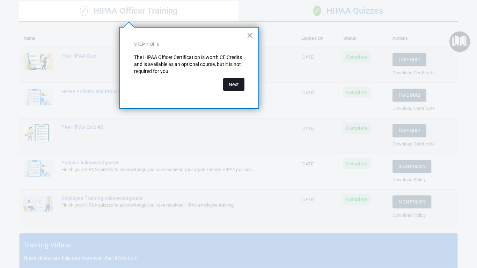
click at [231, 84] on button "Next" at bounding box center [233, 84] width 21 height 13
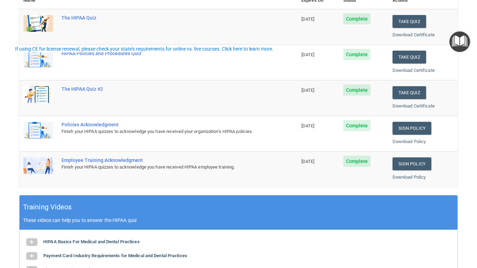
scroll to position [0, 0]
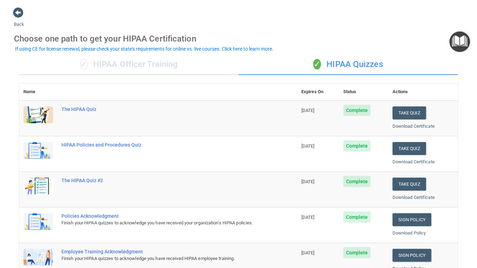
click at [456, 43] on img "Open Resource Center" at bounding box center [459, 41] width 21 height 21
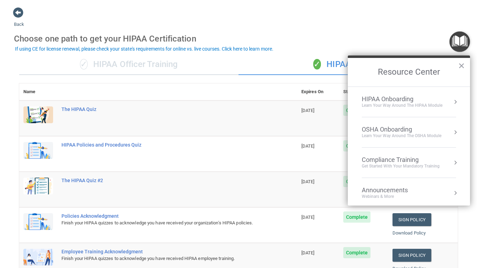
click at [403, 130] on div "OSHA Onboarding" at bounding box center [402, 130] width 80 height 8
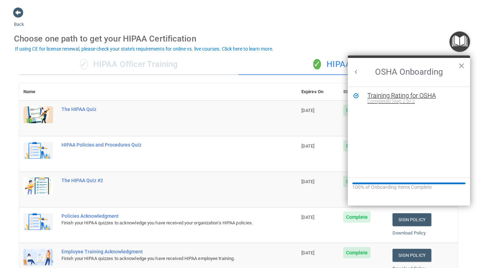
click at [387, 96] on div "Training Rating for OSHA" at bounding box center [414, 96] width 94 height 6
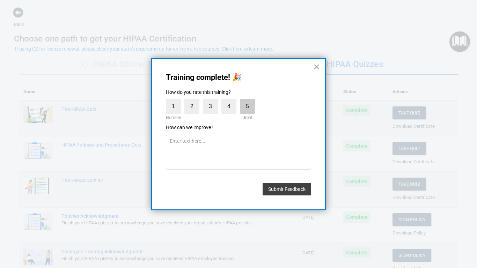
click at [250, 107] on label "5" at bounding box center [247, 106] width 15 height 15
click at [231, 101] on input "5" at bounding box center [231, 101] width 0 height 0
click at [242, 155] on textarea at bounding box center [238, 152] width 145 height 35
click at [276, 188] on button "Submit Feedback" at bounding box center [287, 189] width 49 height 13
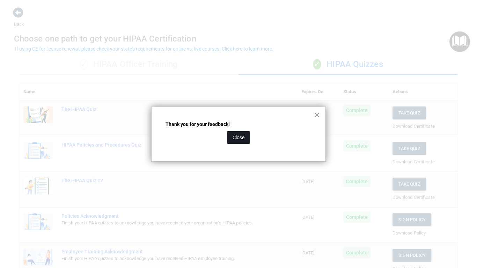
click at [241, 142] on button "Close" at bounding box center [238, 137] width 23 height 13
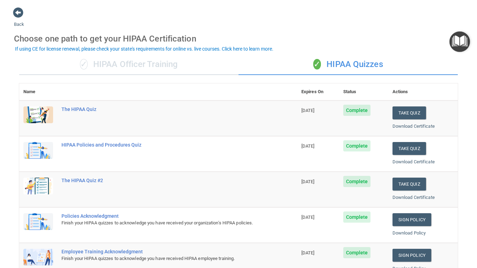
click at [458, 42] on img "Open Resource Center" at bounding box center [459, 41] width 21 height 21
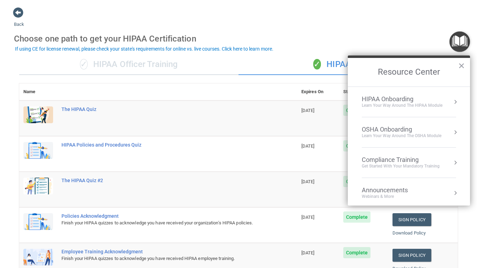
click at [455, 132] on button "Resource Center" at bounding box center [455, 132] width 7 height 7
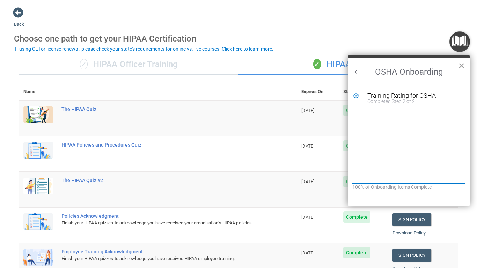
click at [462, 67] on button "×" at bounding box center [461, 65] width 7 height 11
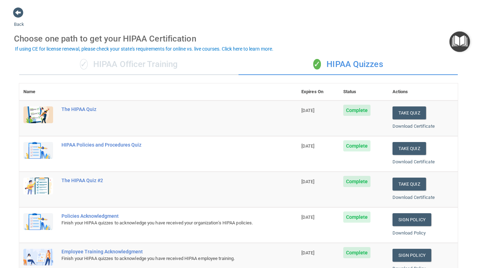
click at [459, 44] on img "Open Resource Center" at bounding box center [459, 41] width 21 height 21
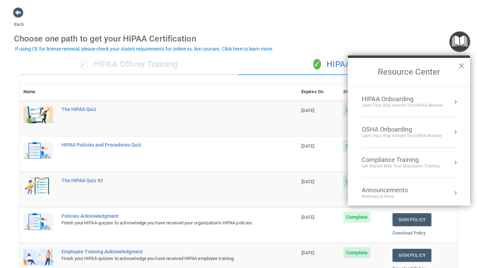
click at [456, 163] on button "Resource Center" at bounding box center [455, 162] width 7 height 7
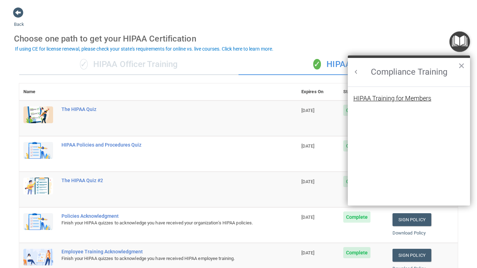
click at [398, 101] on div "HIPAA Training for Members" at bounding box center [392, 98] width 78 height 6
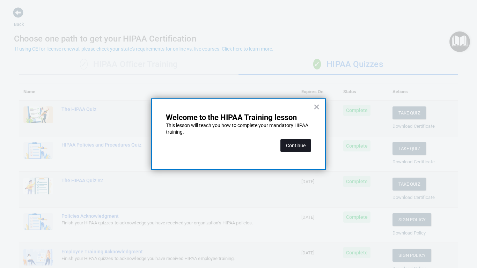
click at [300, 146] on button "Continue" at bounding box center [295, 145] width 31 height 13
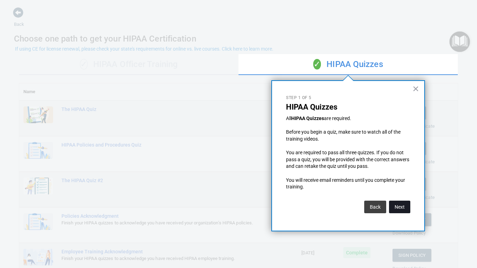
click at [392, 206] on button "Next" at bounding box center [399, 207] width 21 height 13
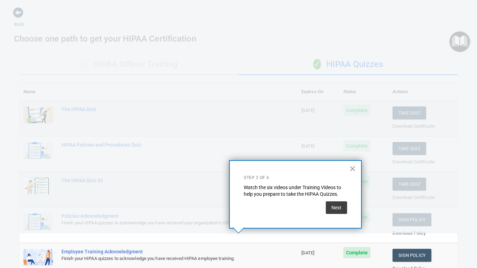
scroll to position [53, 0]
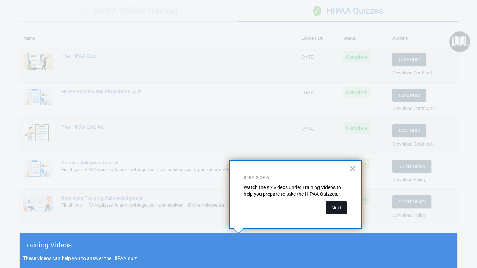
click at [341, 211] on button "Next" at bounding box center [336, 207] width 21 height 13
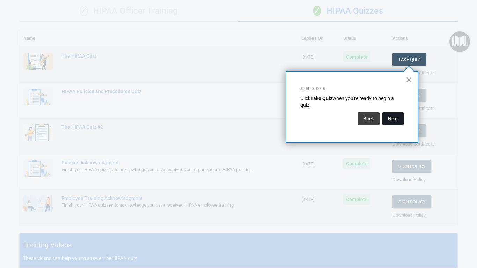
click at [396, 121] on button "Next" at bounding box center [392, 118] width 21 height 13
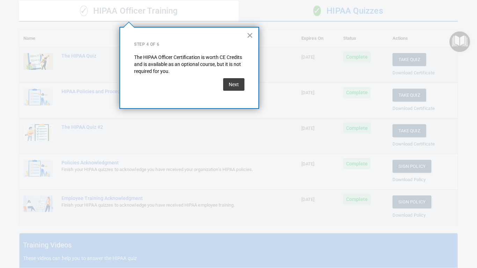
click at [243, 86] on button "Next" at bounding box center [233, 84] width 21 height 13
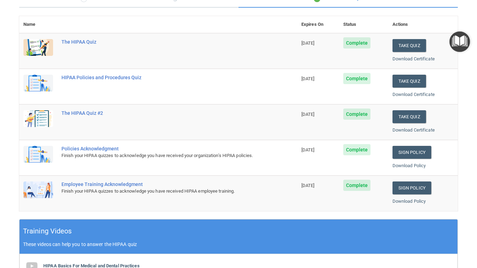
scroll to position [0, 0]
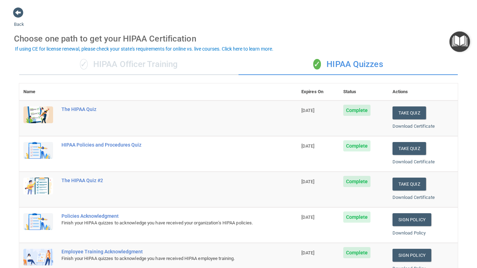
click at [454, 42] on img "Open Resource Center" at bounding box center [459, 41] width 21 height 21
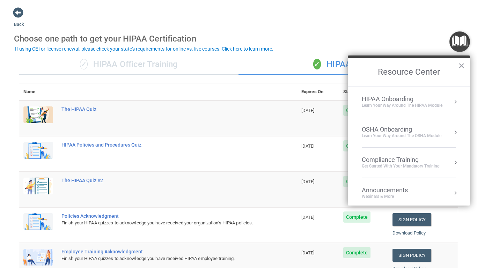
click at [456, 102] on button "Resource Center" at bounding box center [455, 101] width 7 height 7
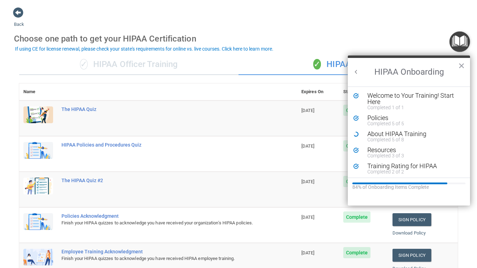
click at [357, 133] on icon "Resource Center" at bounding box center [355, 134] width 5 height 5
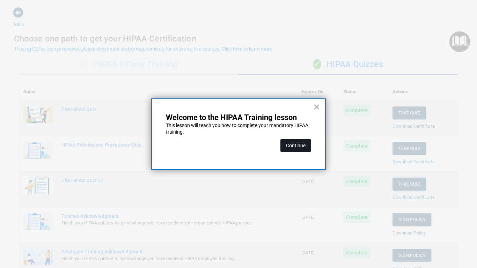
click at [296, 149] on button "Continue" at bounding box center [295, 145] width 31 height 13
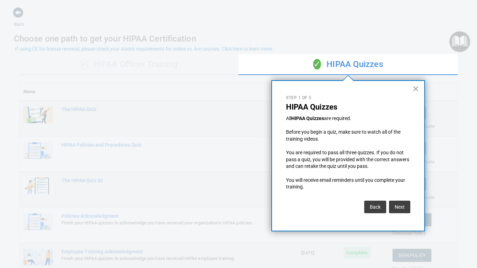
click at [415, 92] on button "×" at bounding box center [415, 88] width 7 height 11
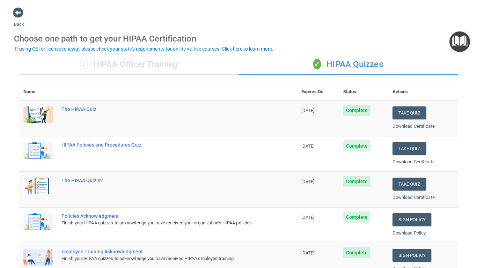
click at [451, 41] on img "Open Resource Center" at bounding box center [459, 41] width 21 height 21
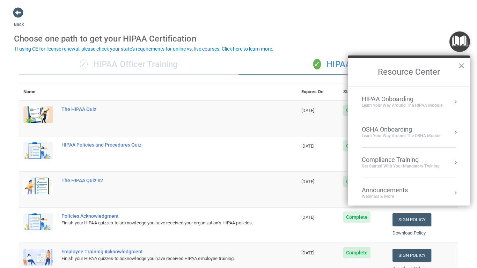
click at [457, 104] on button "Resource Center" at bounding box center [455, 101] width 7 height 7
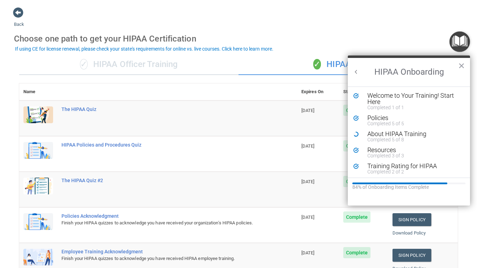
click at [317, 25] on div "Back Choose one path to get your HIPAA Certification ✓ HIPAA Officer Training ✓…" at bounding box center [238, 241] width 449 height 468
click at [460, 67] on button "×" at bounding box center [461, 65] width 7 height 11
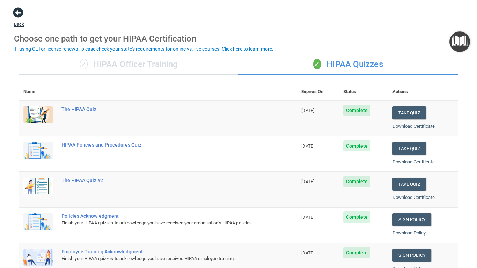
click at [20, 10] on span at bounding box center [18, 12] width 10 height 10
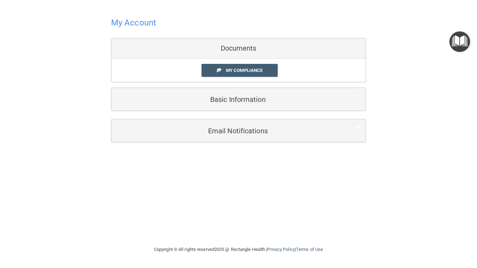
click at [349, 0] on main "My Account Documents My Compliance My Compliance My BAA Basic Information Full …" at bounding box center [238, 134] width 477 height 268
click at [362, 0] on main "My Account Documents My Compliance My Compliance My BAA Basic Information Full …" at bounding box center [238, 134] width 477 height 268
drag, startPoint x: 402, startPoint y: 0, endPoint x: 400, endPoint y: 48, distance: 47.9
click at [400, 48] on main "My Account Documents My Compliance My Compliance My BAA Basic Information Full …" at bounding box center [238, 134] width 477 height 268
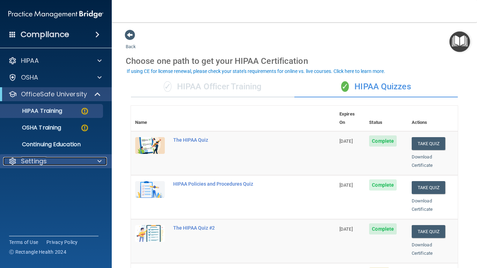
click at [32, 160] on p "Settings" at bounding box center [34, 161] width 26 height 8
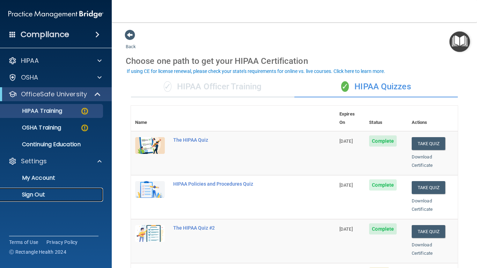
click at [32, 198] on p "Sign Out" at bounding box center [52, 194] width 95 height 7
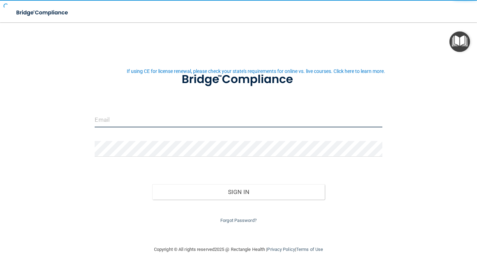
type input "[EMAIL_ADDRESS][DOMAIN_NAME]"
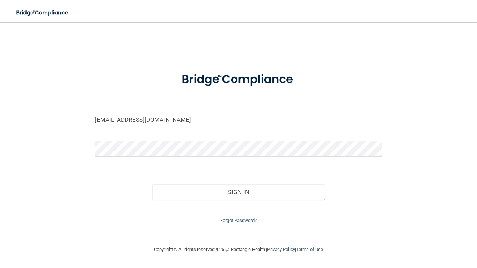
click at [446, 0] on nav "Toggle navigation [PERSON_NAME] [EMAIL_ADDRESS][DOMAIN_NAME] Manage My Enterpri…" at bounding box center [238, 11] width 477 height 22
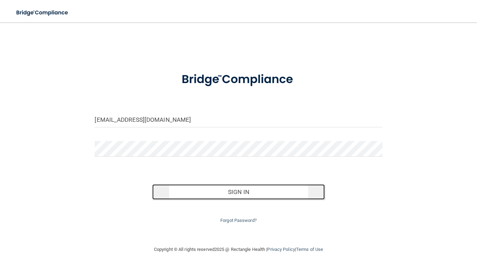
click at [234, 195] on button "Sign In" at bounding box center [238, 191] width 172 height 15
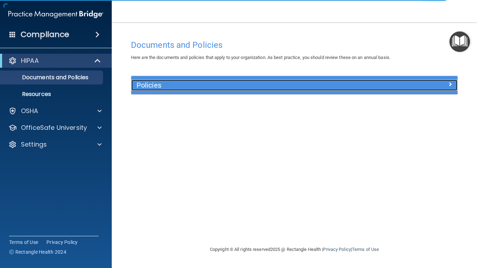
click at [451, 85] on span at bounding box center [450, 84] width 4 height 8
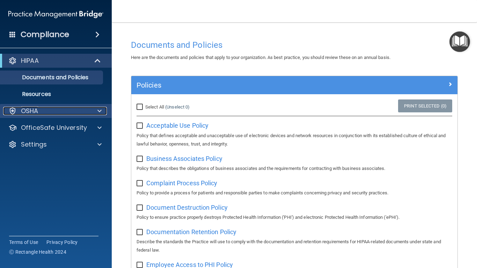
click at [34, 114] on p "OSHA" at bounding box center [29, 111] width 17 height 8
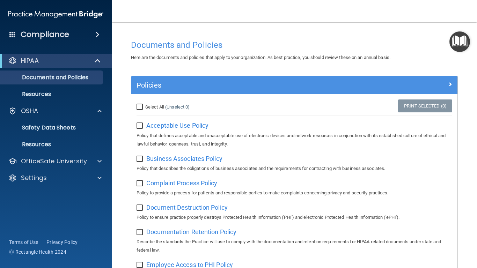
click at [459, 40] on img "Open Resource Center" at bounding box center [459, 41] width 21 height 21
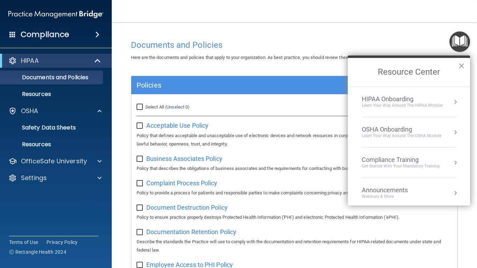
click at [455, 103] on button "Resource Center" at bounding box center [455, 101] width 7 height 7
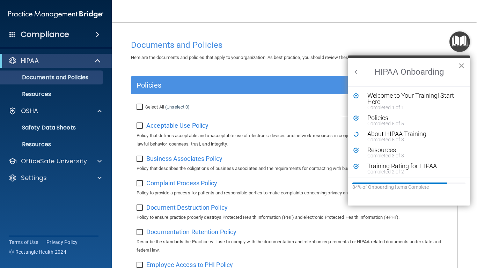
click at [463, 66] on button "×" at bounding box center [461, 65] width 7 height 11
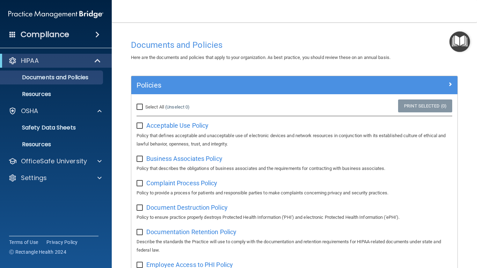
click at [461, 50] on img "Open Resource Center" at bounding box center [459, 41] width 21 height 21
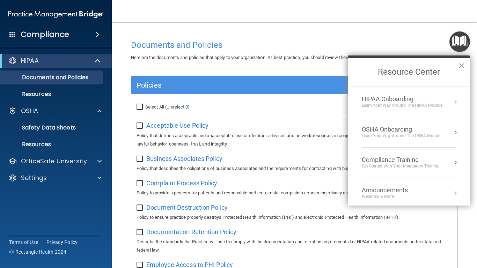
click at [456, 132] on button "Resource Center" at bounding box center [455, 132] width 7 height 7
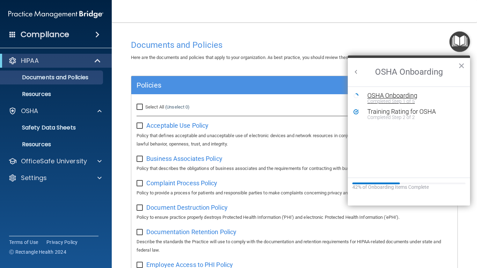
click at [411, 97] on div "OSHA Onboarding" at bounding box center [414, 96] width 94 height 6
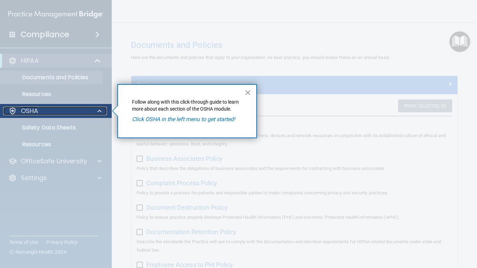
click at [59, 114] on div "OSHA" at bounding box center [46, 111] width 87 height 8
click at [100, 112] on span at bounding box center [99, 111] width 4 height 8
click at [249, 93] on button "×" at bounding box center [247, 92] width 7 height 11
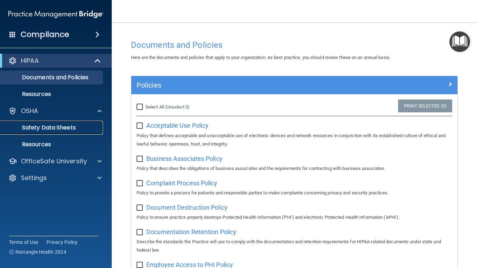
click at [46, 127] on p "Safety Data Sheets" at bounding box center [52, 127] width 95 height 7
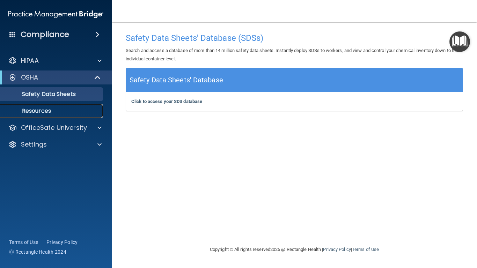
click at [35, 111] on p "Resources" at bounding box center [52, 111] width 95 height 7
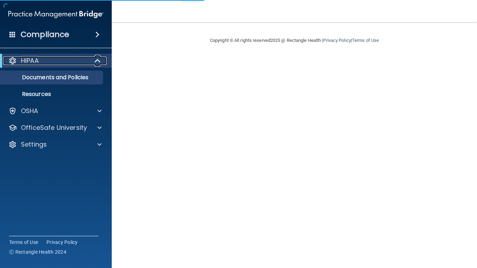
click at [31, 62] on p "HIPAA" at bounding box center [30, 61] width 18 height 8
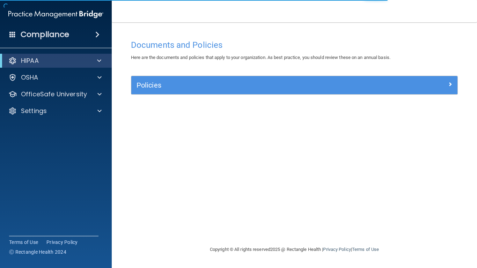
click at [98, 36] on span at bounding box center [97, 34] width 4 height 8
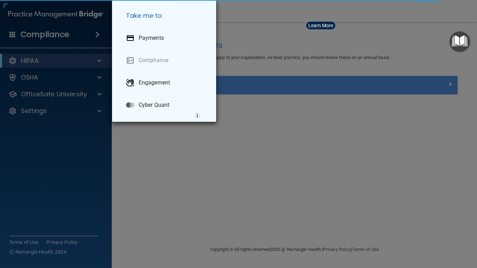
click at [97, 36] on div "Take me to: Payments Compliance Engagement Cyber Quant" at bounding box center [238, 134] width 477 height 268
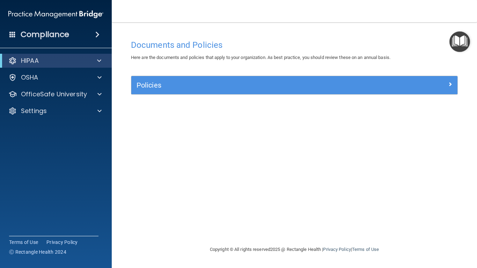
click at [465, 43] on img "Open Resource Center" at bounding box center [459, 41] width 21 height 21
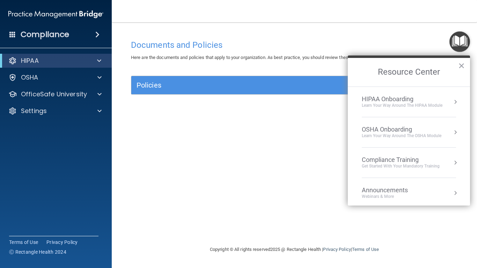
click at [458, 102] on button "Resource Center" at bounding box center [455, 101] width 7 height 7
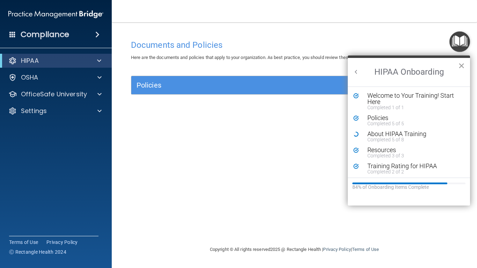
click at [462, 68] on button "×" at bounding box center [461, 65] width 7 height 11
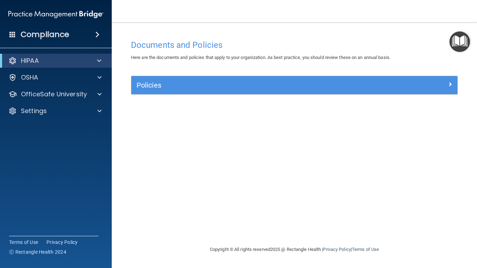
click at [458, 43] on img "Open Resource Center" at bounding box center [459, 41] width 21 height 21
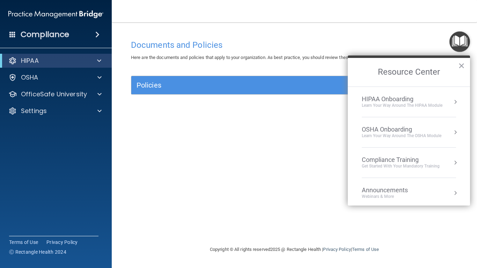
click at [400, 132] on div "OSHA Onboarding" at bounding box center [402, 130] width 80 height 8
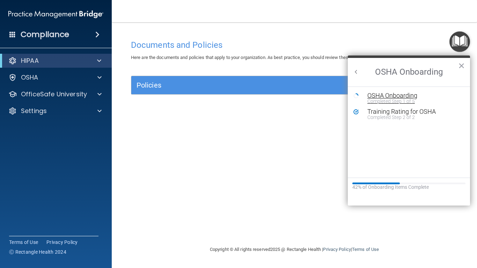
click at [416, 97] on div "OSHA Onboarding" at bounding box center [414, 96] width 94 height 6
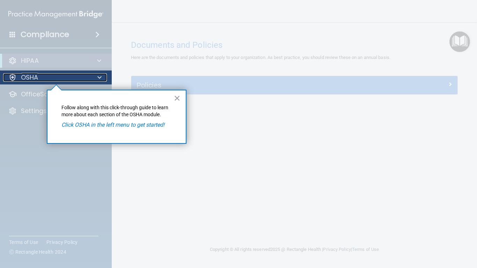
click at [30, 77] on p "OSHA" at bounding box center [29, 77] width 17 height 8
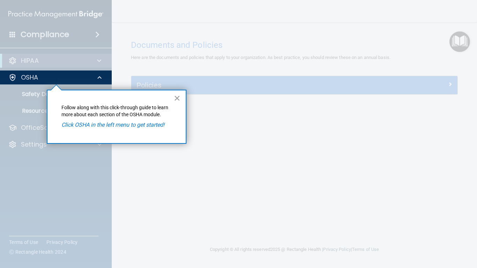
click at [178, 99] on button "×" at bounding box center [177, 98] width 7 height 11
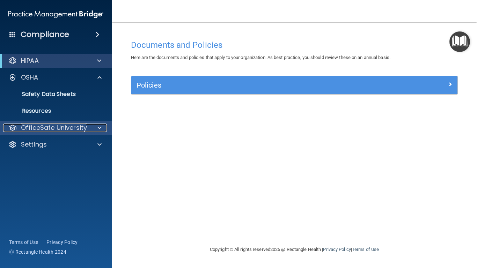
click at [61, 131] on p "OfficeSafe University" at bounding box center [54, 128] width 66 height 8
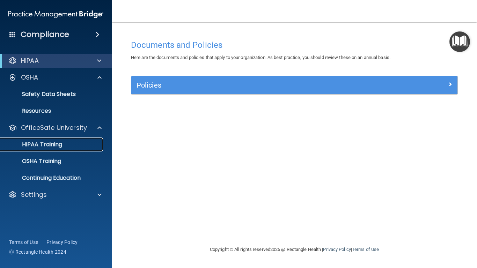
click at [51, 147] on p "HIPAA Training" at bounding box center [34, 144] width 58 height 7
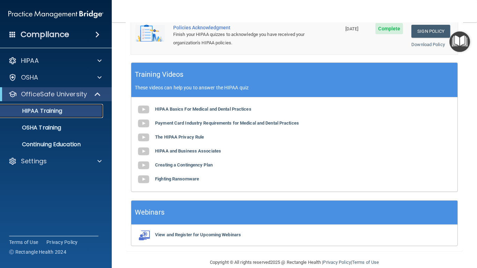
scroll to position [283, 0]
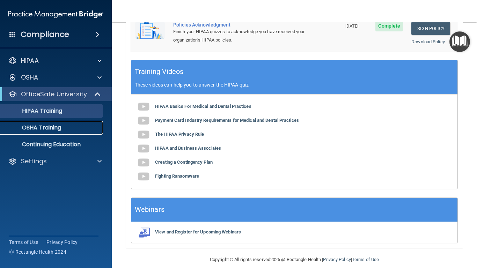
click at [37, 130] on p "OSHA Training" at bounding box center [33, 127] width 57 height 7
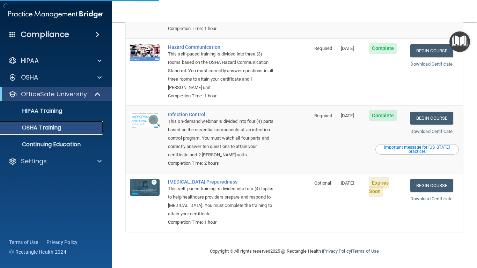
scroll to position [107, 0]
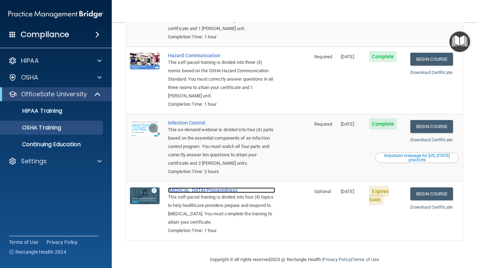
click at [198, 187] on div "[MEDICAL_DATA] Preparedness" at bounding box center [221, 190] width 107 height 6
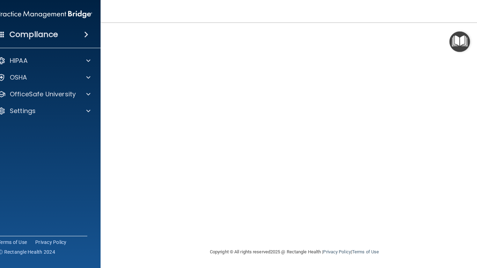
scroll to position [31, 0]
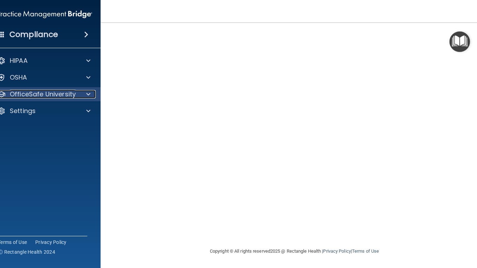
click at [40, 97] on p "OfficeSafe University" at bounding box center [43, 94] width 66 height 8
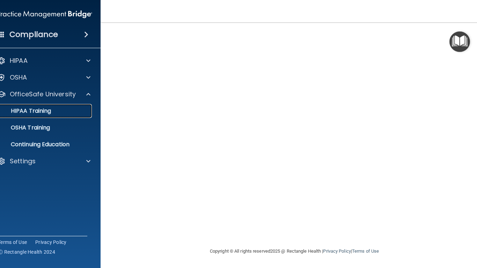
click at [35, 115] on link "HIPAA Training" at bounding box center [37, 111] width 110 height 14
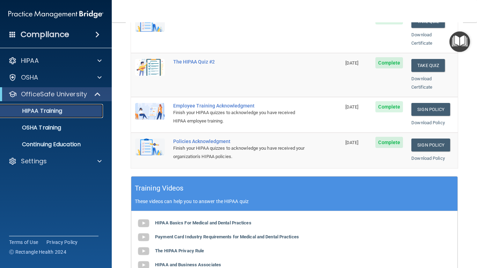
scroll to position [186, 0]
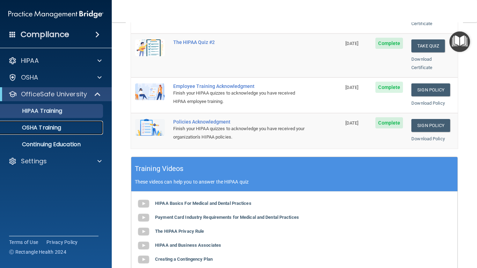
click at [51, 133] on link "OSHA Training" at bounding box center [48, 128] width 110 height 14
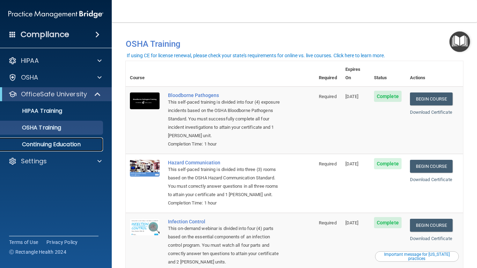
click at [65, 146] on p "Continuing Education" at bounding box center [52, 144] width 95 height 7
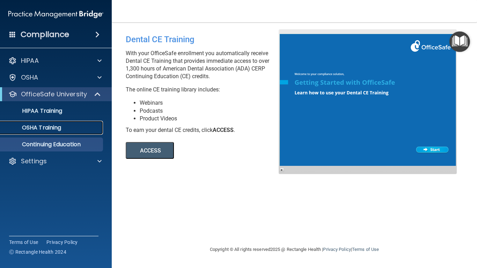
click at [32, 134] on link "OSHA Training" at bounding box center [48, 128] width 110 height 14
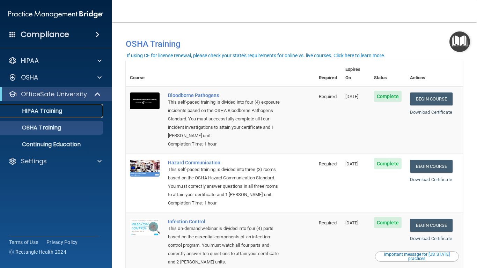
click at [56, 116] on link "HIPAA Training" at bounding box center [48, 111] width 110 height 14
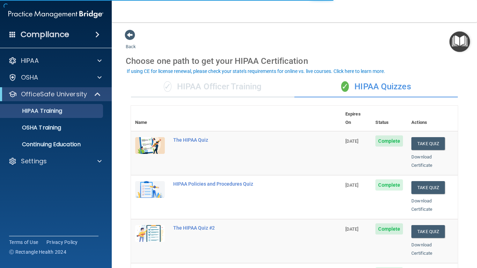
click at [459, 44] on img "Open Resource Center" at bounding box center [459, 41] width 21 height 21
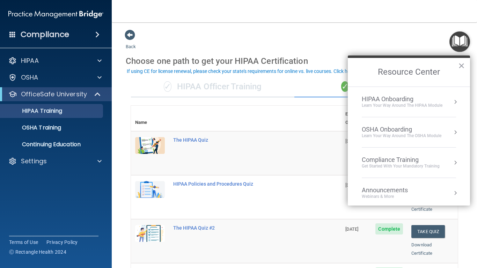
click at [456, 104] on button "Resource Center" at bounding box center [455, 101] width 7 height 7
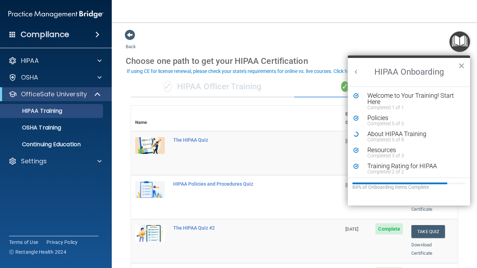
click at [462, 66] on button "×" at bounding box center [461, 65] width 7 height 11
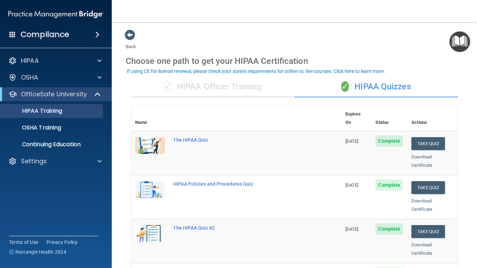
click at [460, 43] on img "Open Resource Center" at bounding box center [459, 41] width 21 height 21
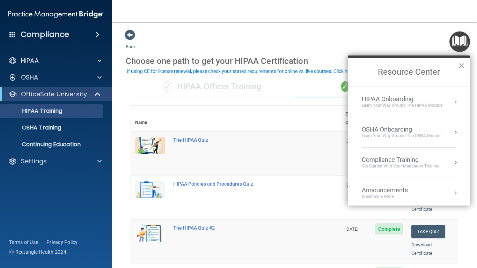
click at [399, 132] on div "OSHA Onboarding" at bounding box center [402, 130] width 80 height 8
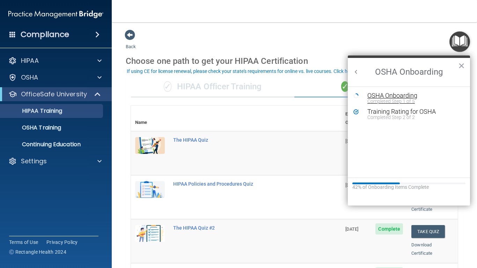
click at [395, 99] on div "Completed Step 1 of 5" at bounding box center [414, 101] width 94 height 5
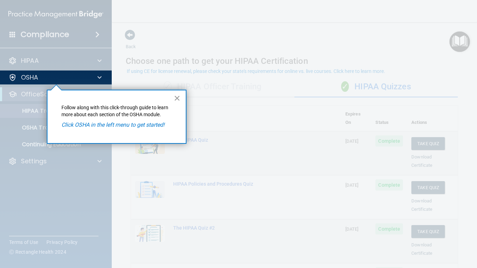
click at [180, 99] on button "×" at bounding box center [177, 98] width 7 height 11
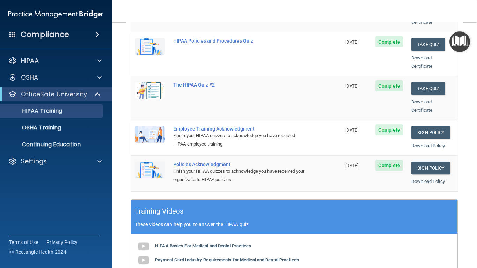
scroll to position [235, 0]
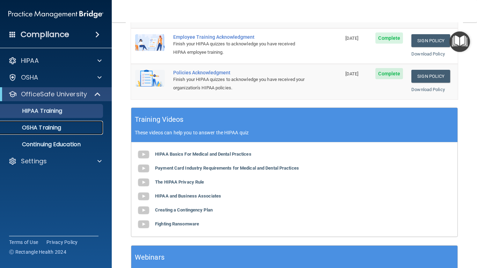
click at [40, 128] on p "OSHA Training" at bounding box center [33, 127] width 57 height 7
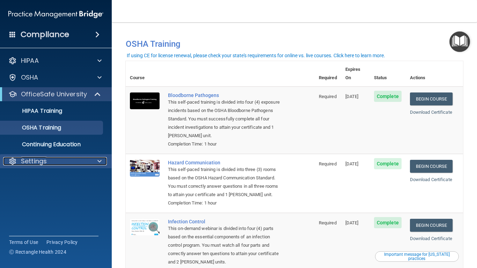
click at [97, 162] on span at bounding box center [99, 161] width 4 height 8
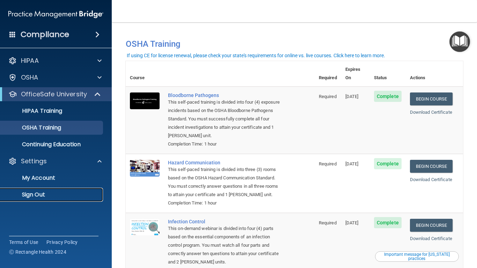
click at [34, 197] on p "Sign Out" at bounding box center [52, 194] width 95 height 7
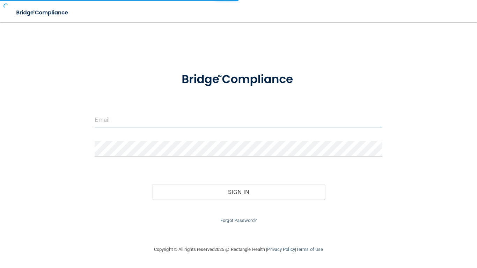
type input "[EMAIL_ADDRESS][DOMAIN_NAME]"
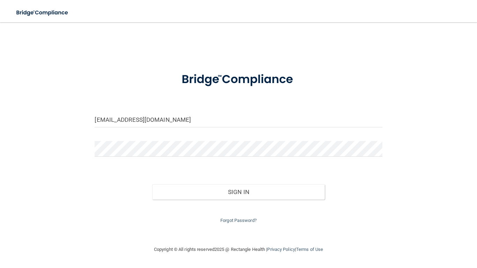
click at [292, 255] on div "Copyright © All rights reserved 2025 @ Rectangle Health | Privacy Policy | Term…" at bounding box center [238, 249] width 255 height 22
